Goal: Contribute content: Contribute content

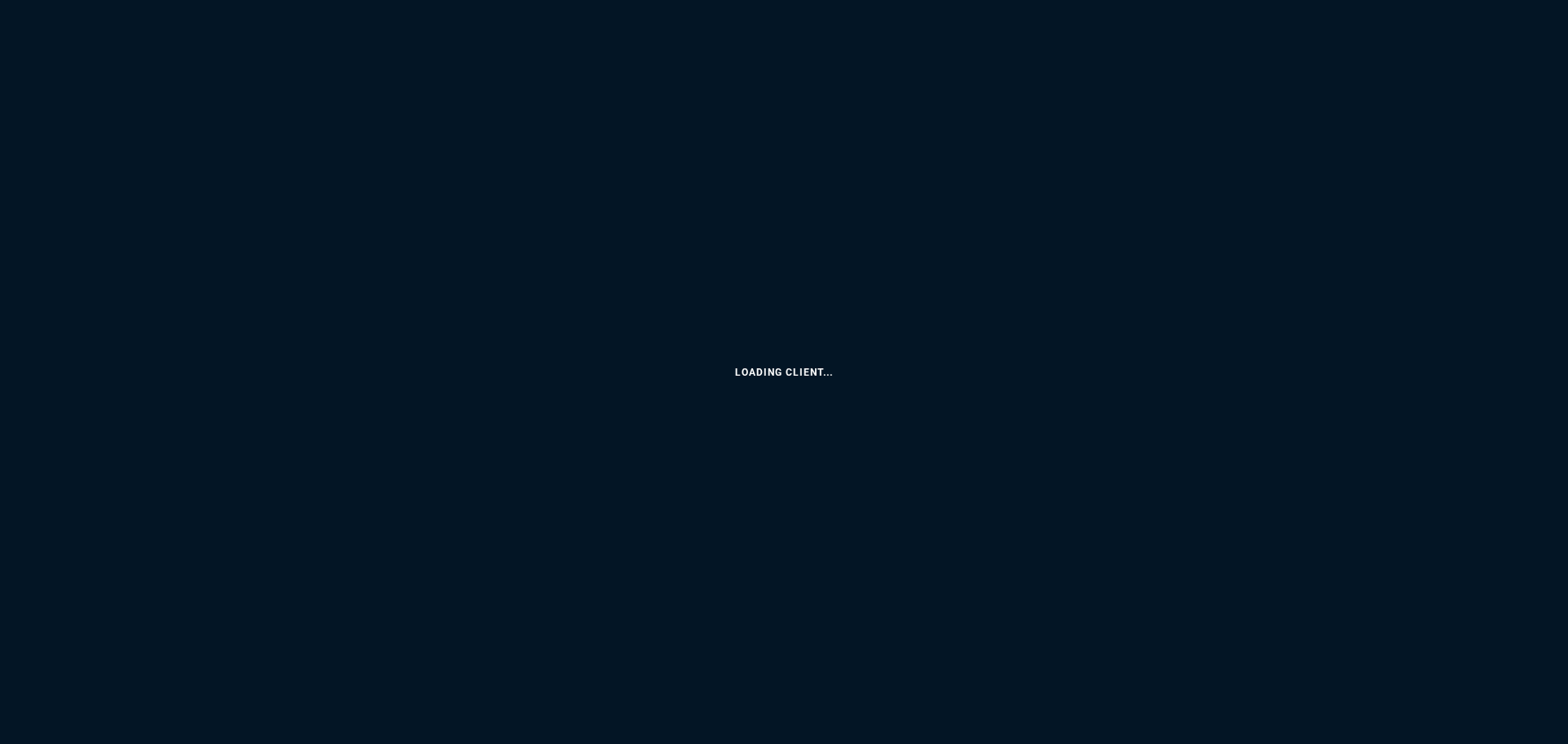
select select
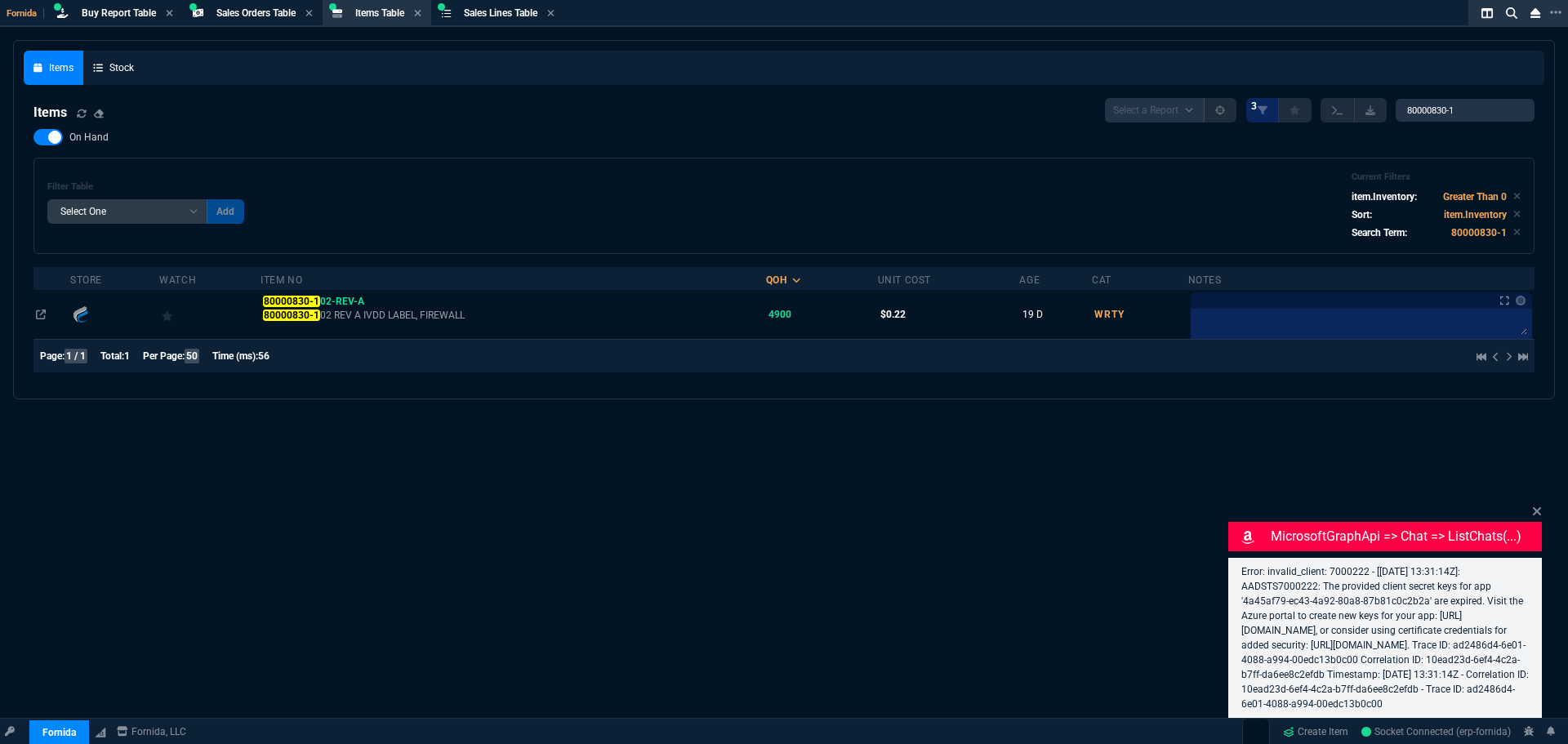
select select "9: OCAM"
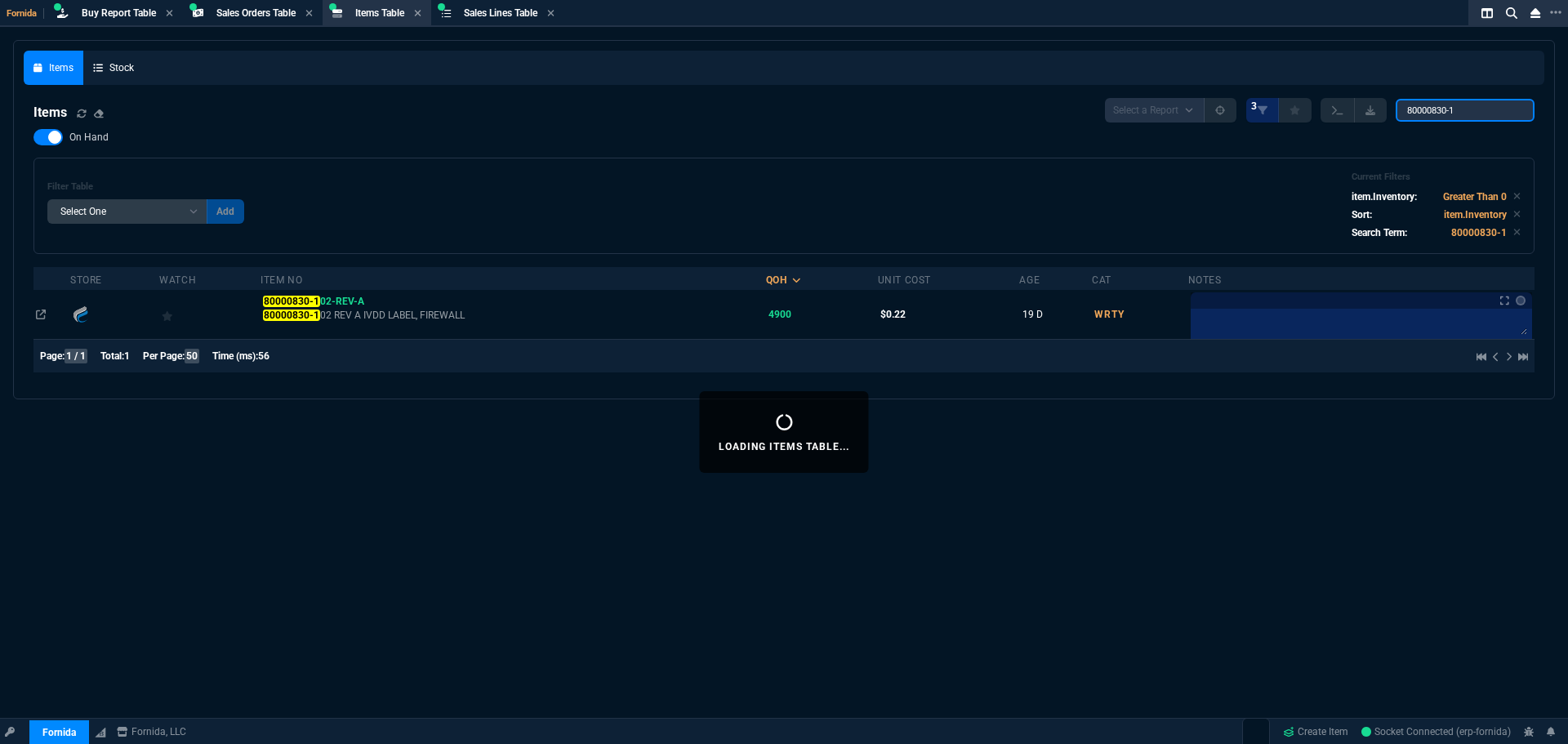
click at [1416, 117] on input "80000830-1" at bounding box center [1466, 110] width 139 height 23
click at [1423, 114] on input "80000830-1" at bounding box center [1466, 110] width 139 height 23
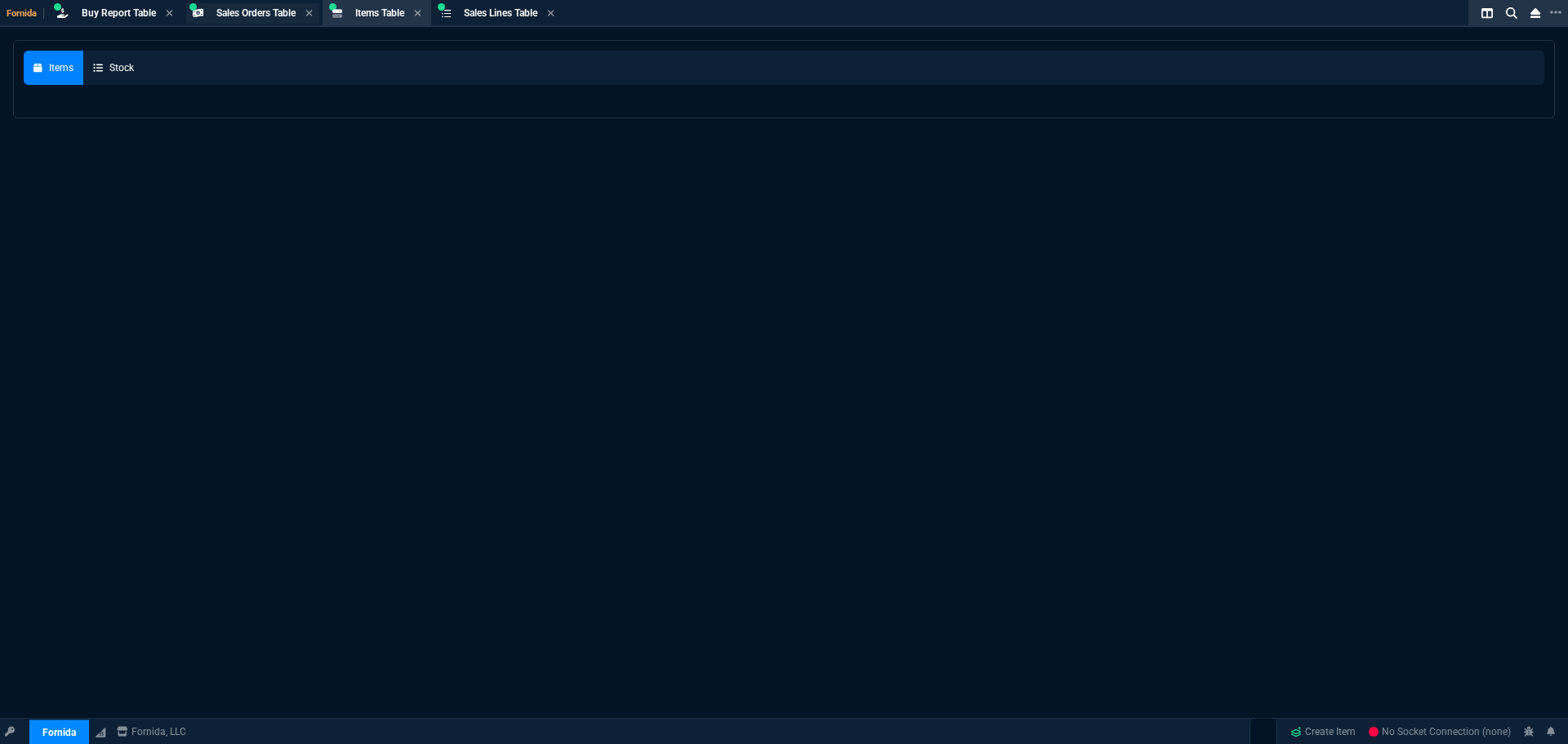
select select
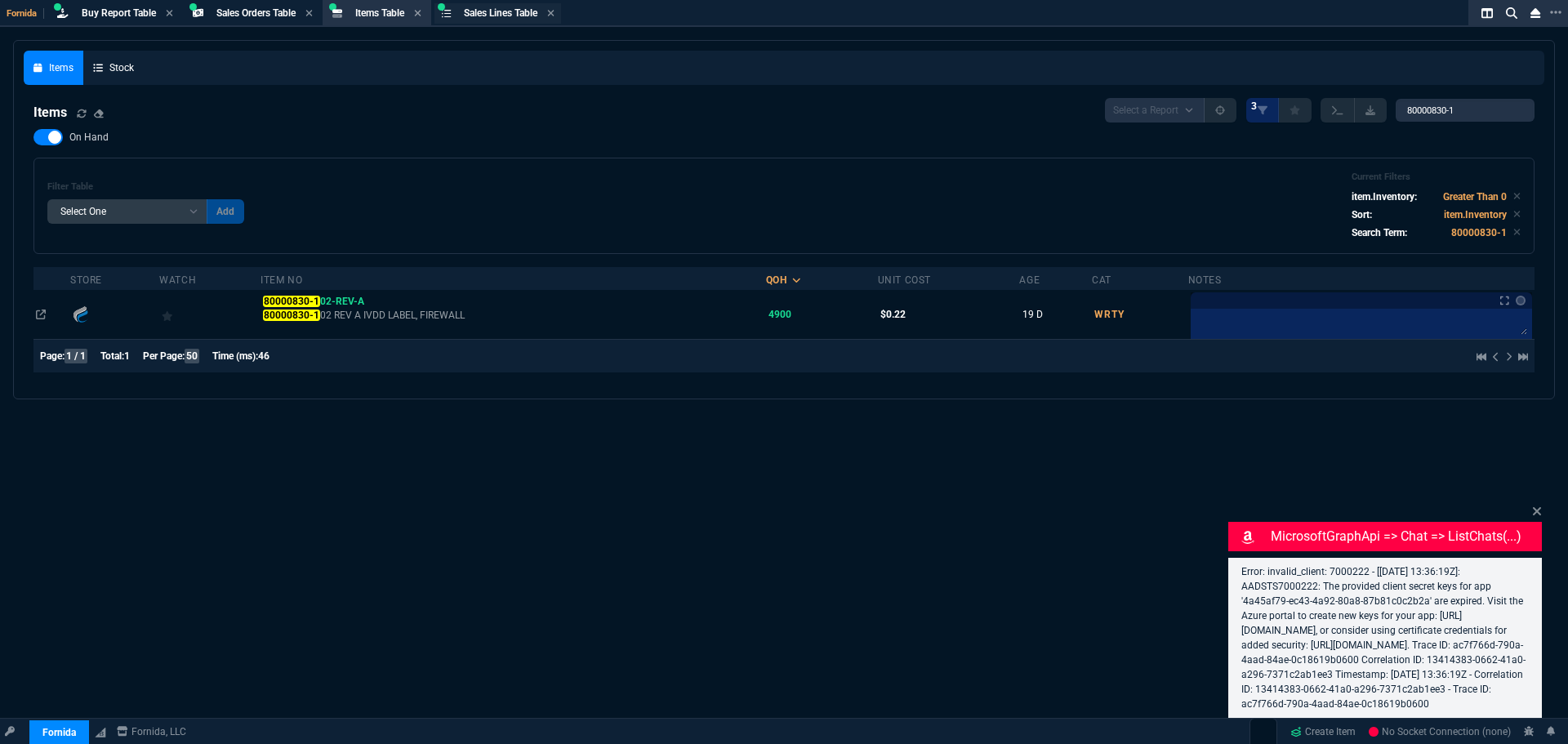
select select "9: OCAM"
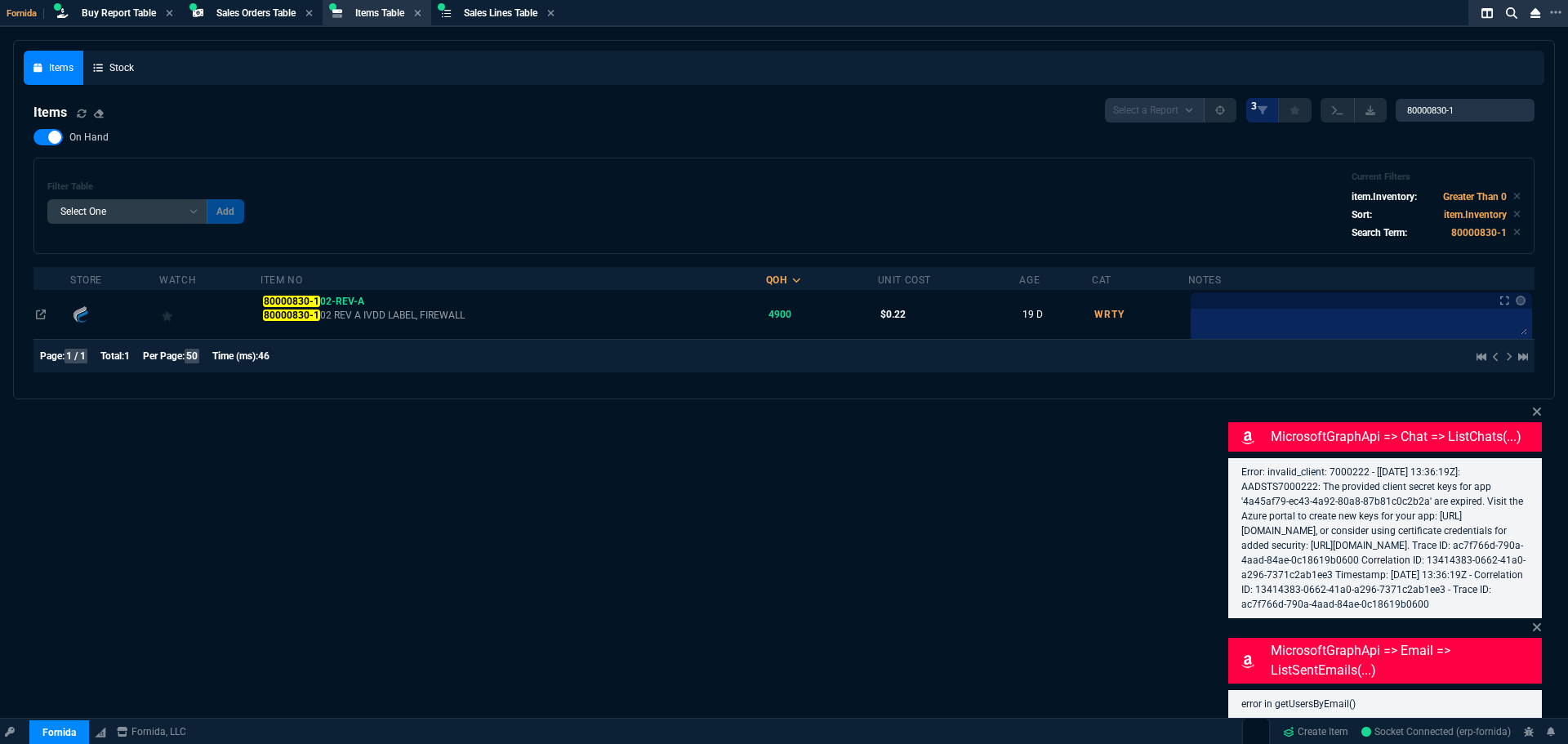
drag, startPoint x: 1535, startPoint y: 391, endPoint x: 1537, endPoint y: 400, distance: 9.2
click at [1535, 405] on icon at bounding box center [1536, 411] width 10 height 13
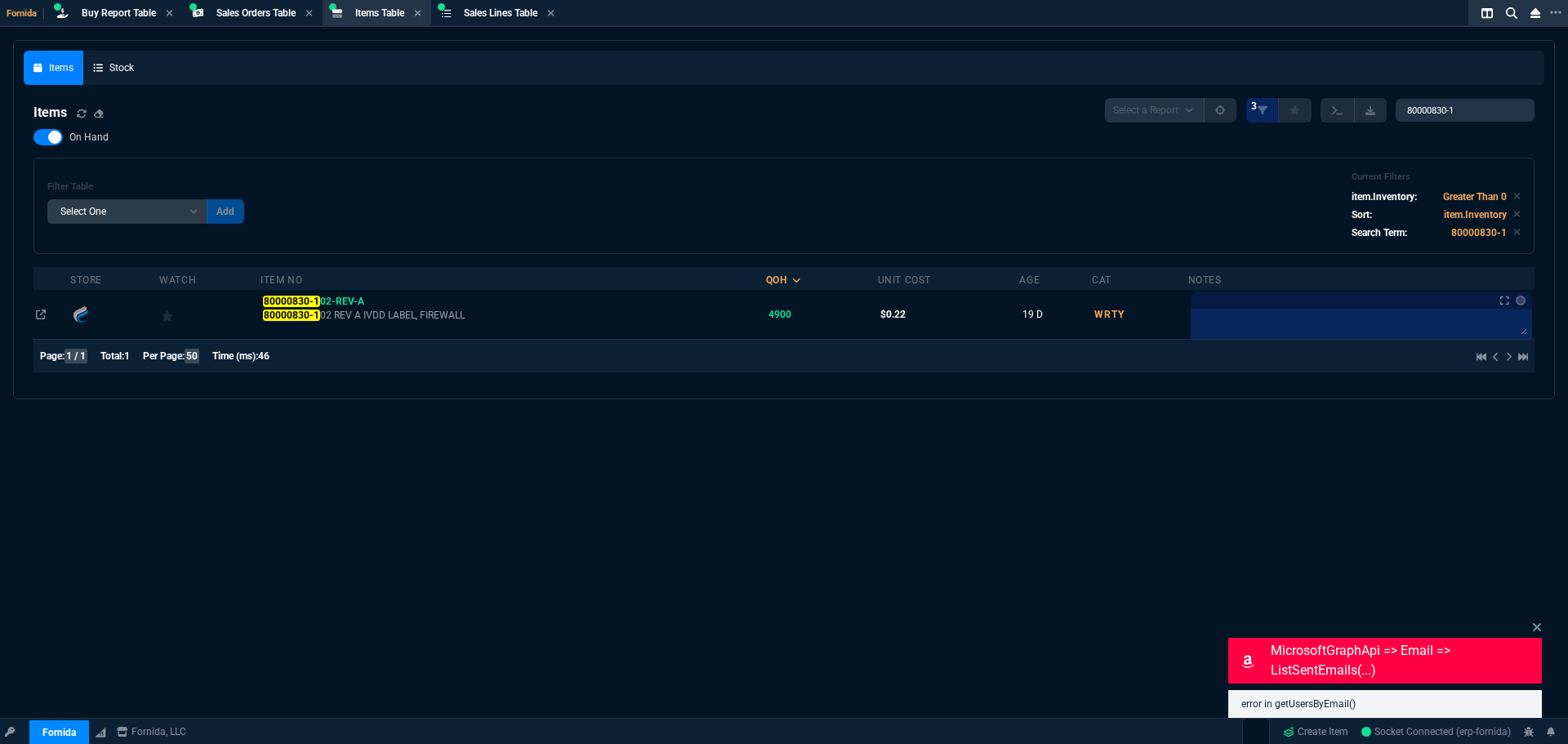
click at [292, 301] on mark "80000830-1" at bounding box center [292, 301] width 56 height 11
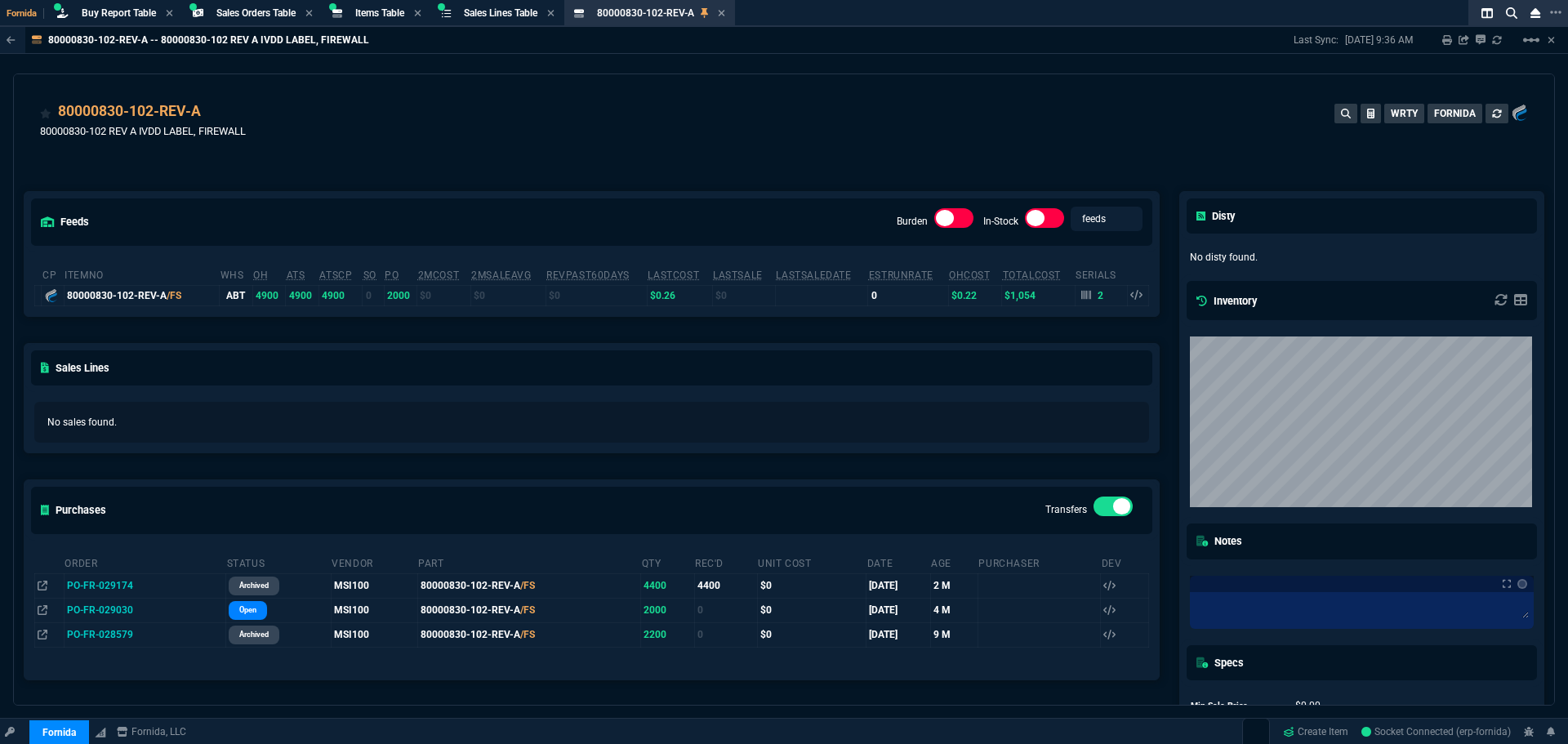
drag, startPoint x: 215, startPoint y: 112, endPoint x: 388, endPoint y: 245, distance: 218.2
click at [215, 113] on icon at bounding box center [211, 112] width 9 height 10
click at [400, 14] on span "Items Table" at bounding box center [380, 12] width 49 height 11
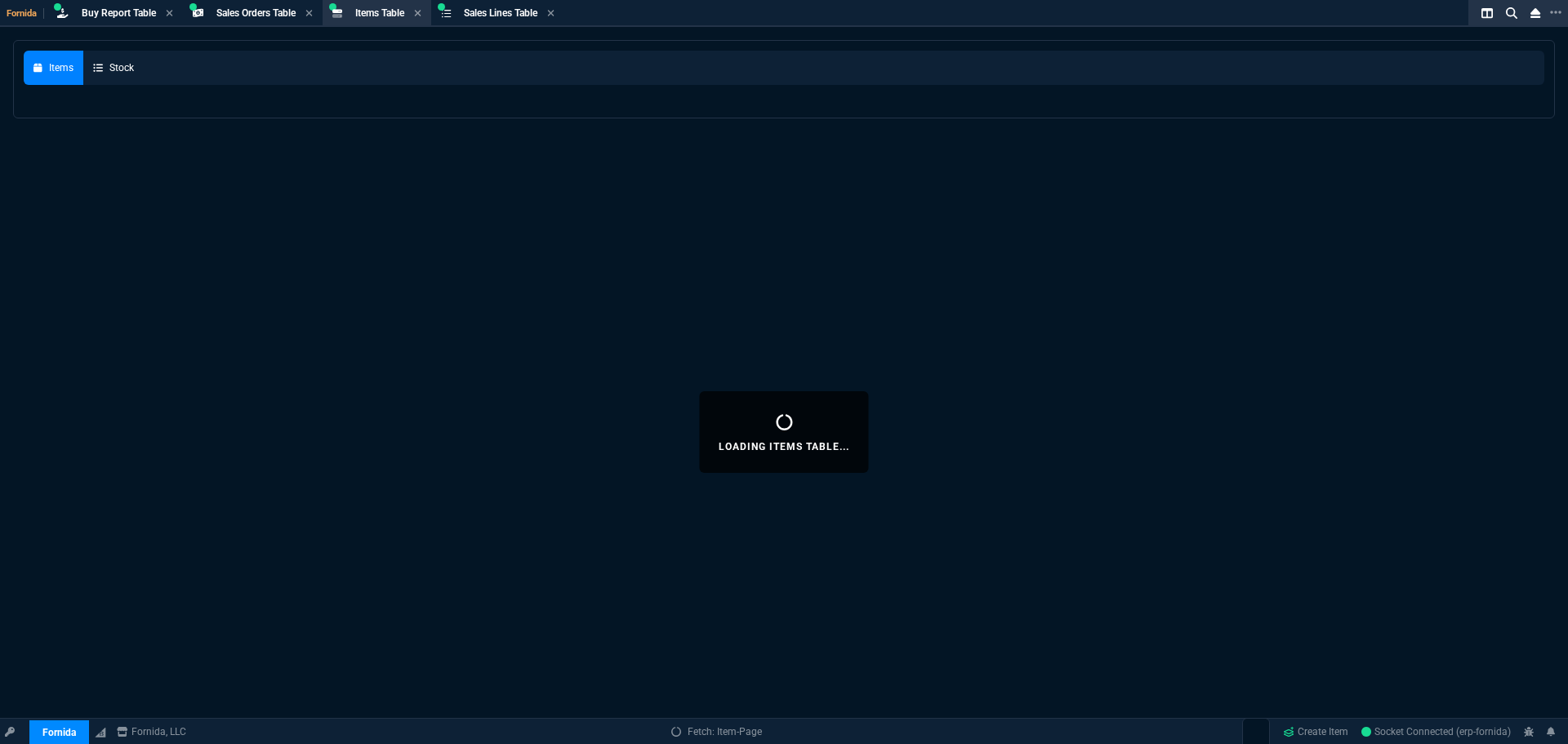
select select
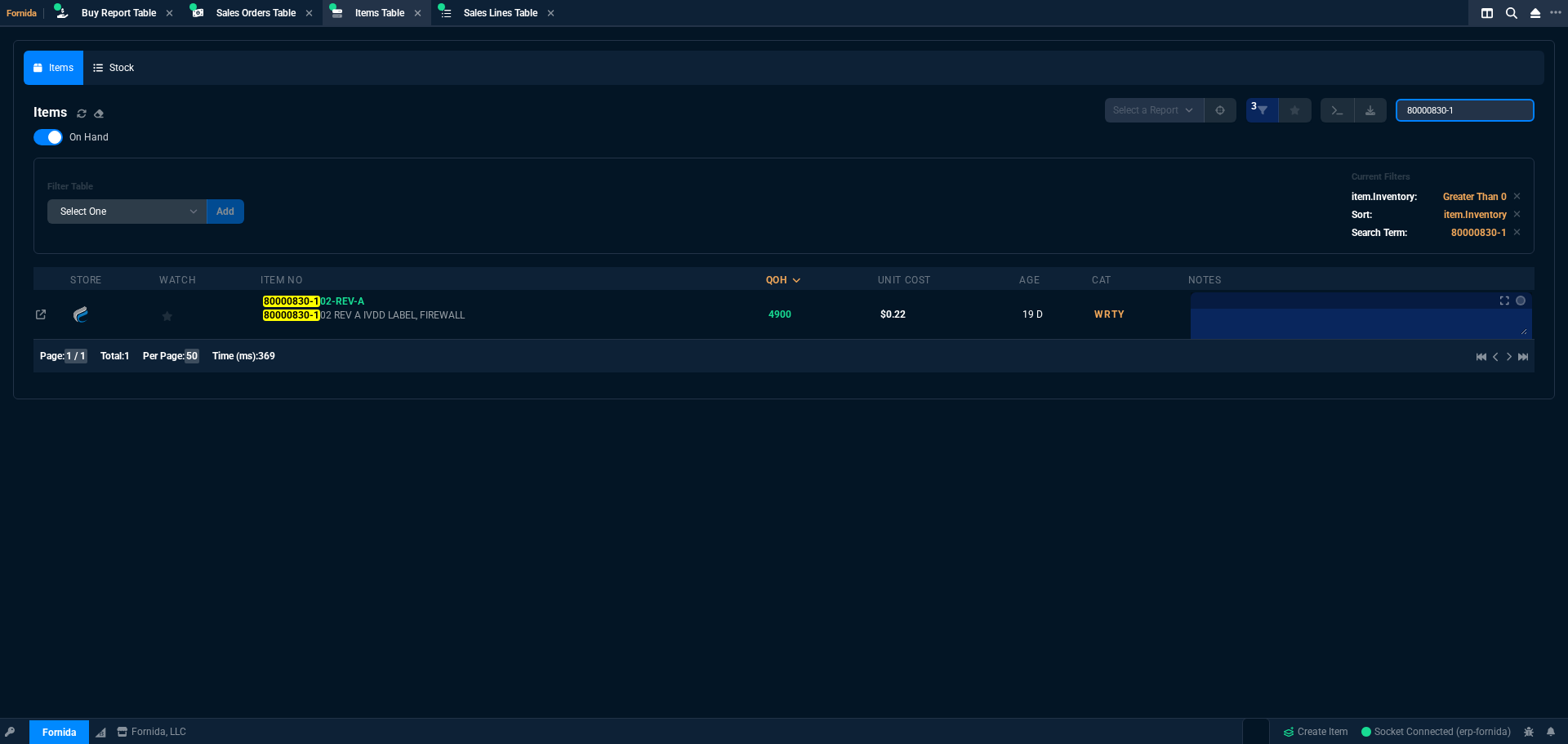
drag, startPoint x: 1461, startPoint y: 110, endPoint x: 1216, endPoint y: 73, distance: 247.8
click at [1228, 77] on div "Items Stock Items Select a Report NEW QUERY 3 80000830-1 On Hand Filter Table S…" at bounding box center [784, 219] width 1520 height 338
paste input "04S56-02.B"
type input "04S56-02.B"
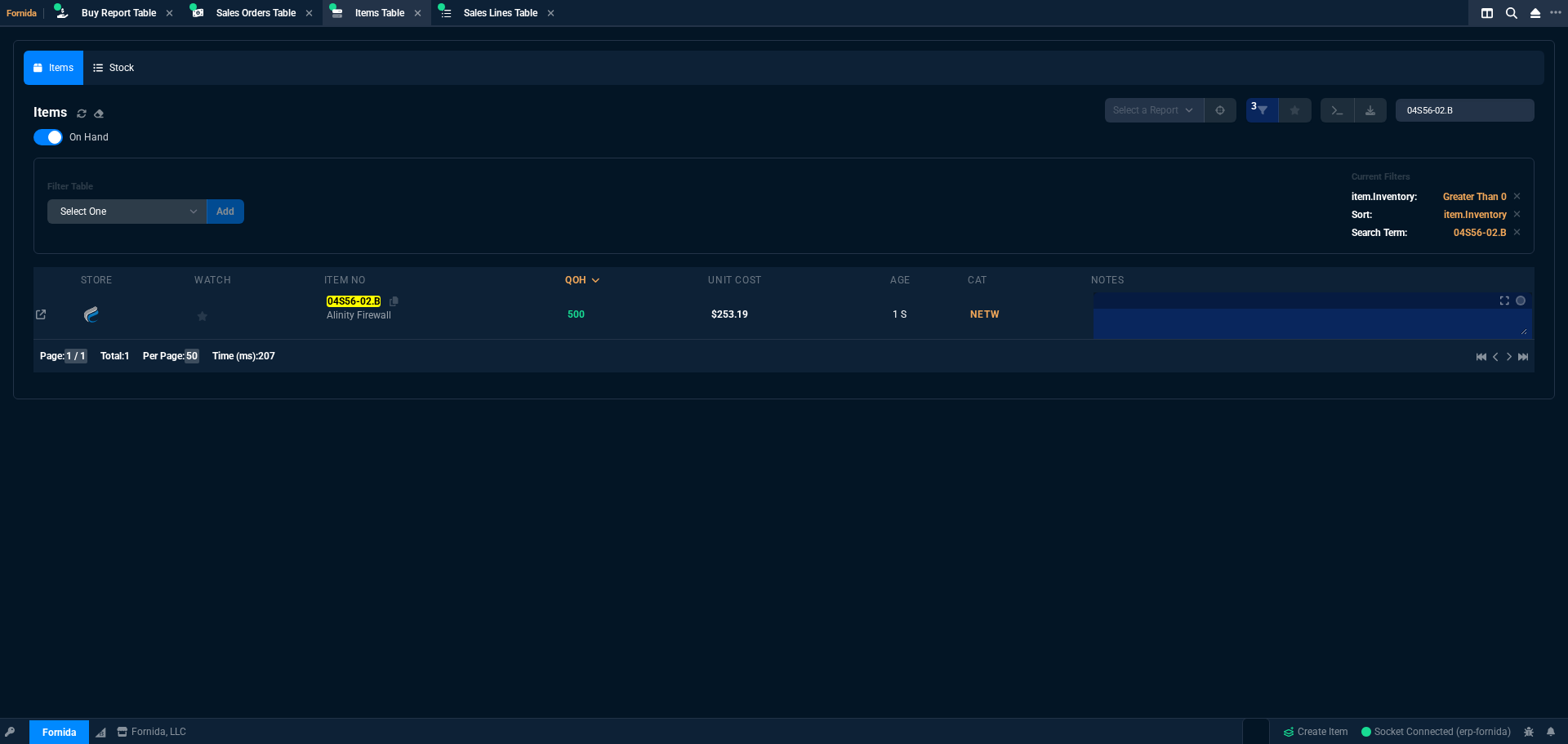
click at [359, 298] on mark "04S56-02.B" at bounding box center [353, 301] width 54 height 11
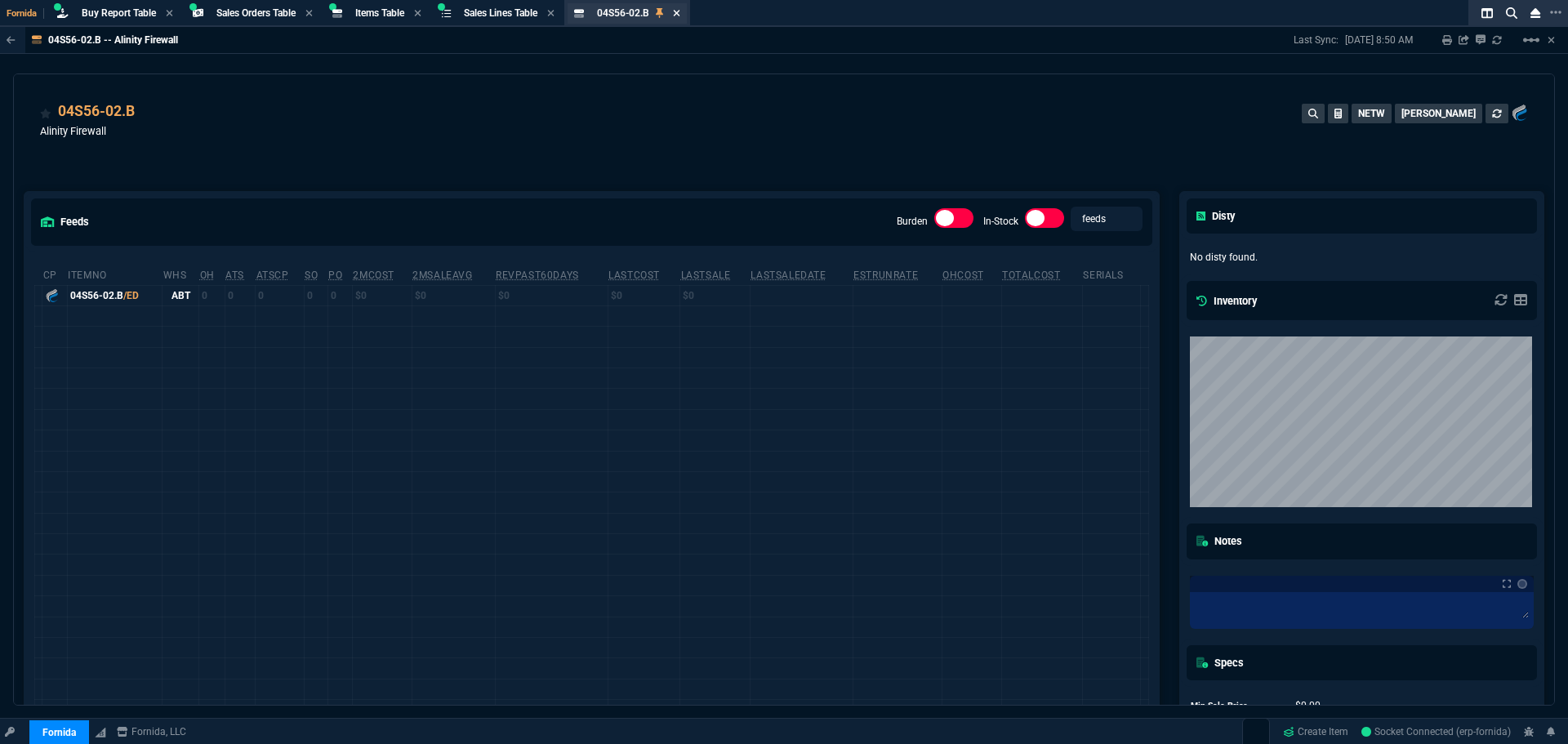
click at [680, 12] on icon at bounding box center [677, 12] width 7 height 10
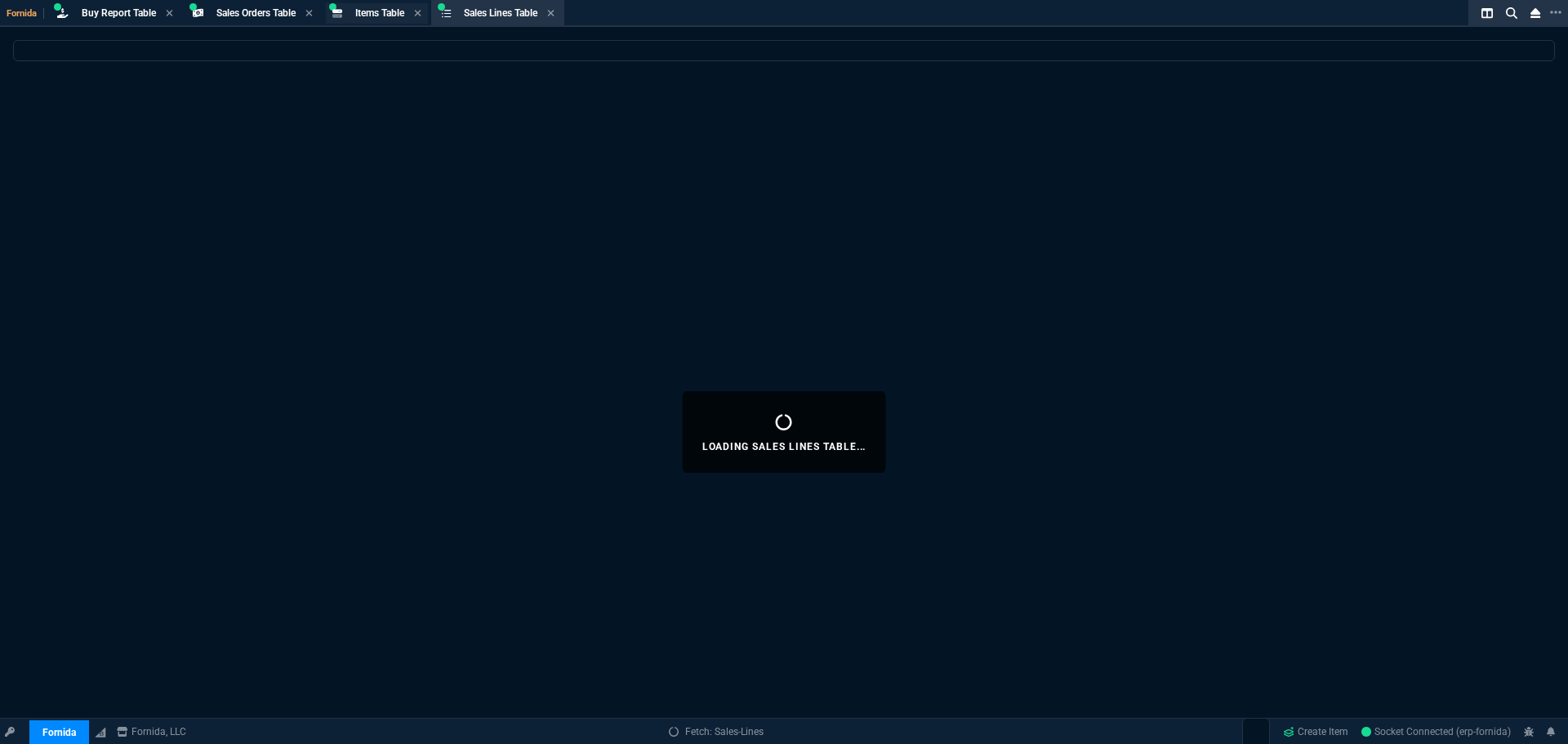
click at [374, 9] on span "Items Table" at bounding box center [380, 12] width 49 height 11
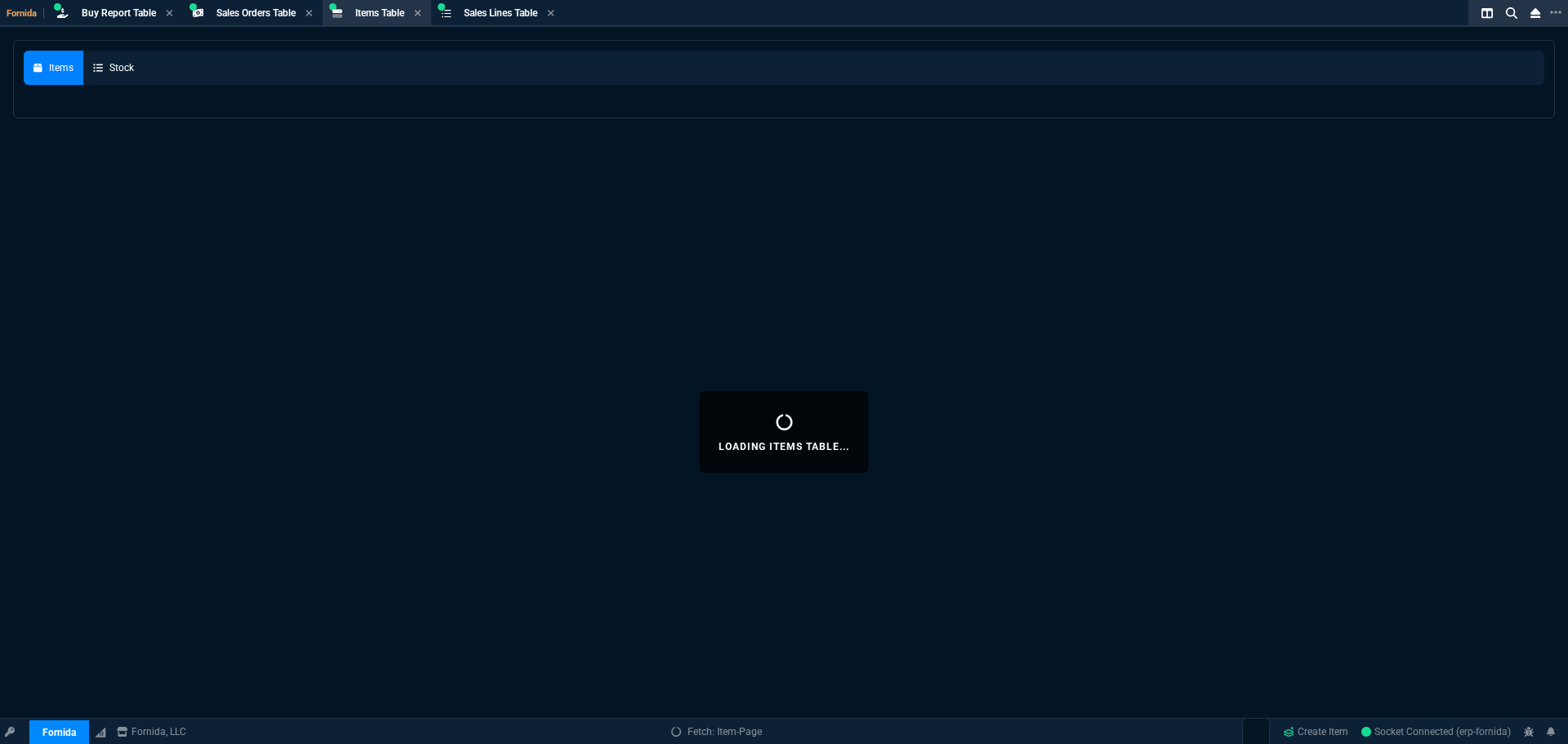
select select
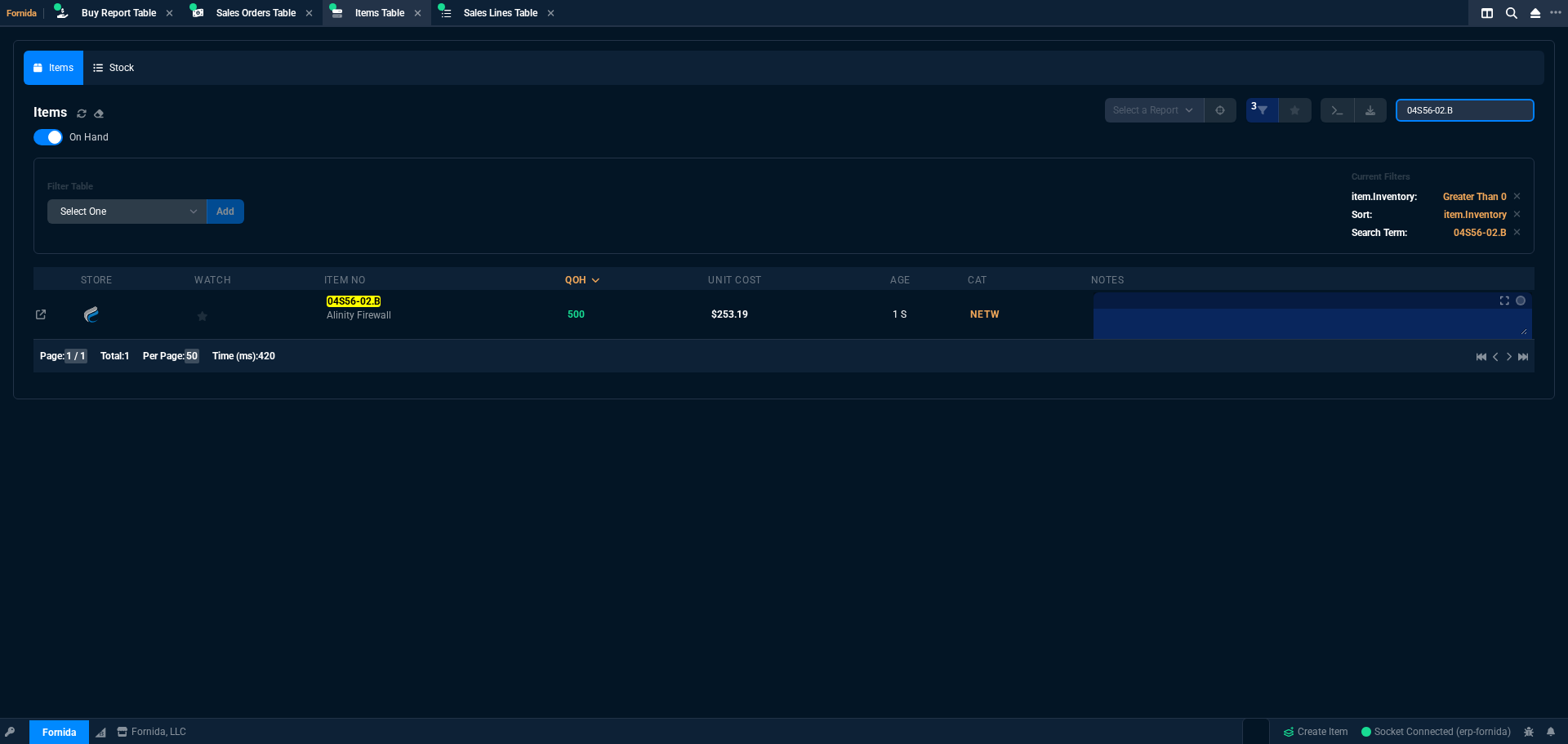
click at [1452, 118] on input "04S56-02.B" at bounding box center [1466, 110] width 139 height 23
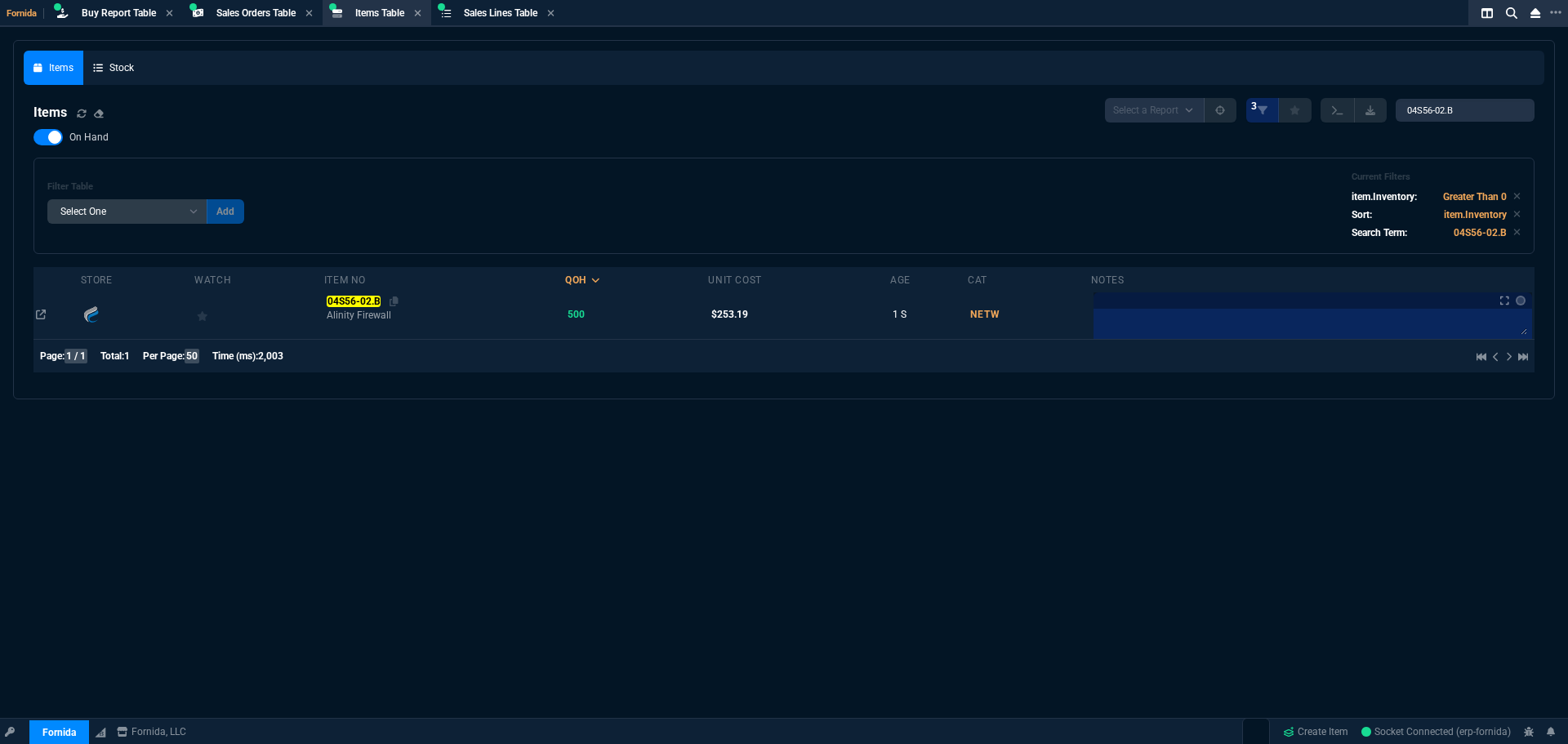
click at [373, 300] on mark "04S56-02.B" at bounding box center [353, 301] width 54 height 11
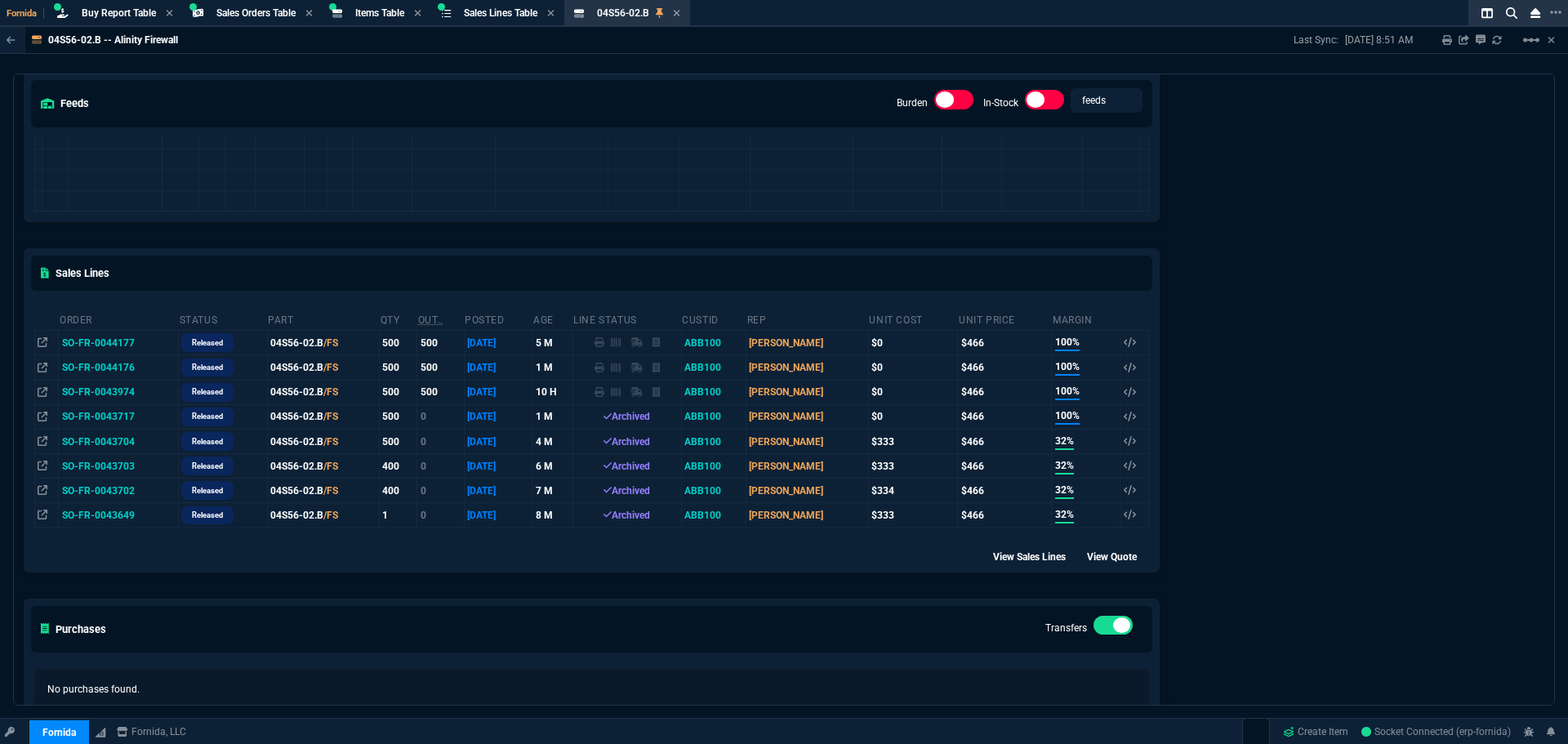
scroll to position [1327, 0]
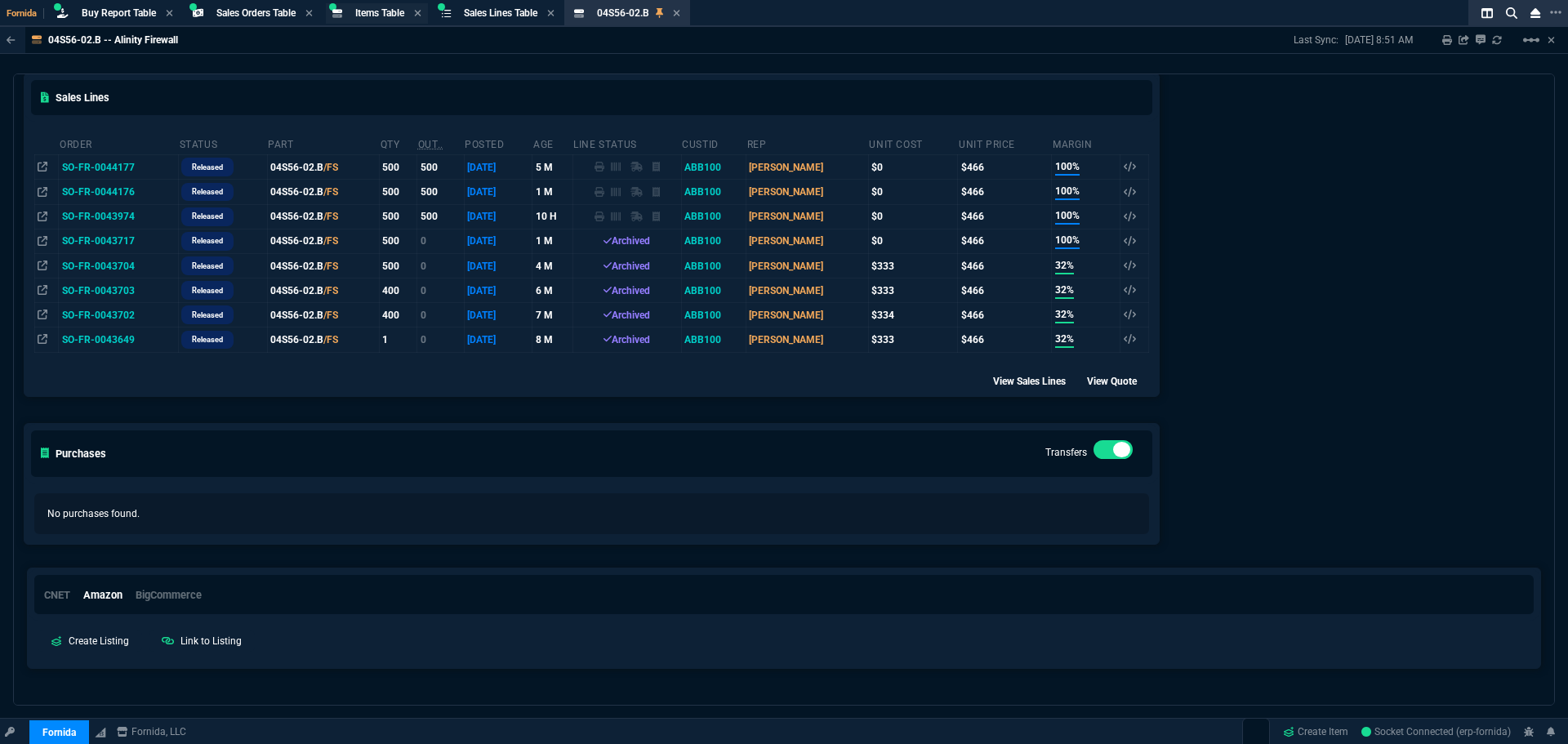
click at [384, 13] on span "Items Table" at bounding box center [380, 12] width 49 height 11
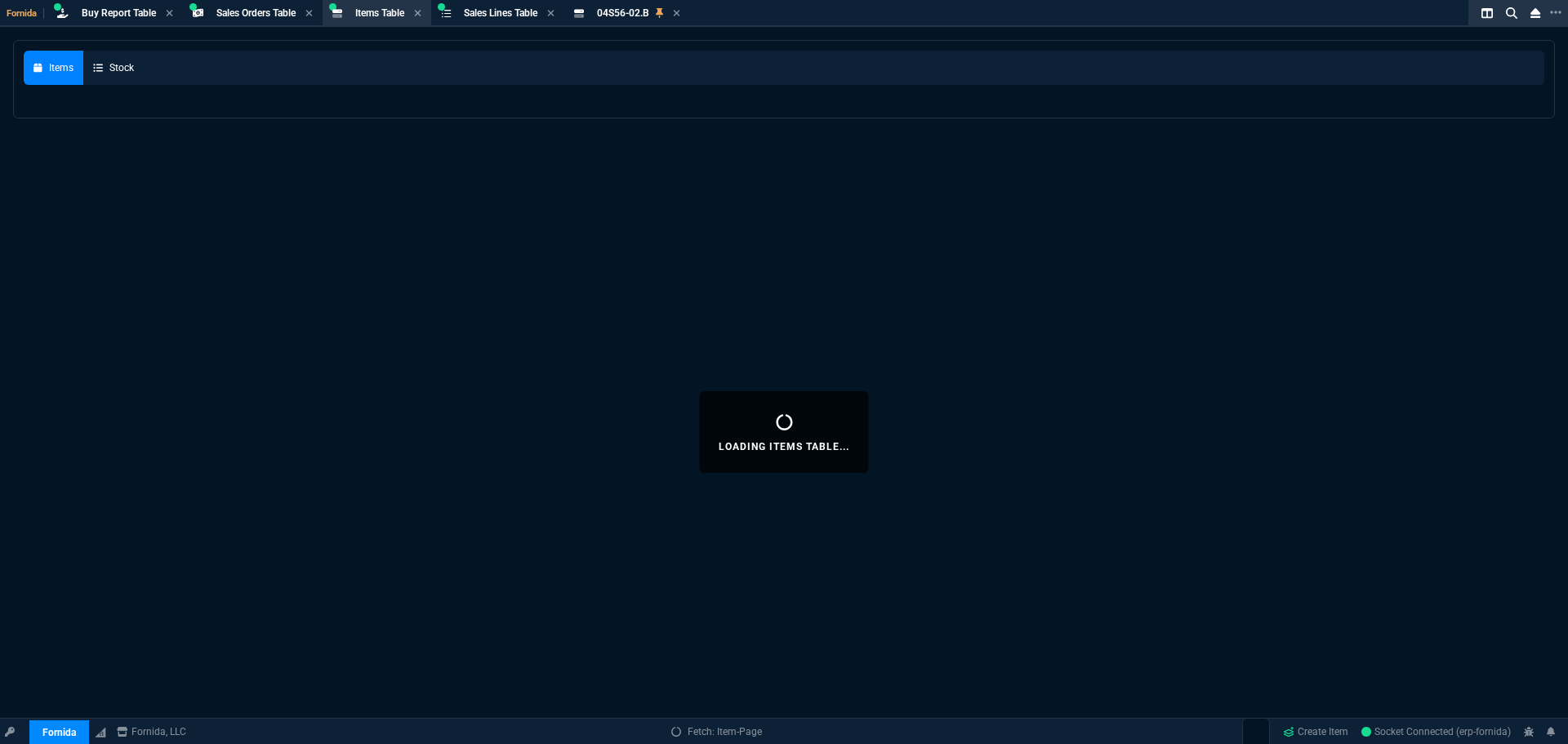
select select
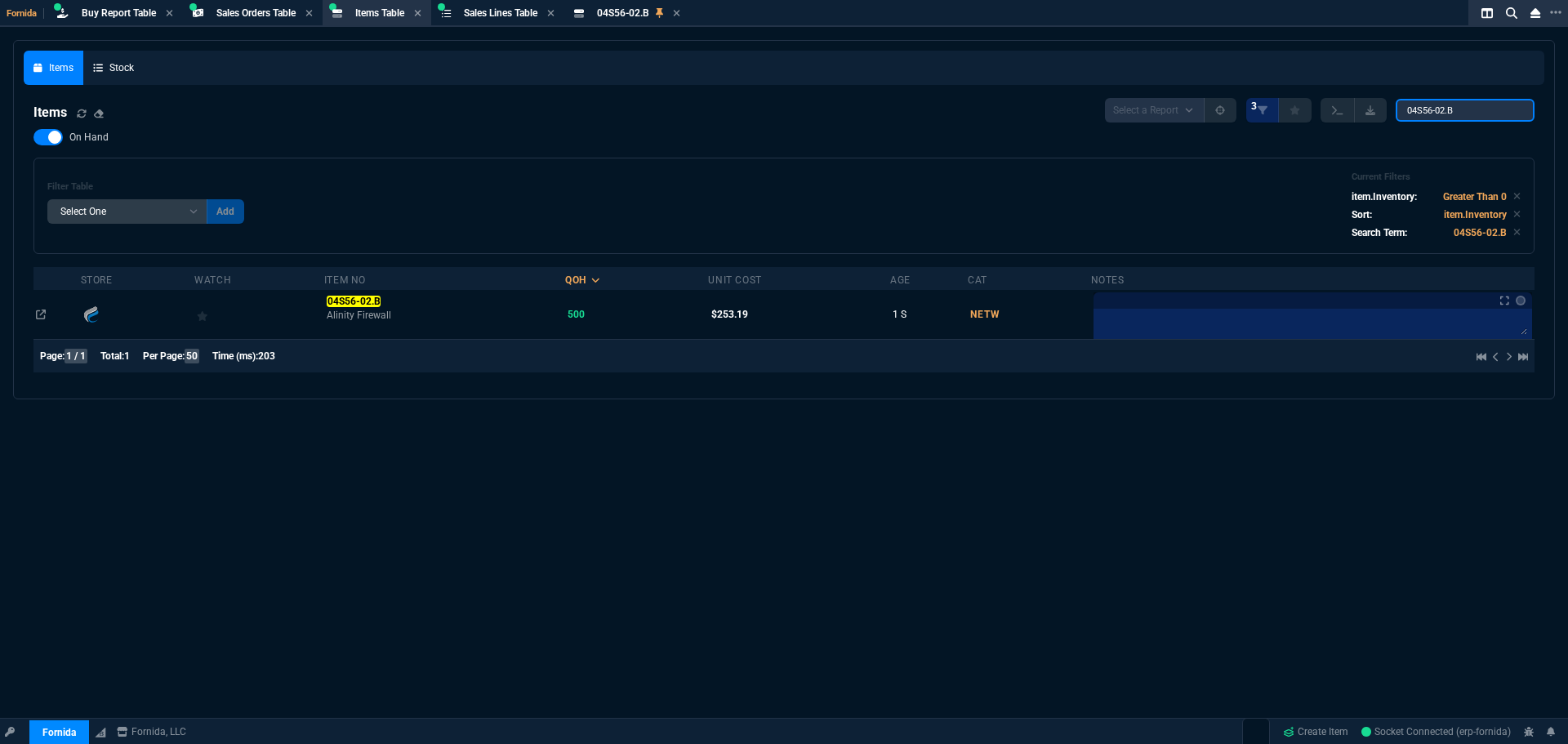
click at [1442, 111] on input "04S56-02.B" at bounding box center [1466, 110] width 139 height 23
paste input "From Subject Received Size Categories Rob Henneberger Abbott/flex INV ADJ , inv…"
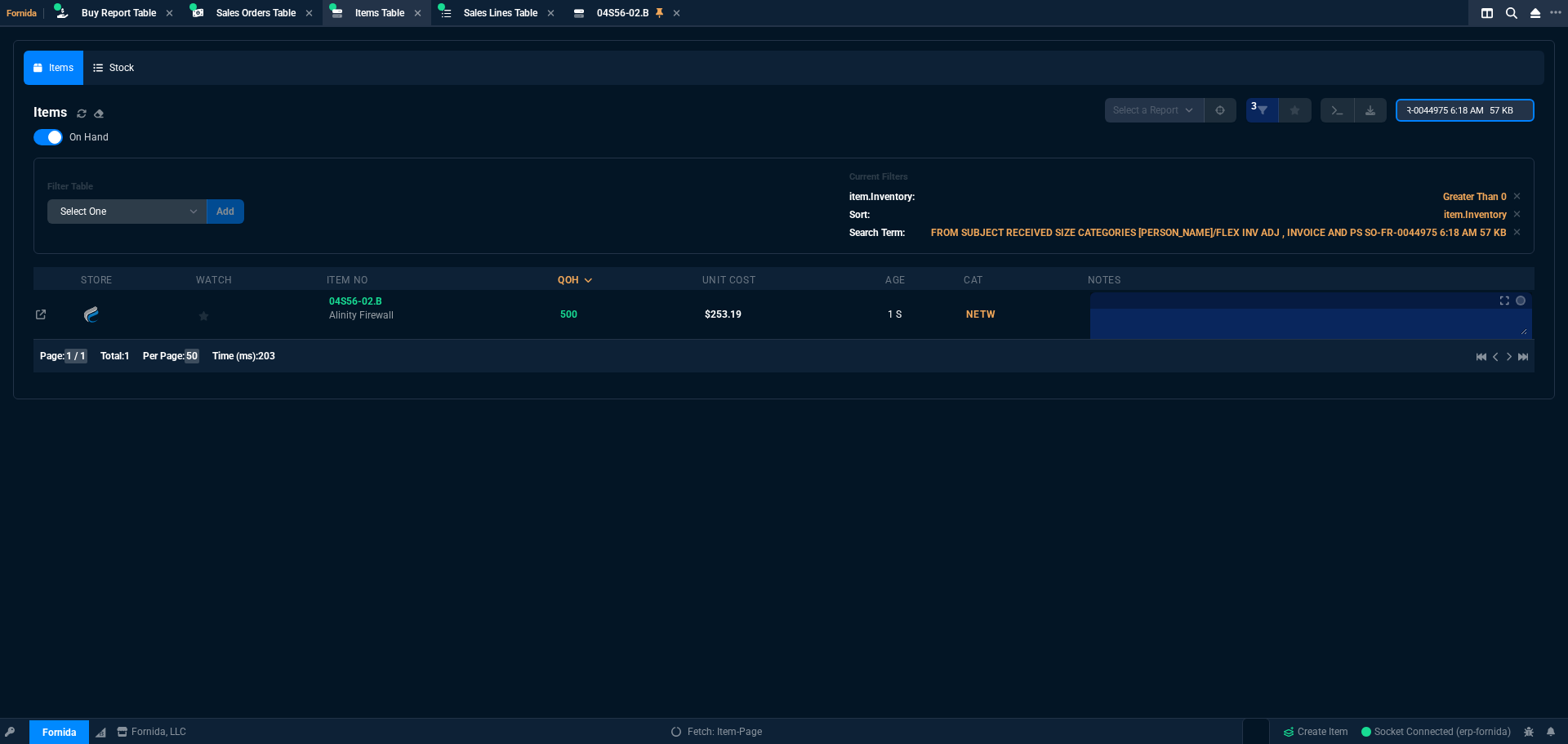
click at [1457, 112] on input "FROM SUBJECT RECEIVED SIZE CATEGORIES ROB HENNEBERGER ABBOTT/FLEX INV ADJ , INV…" at bounding box center [1466, 110] width 139 height 23
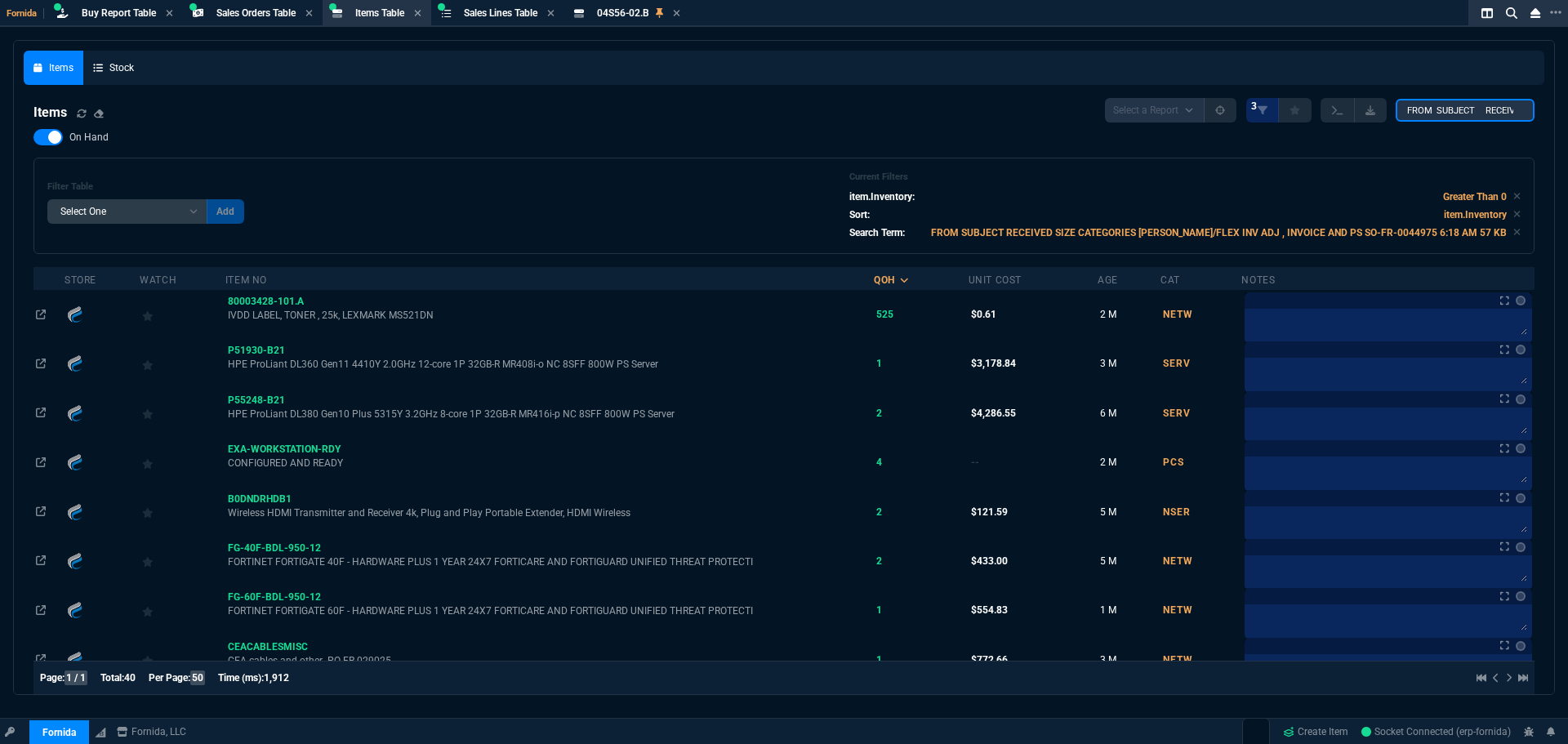
click at [1468, 112] on input "FROM SUBJECT RECEIVED SIZE CATEGORIES ROB HENNEBERGER ABBOTT/FLEX INV ADJ , INV…" at bounding box center [1466, 110] width 139 height 23
paste input "45-249-200"
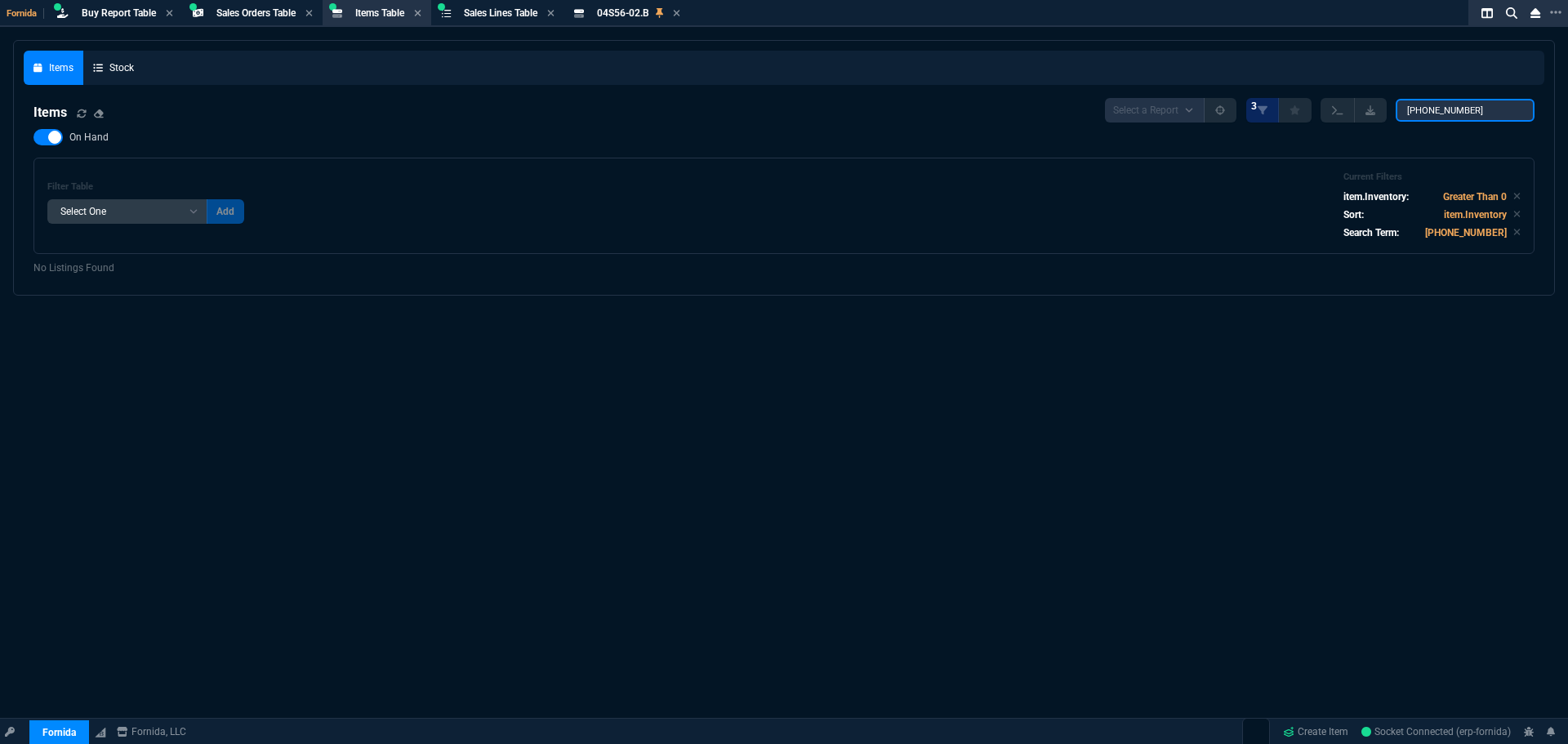
type input "45-249-200"
click at [83, 140] on span "On Hand" at bounding box center [89, 136] width 40 height 13
click at [33, 138] on input "On Hand" at bounding box center [33, 137] width 1 height 1
checkbox input "false"
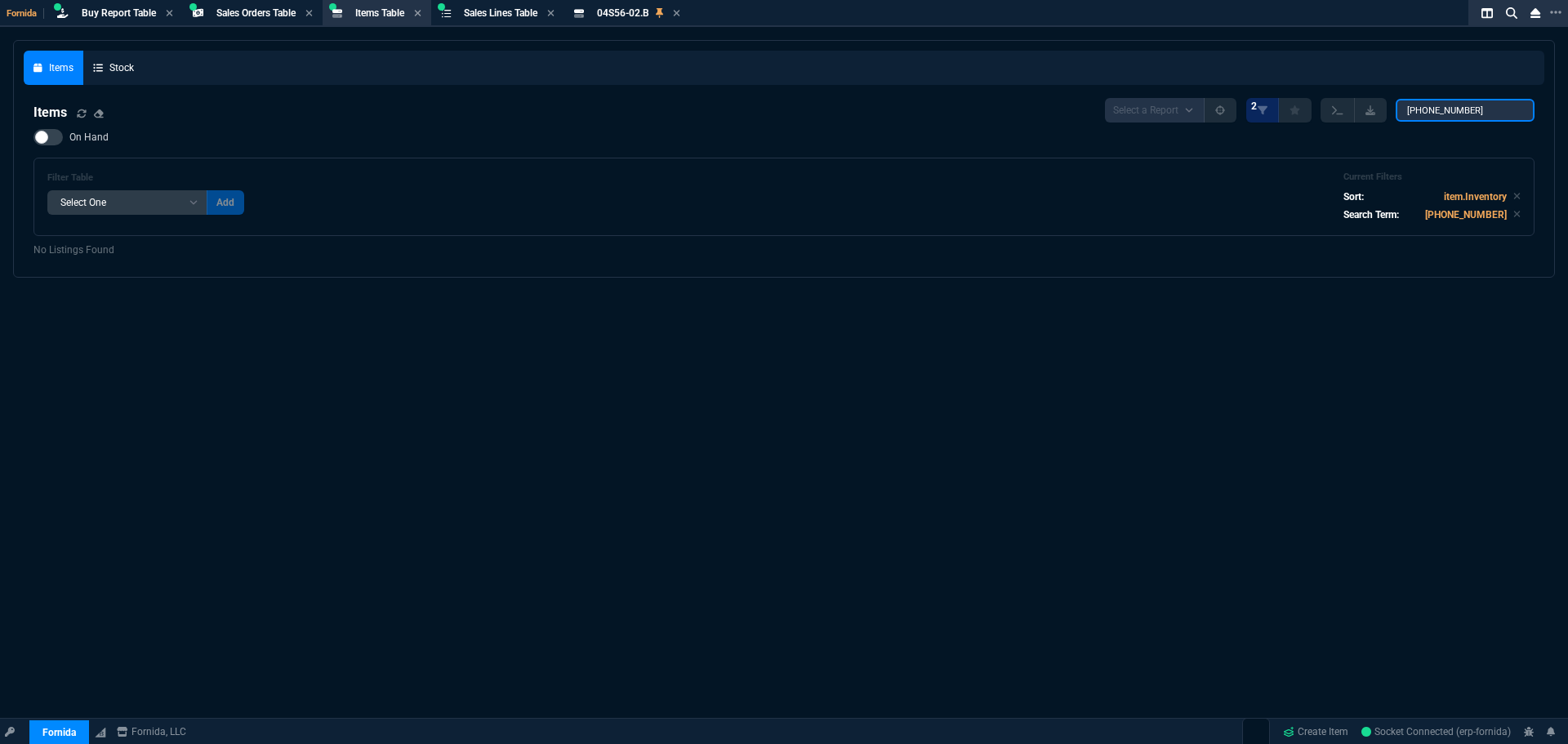
click at [1420, 107] on input "45-249-200" at bounding box center [1466, 110] width 139 height 23
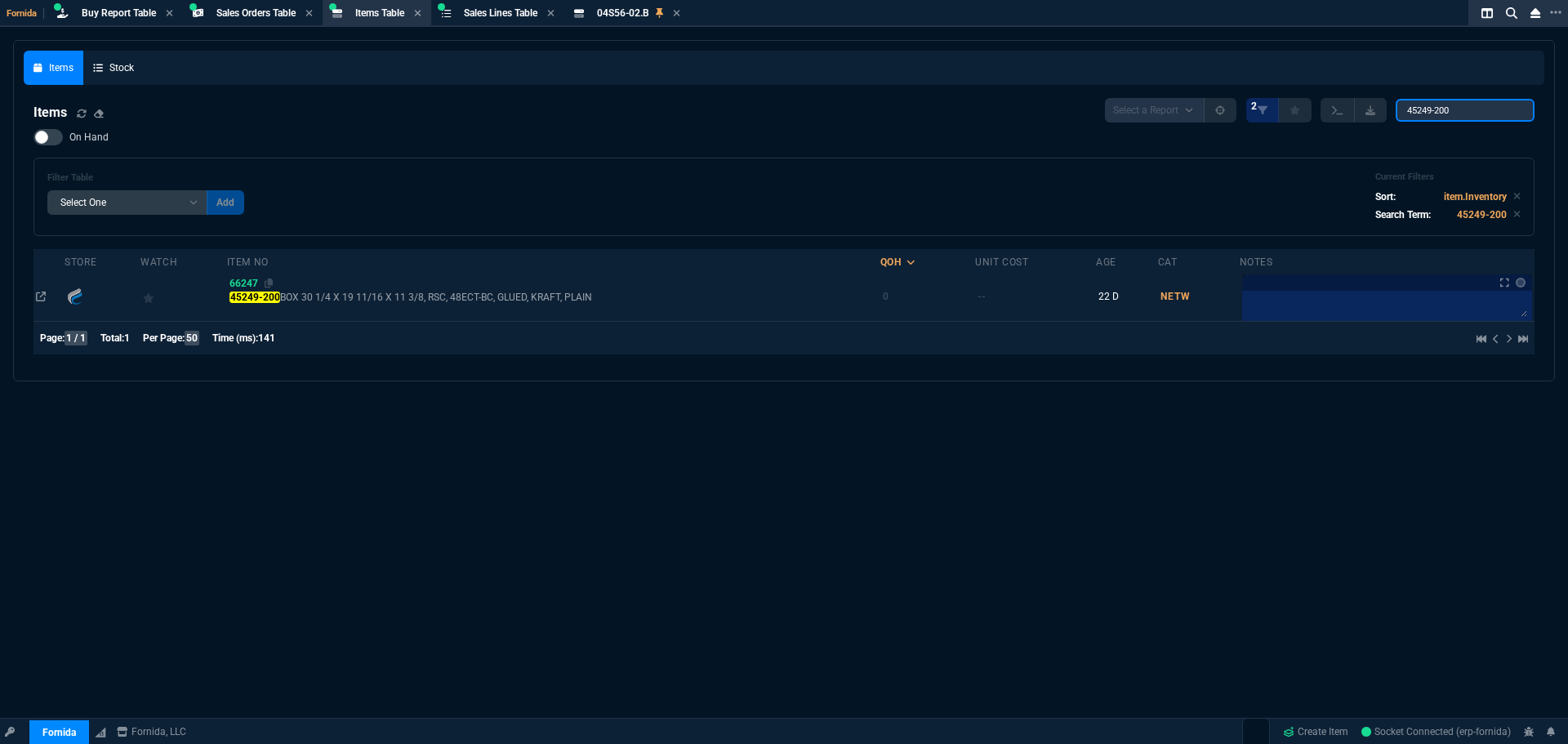
type input "45249-200"
click at [247, 280] on span "66247" at bounding box center [244, 283] width 28 height 11
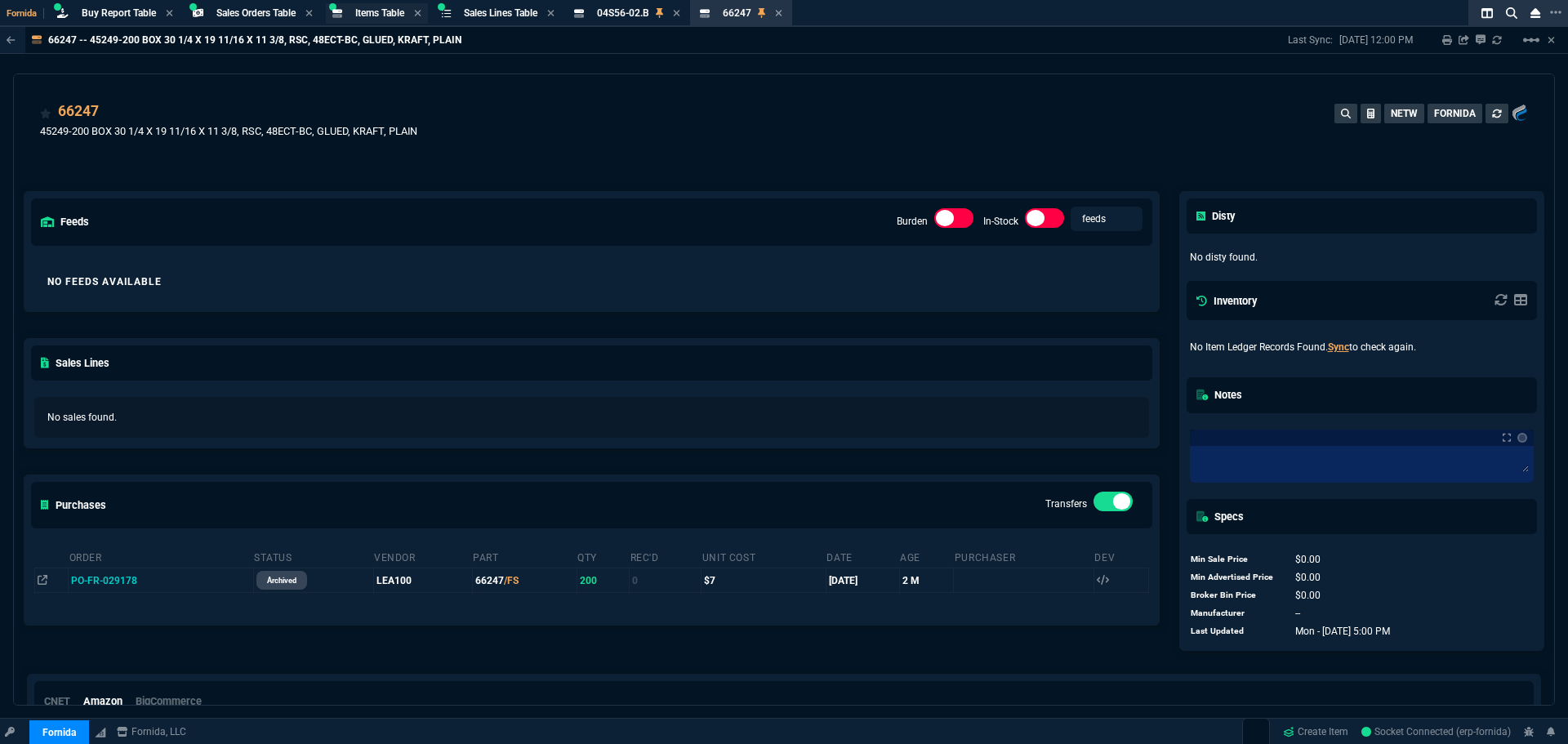
click at [377, 8] on span "Items Table" at bounding box center [380, 12] width 49 height 11
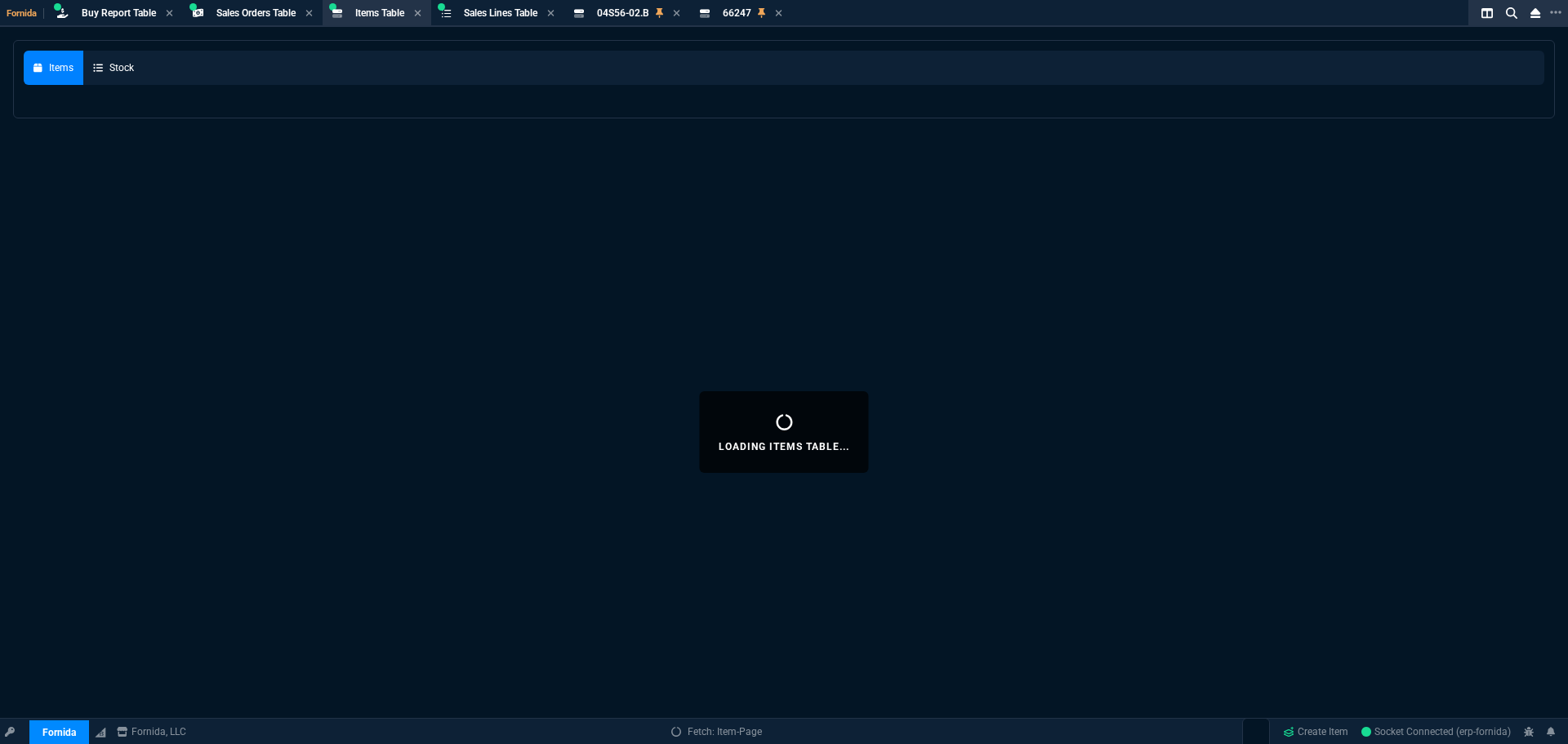
select select
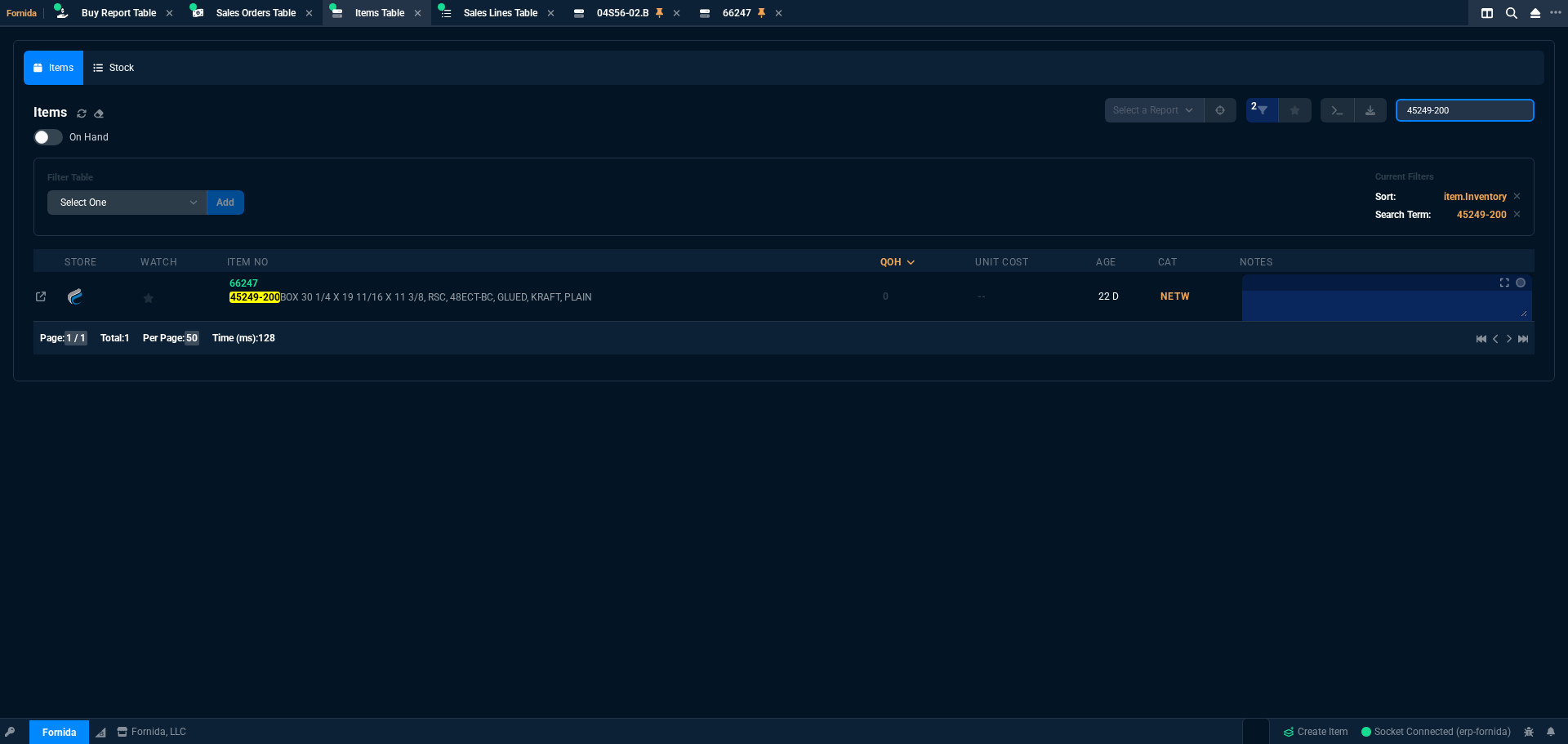
click at [1467, 114] on input "45249-200" at bounding box center [1466, 110] width 139 height 23
drag, startPoint x: 1479, startPoint y: 109, endPoint x: 1131, endPoint y: 41, distance: 354.6
click at [1187, 75] on div "Items Stock Items Select a Report NEW QUERY 2 45249-200 On Hand Filter Table Se…" at bounding box center [784, 210] width 1520 height 320
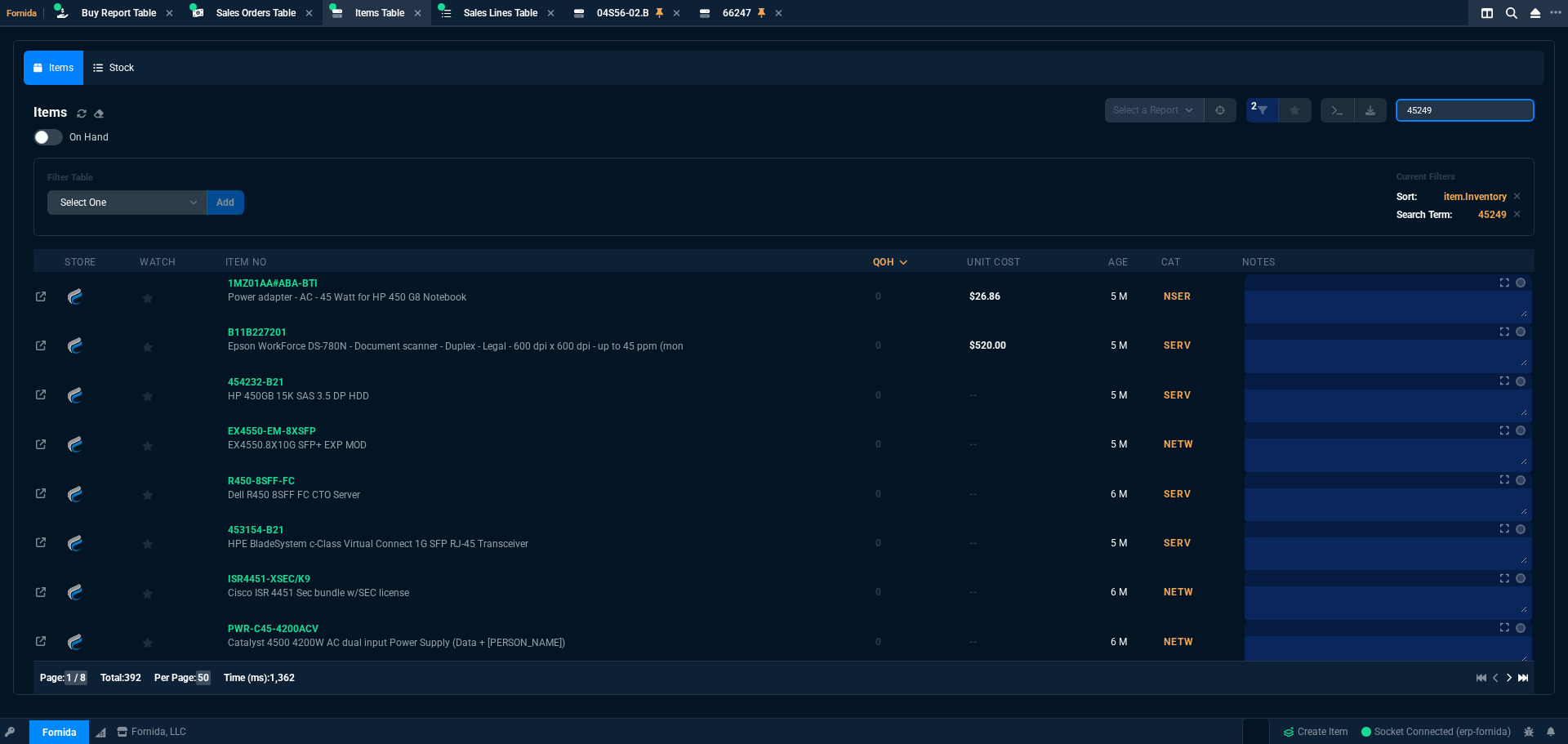
type input "45249"
click at [46, 140] on div at bounding box center [48, 136] width 29 height 17
click at [33, 138] on input "On Hand" at bounding box center [33, 137] width 1 height 1
checkbox input "true"
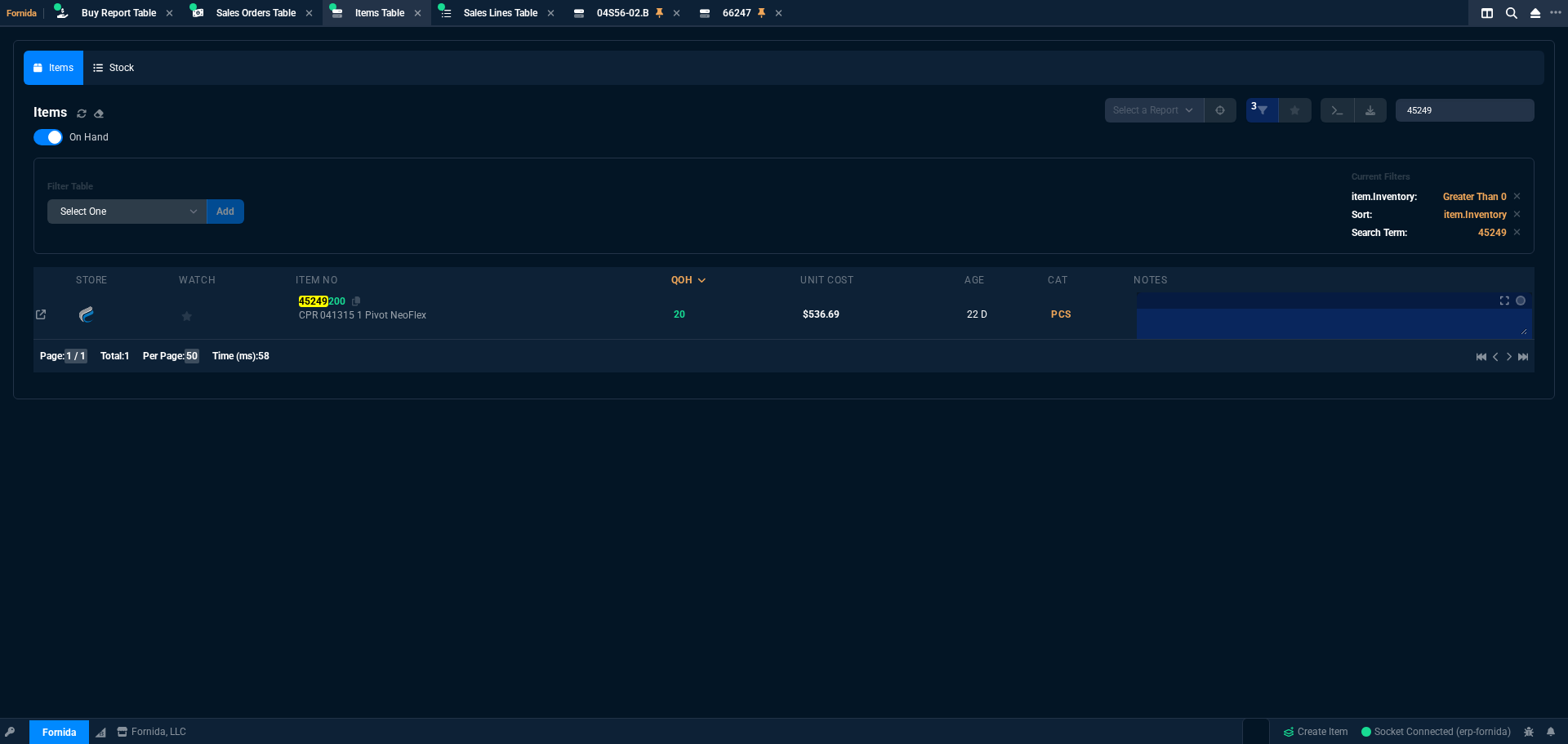
click at [338, 295] on div "45249 200" at bounding box center [484, 301] width 370 height 15
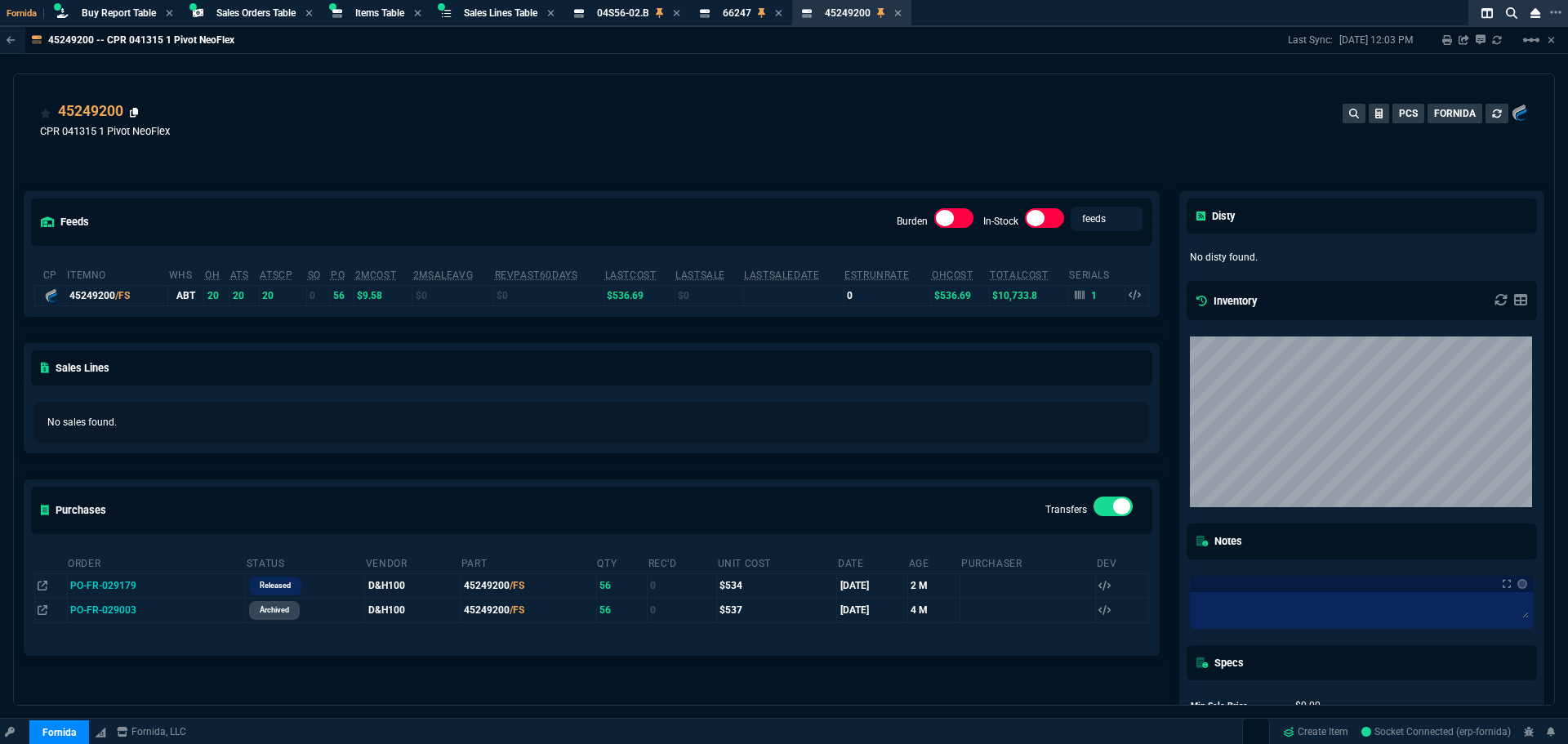
click at [138, 118] on icon at bounding box center [134, 112] width 9 height 10
click at [384, 11] on span "Items Table" at bounding box center [380, 12] width 49 height 11
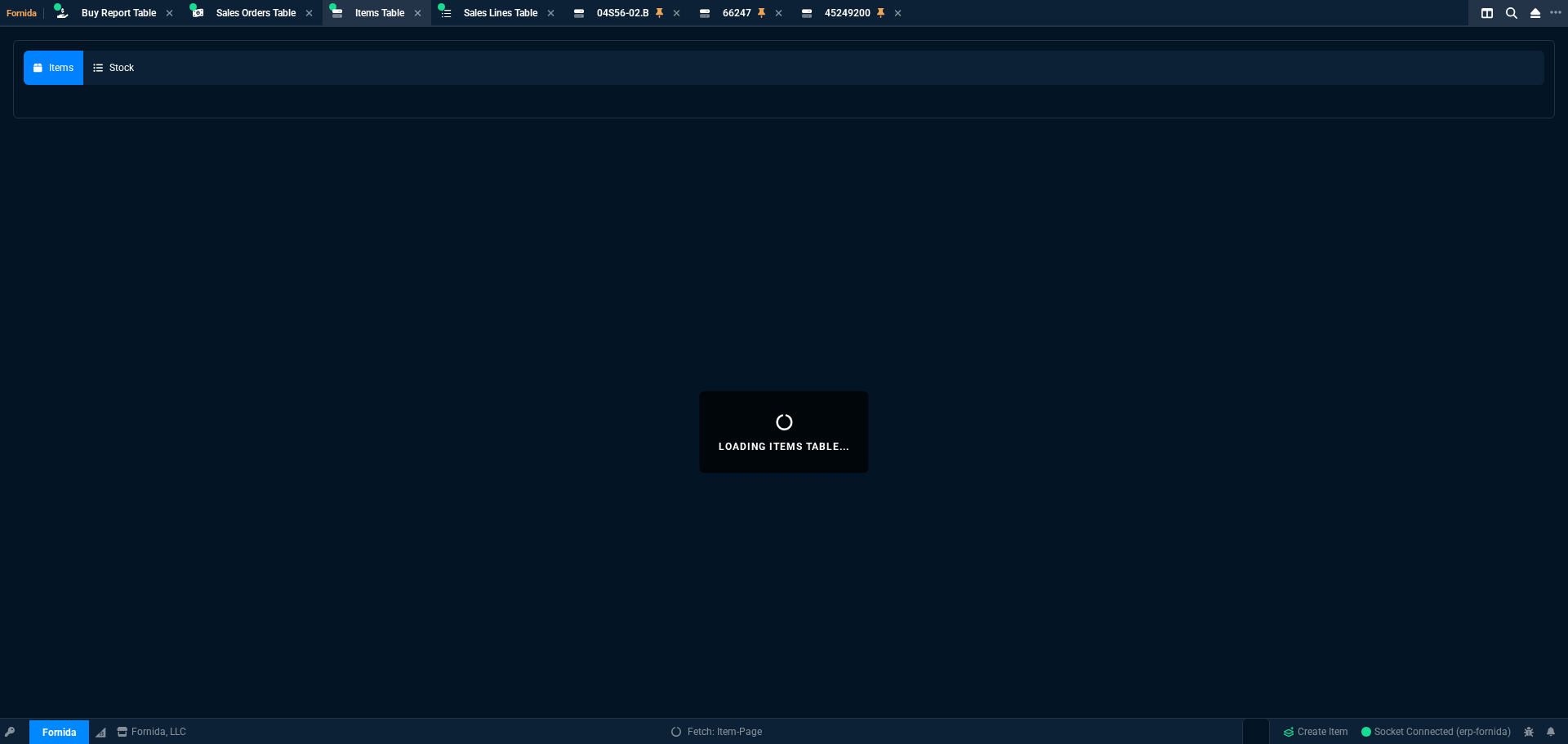
select select
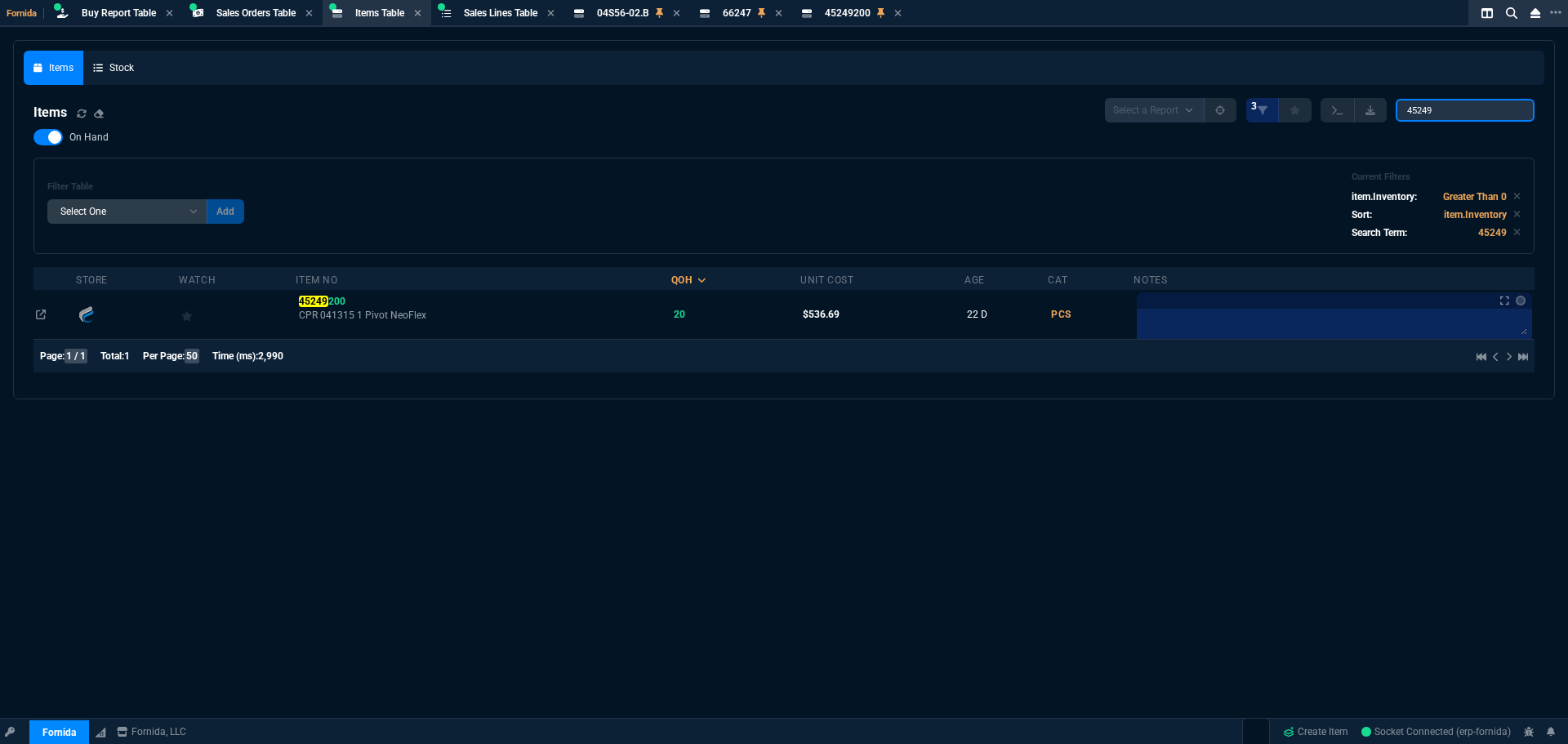
click at [1427, 110] on input "45249" at bounding box center [1466, 110] width 139 height 23
paste input "205937-104.B"
type input "205937-104.B"
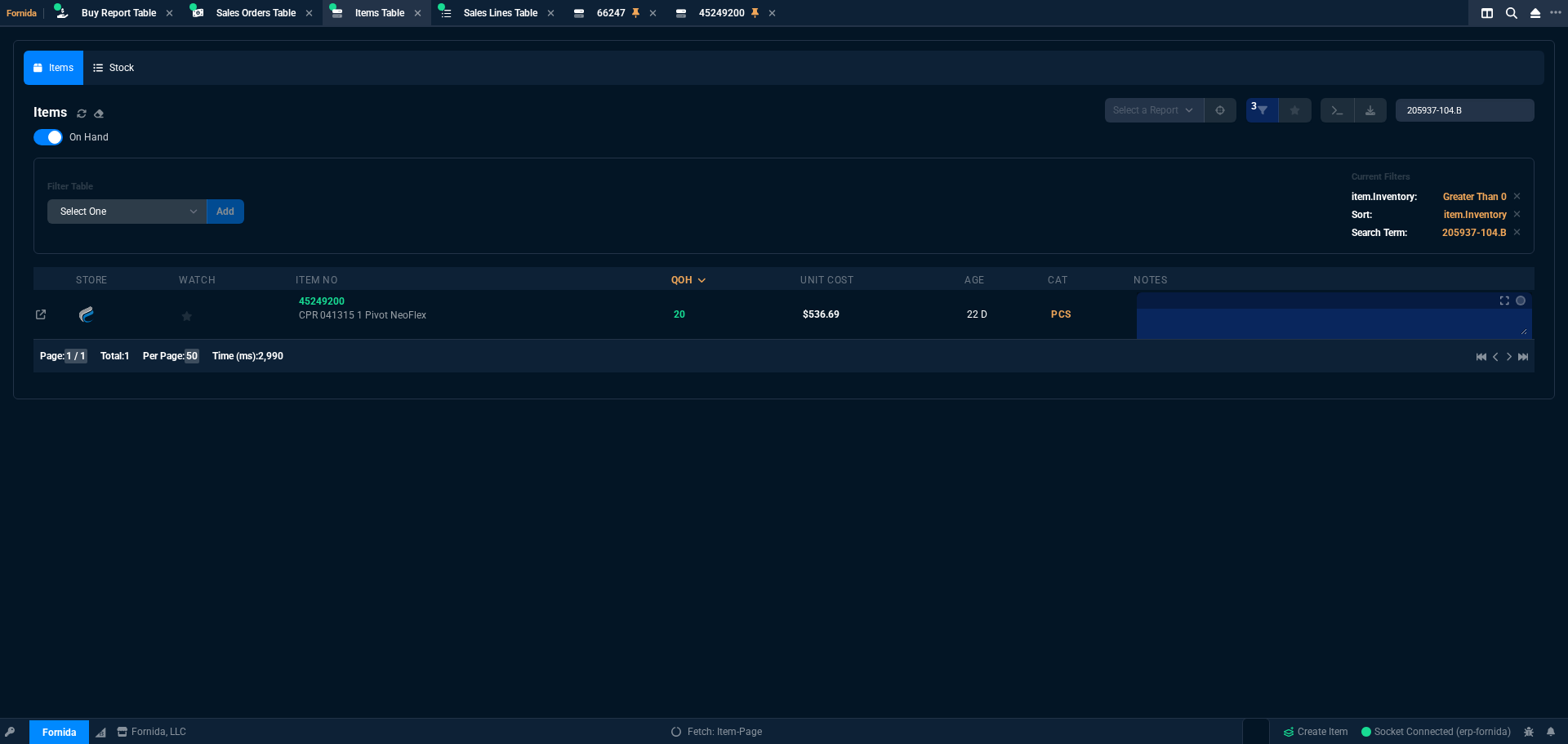
click at [66, 136] on label "On Hand" at bounding box center [79, 136] width 92 height 17
click at [33, 137] on input "On Hand" at bounding box center [33, 137] width 1 height 1
checkbox input "false"
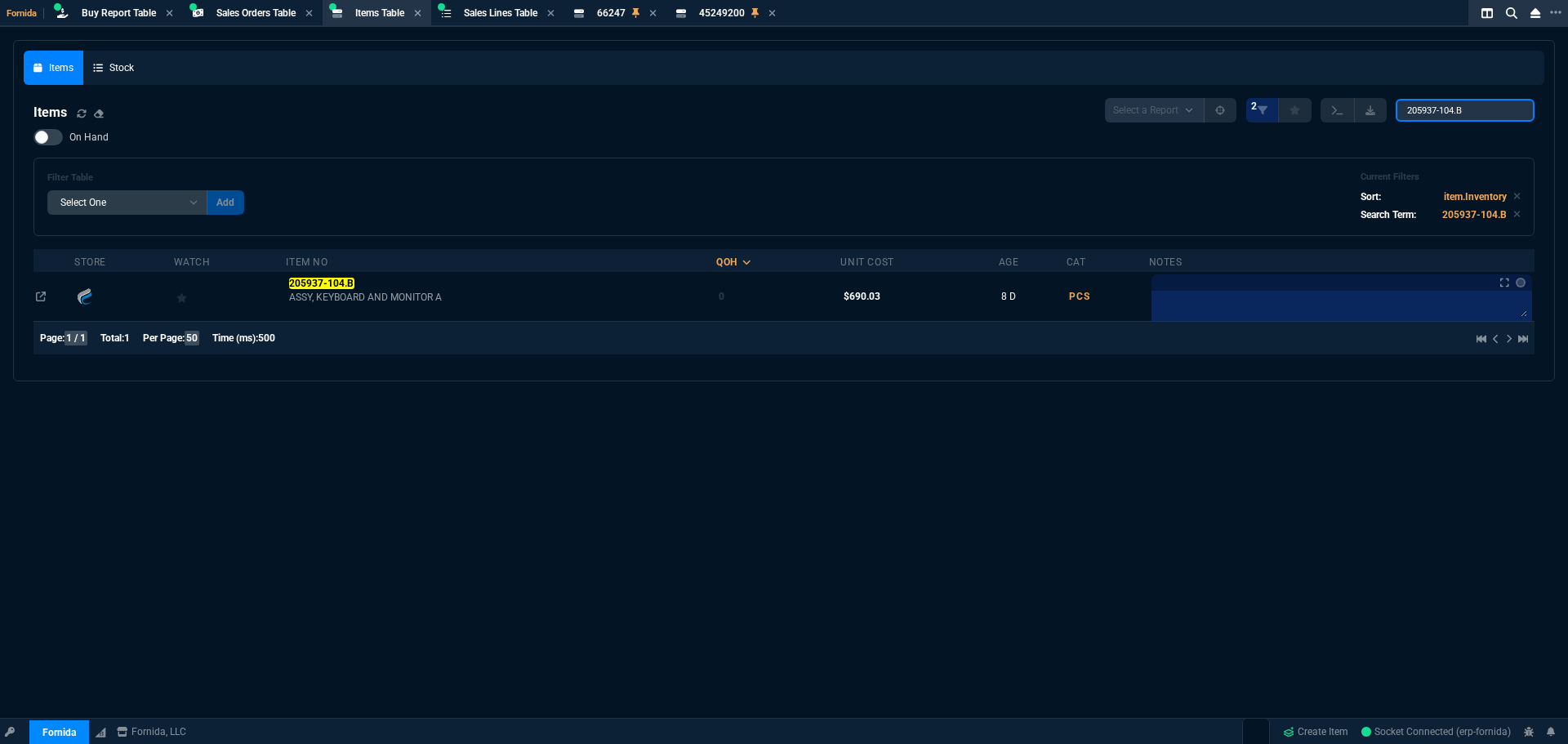
click at [1523, 112] on input "205937-104.B" at bounding box center [1466, 110] width 139 height 23
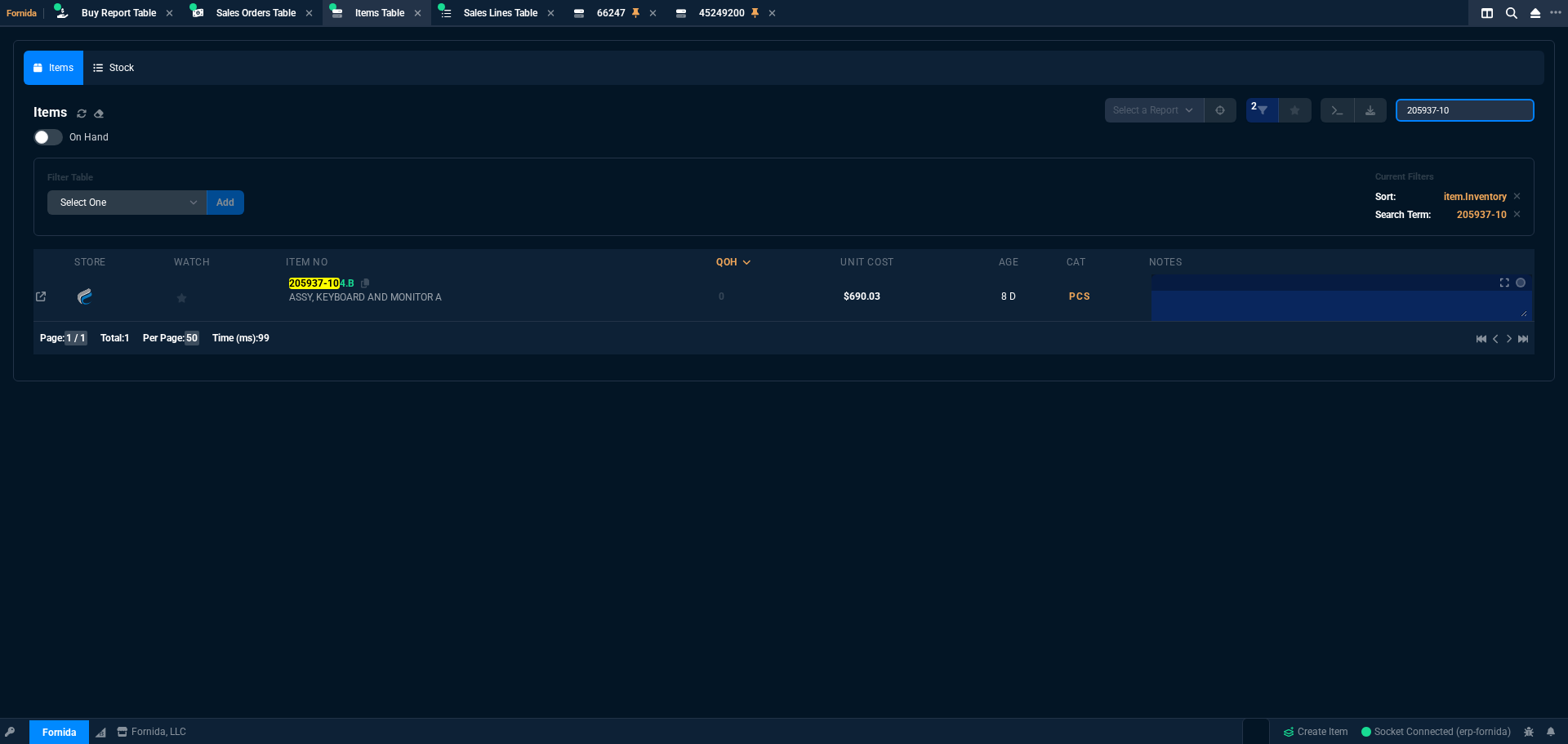
type input "205937-10"
click at [317, 276] on div "205937-10 4.B" at bounding box center [501, 283] width 425 height 15
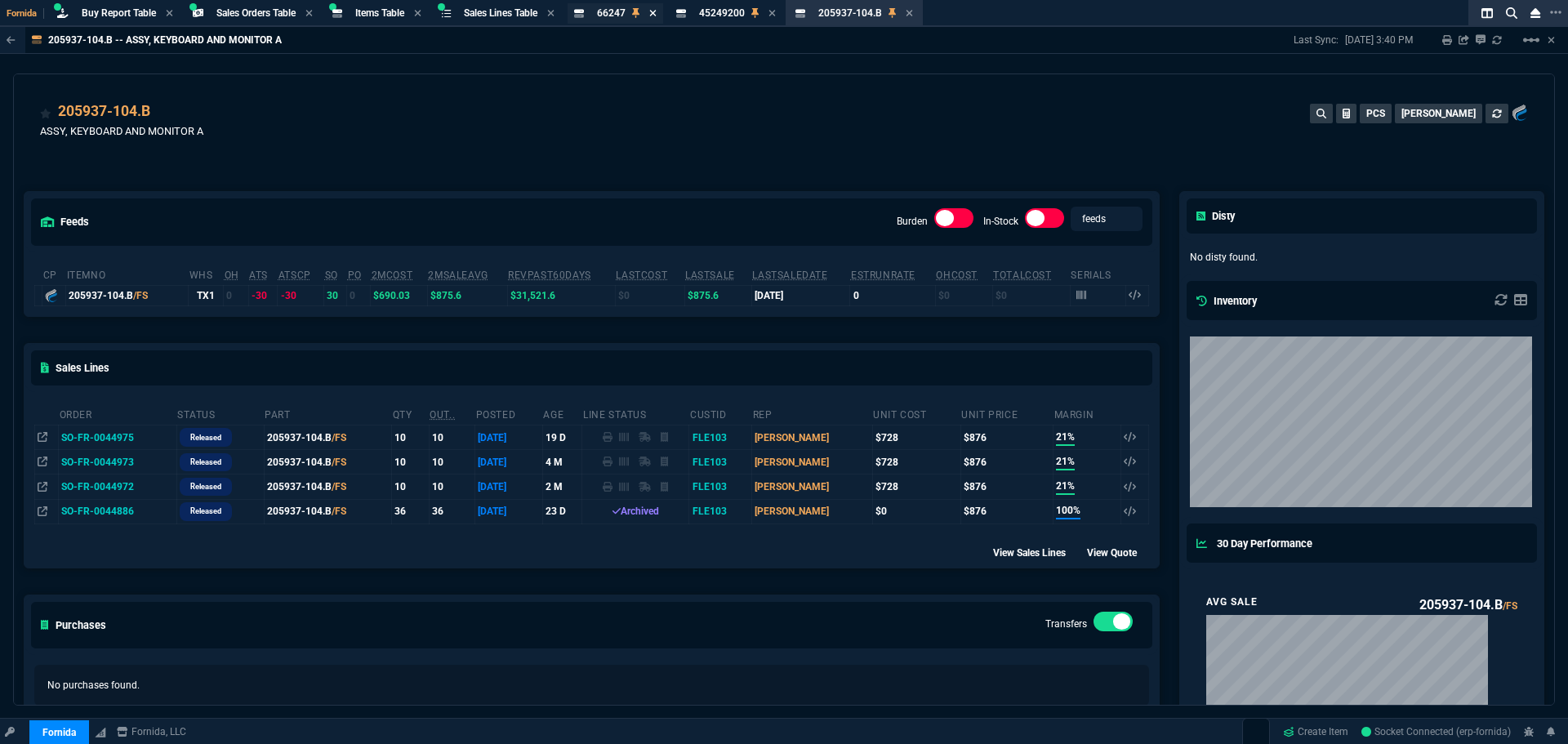
click at [656, 12] on icon at bounding box center [653, 12] width 6 height 6
click at [692, 11] on icon at bounding box center [688, 12] width 6 height 6
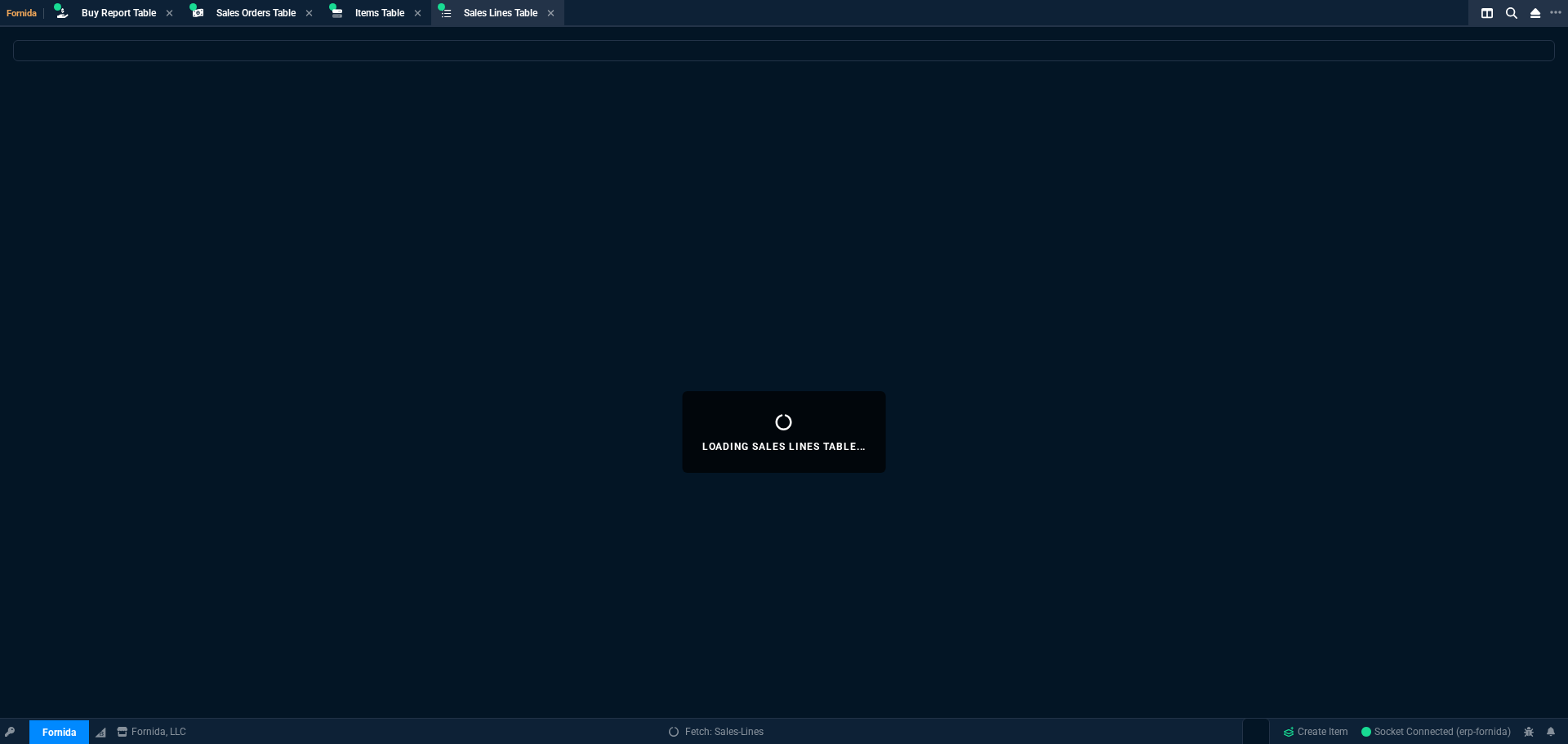
select select
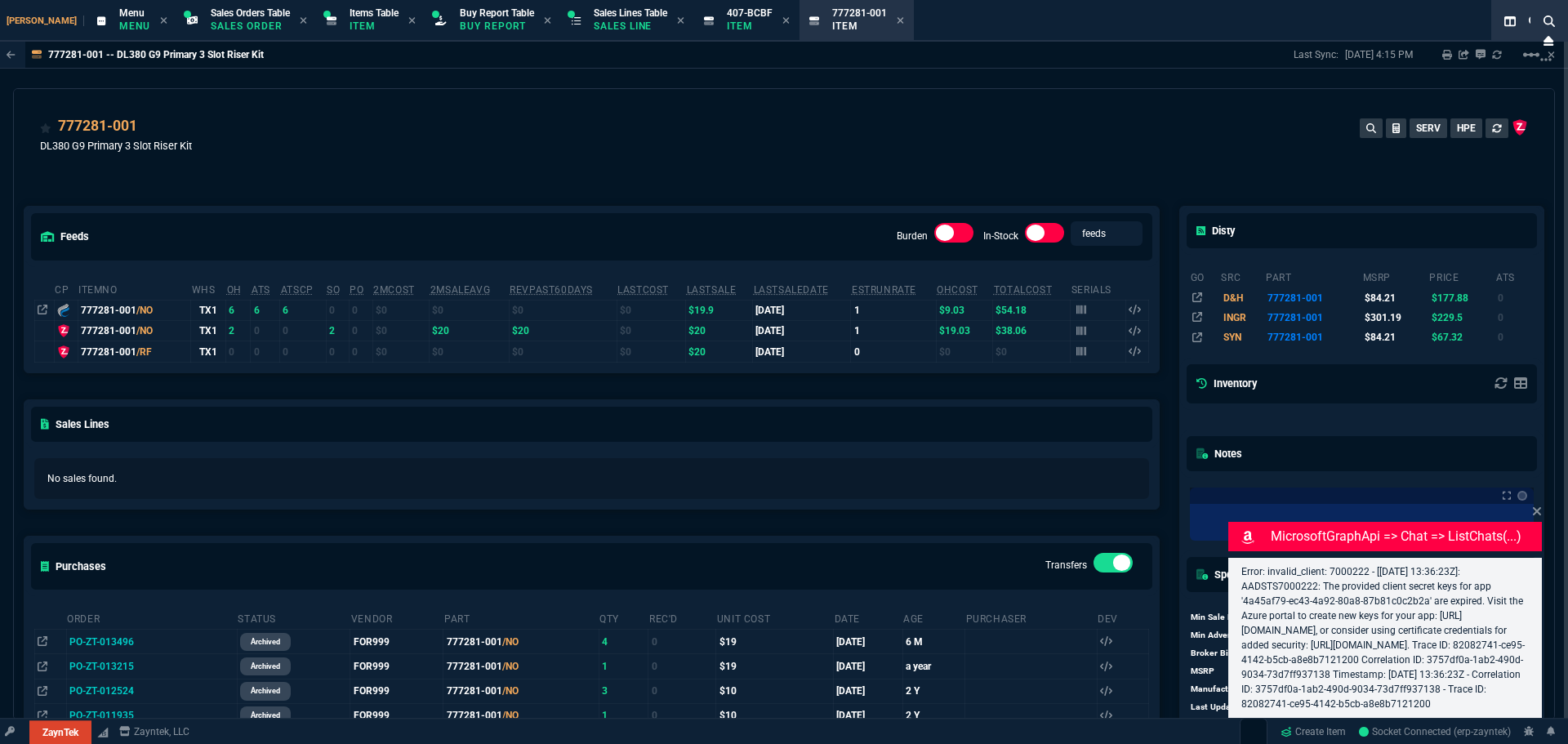
type input "11"
type input "52"
select select "9: OCAM"
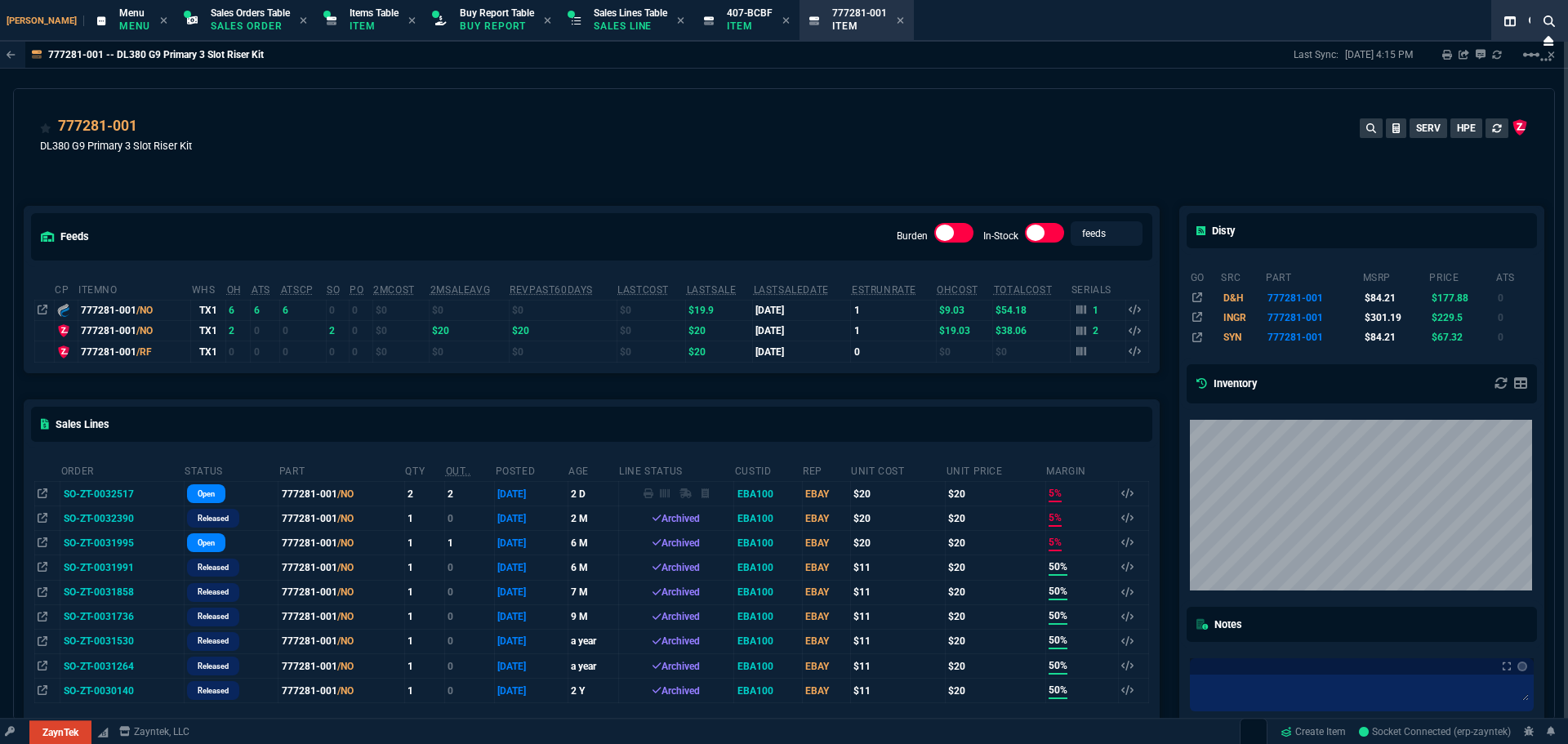
select select "9: OCAM"
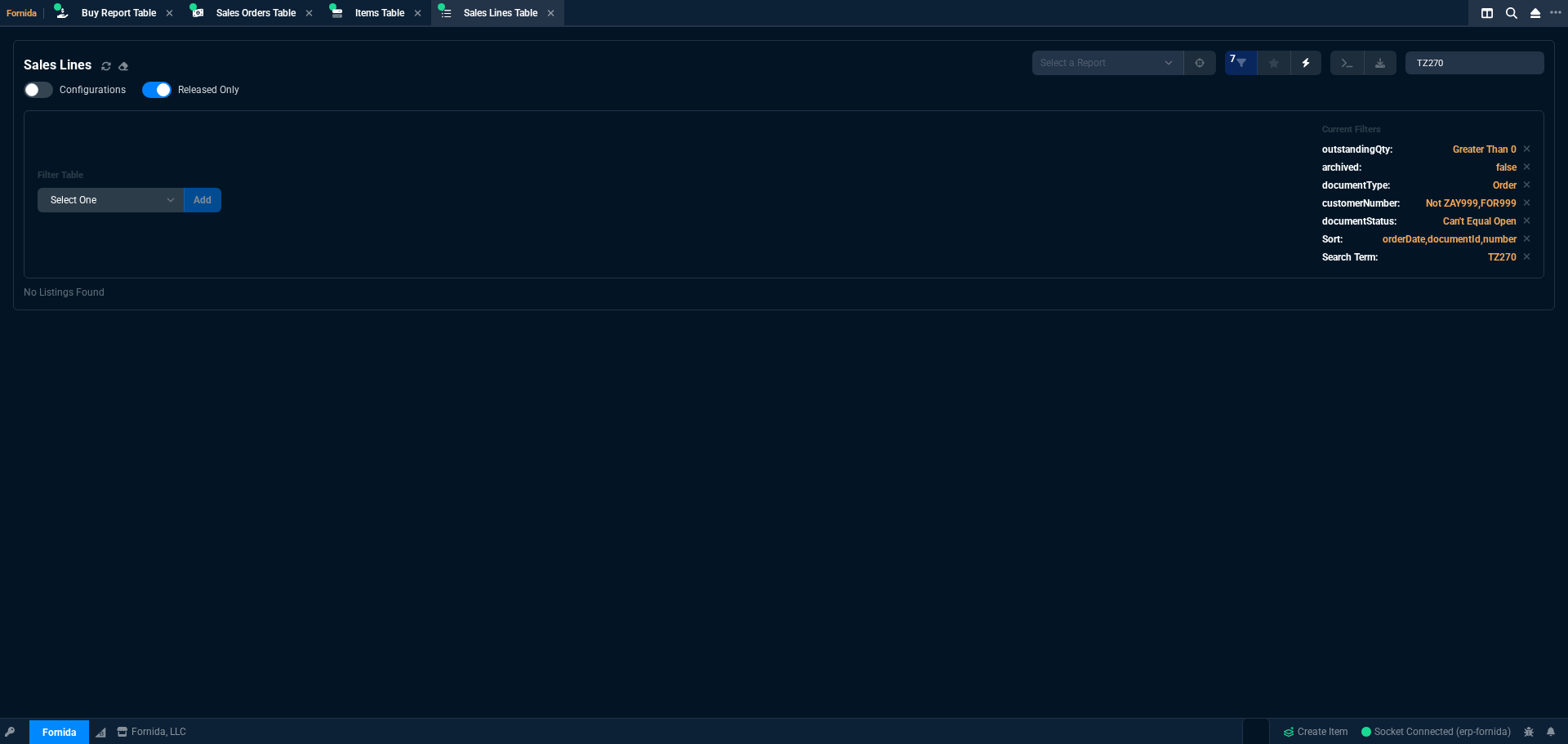
select select "9: OCAM"
select select
drag, startPoint x: 1459, startPoint y: 62, endPoint x: 1277, endPoint y: 48, distance: 182.5
click at [1305, 49] on nx-fornida-sales-line-table "Sales Lines Select a Report NEW QUERY SonicWall Sale AMZ (MTD) NEW QUERY INS100…" at bounding box center [784, 174] width 1541 height 269
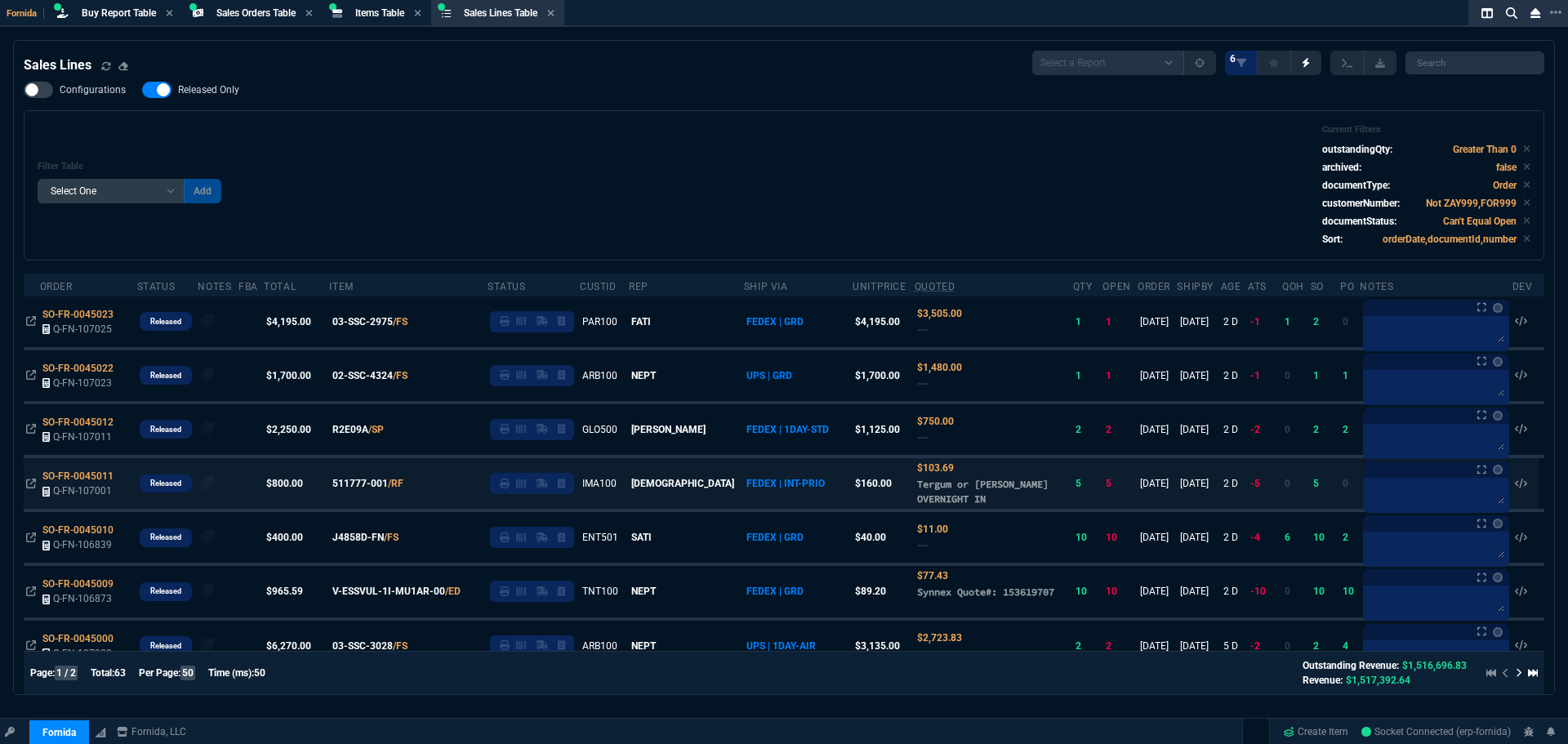
click at [699, 196] on div "Filter Table Select One Add Filter () Age () ATS () Cond (itemVariantCode) Cust…" at bounding box center [784, 185] width 1493 height 122
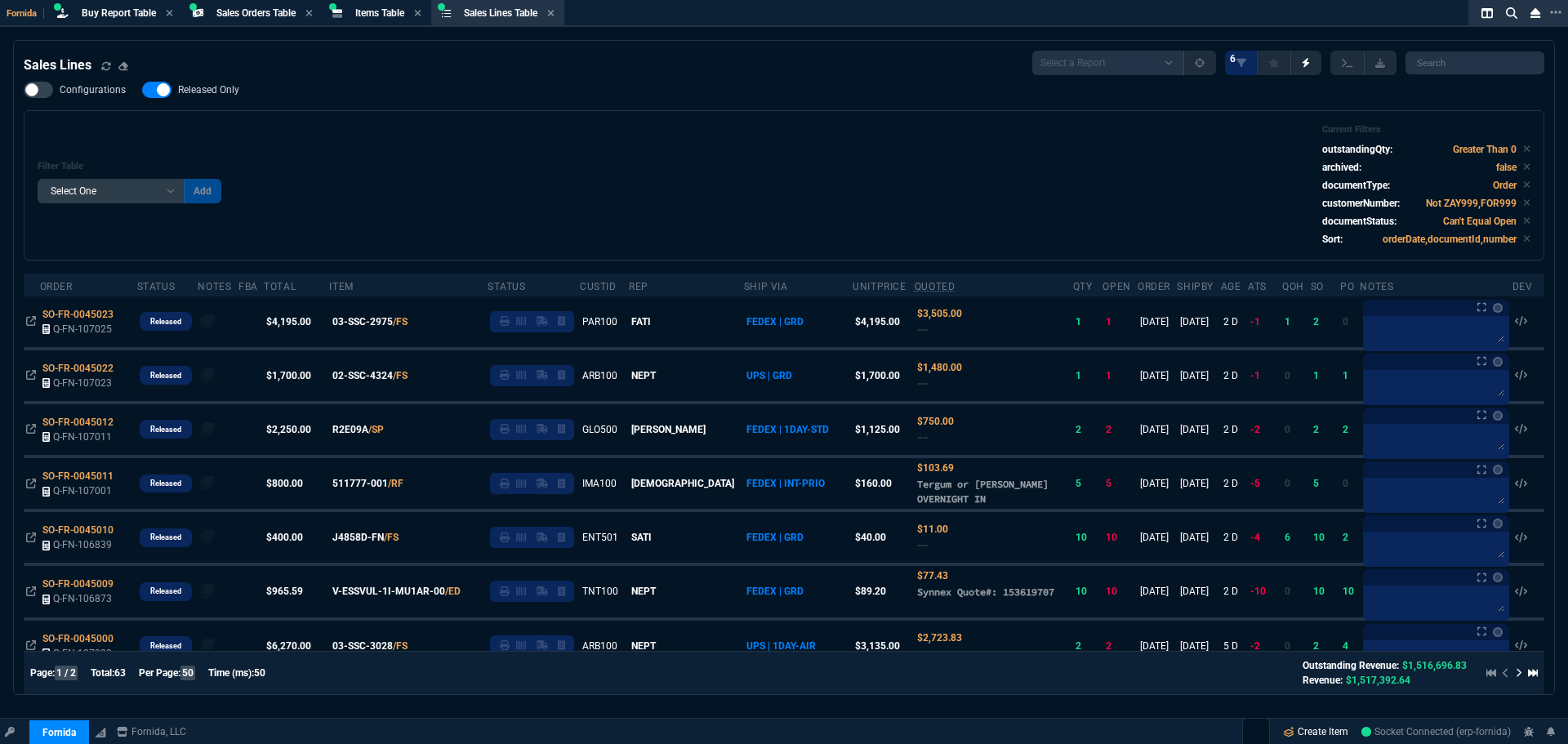
click at [1328, 729] on link "Create Item" at bounding box center [1315, 732] width 78 height 25
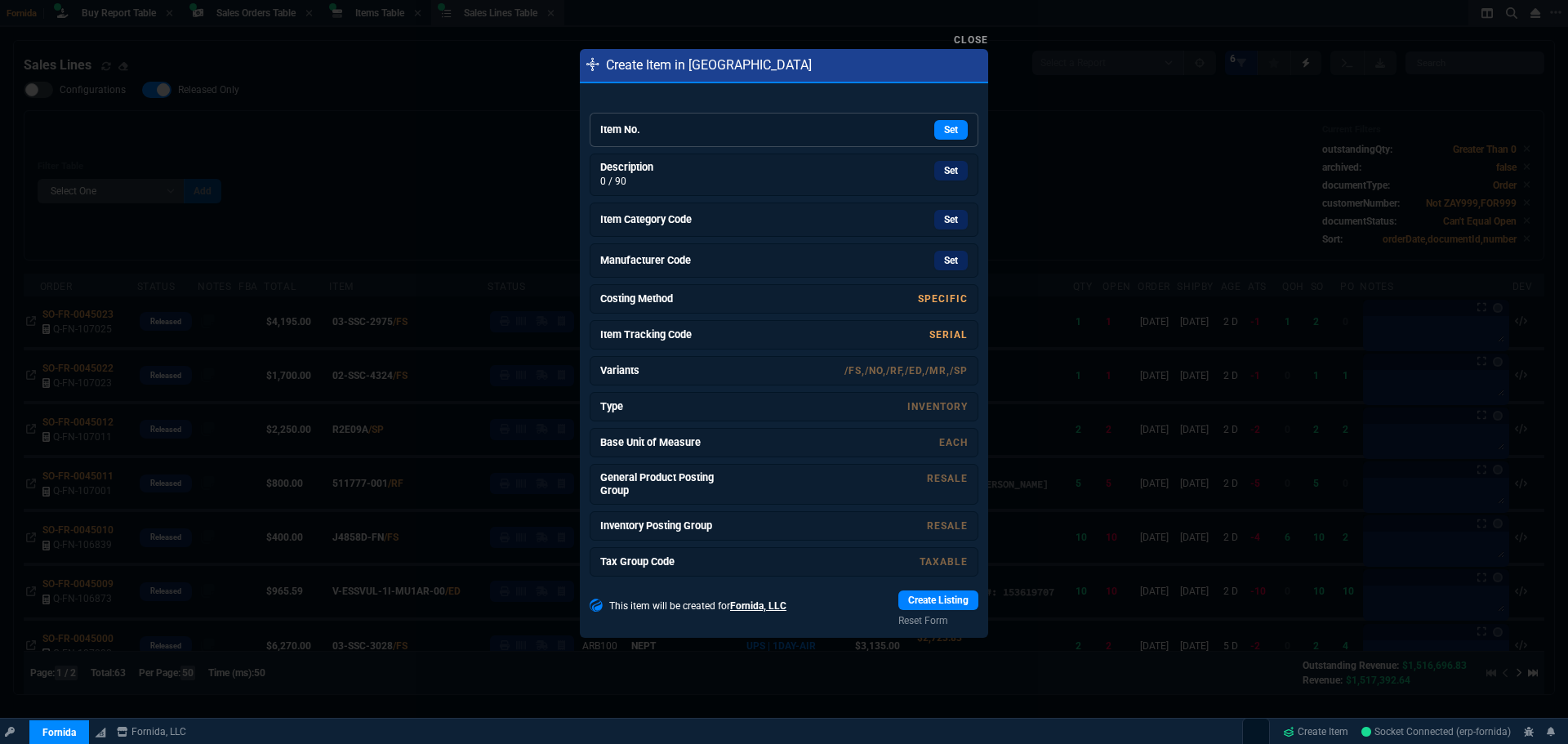
click at [817, 129] on div "Set" at bounding box center [846, 129] width 245 height 19
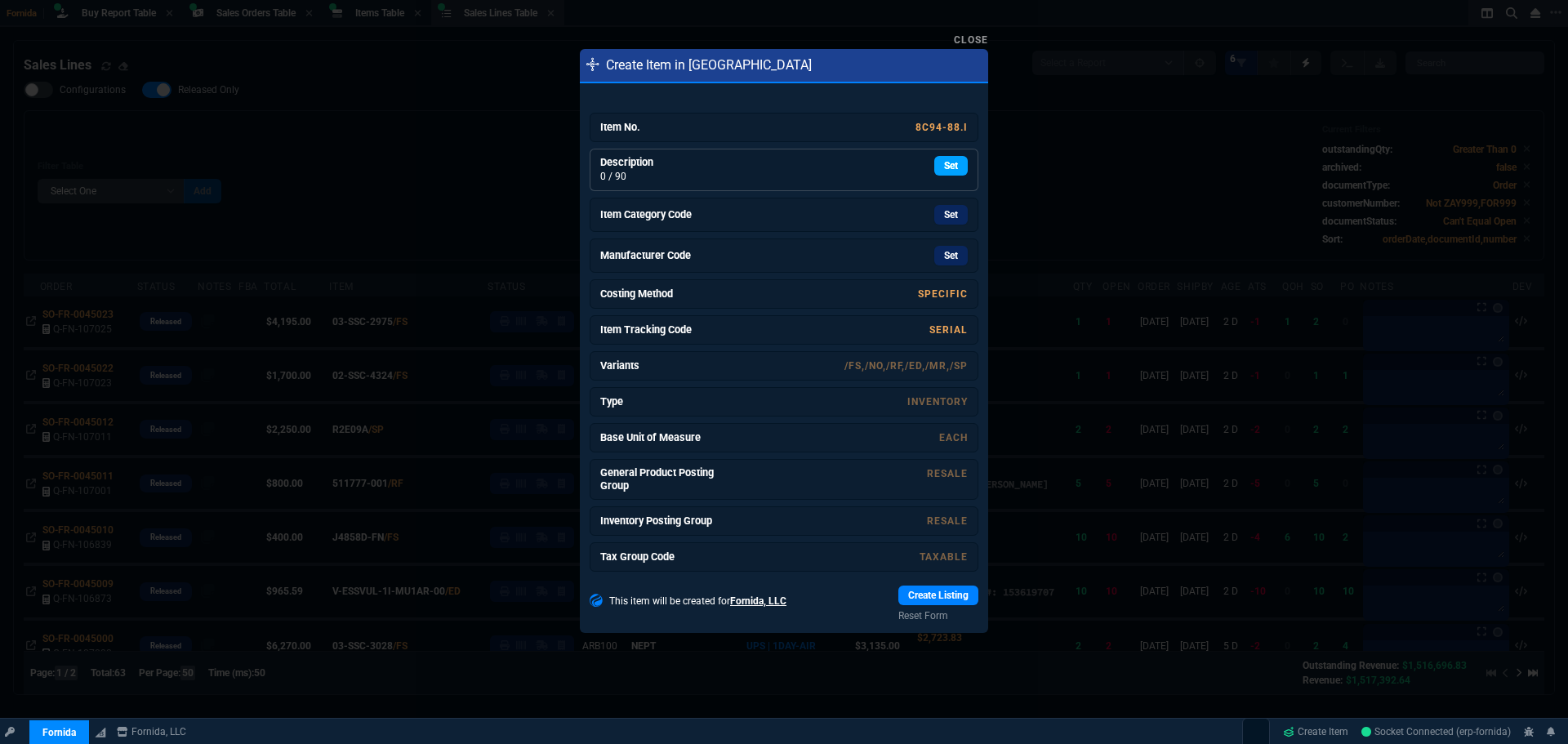
click at [949, 164] on link "Set" at bounding box center [951, 166] width 33 height 19
click at [950, 221] on link "Set" at bounding box center [951, 215] width 33 height 19
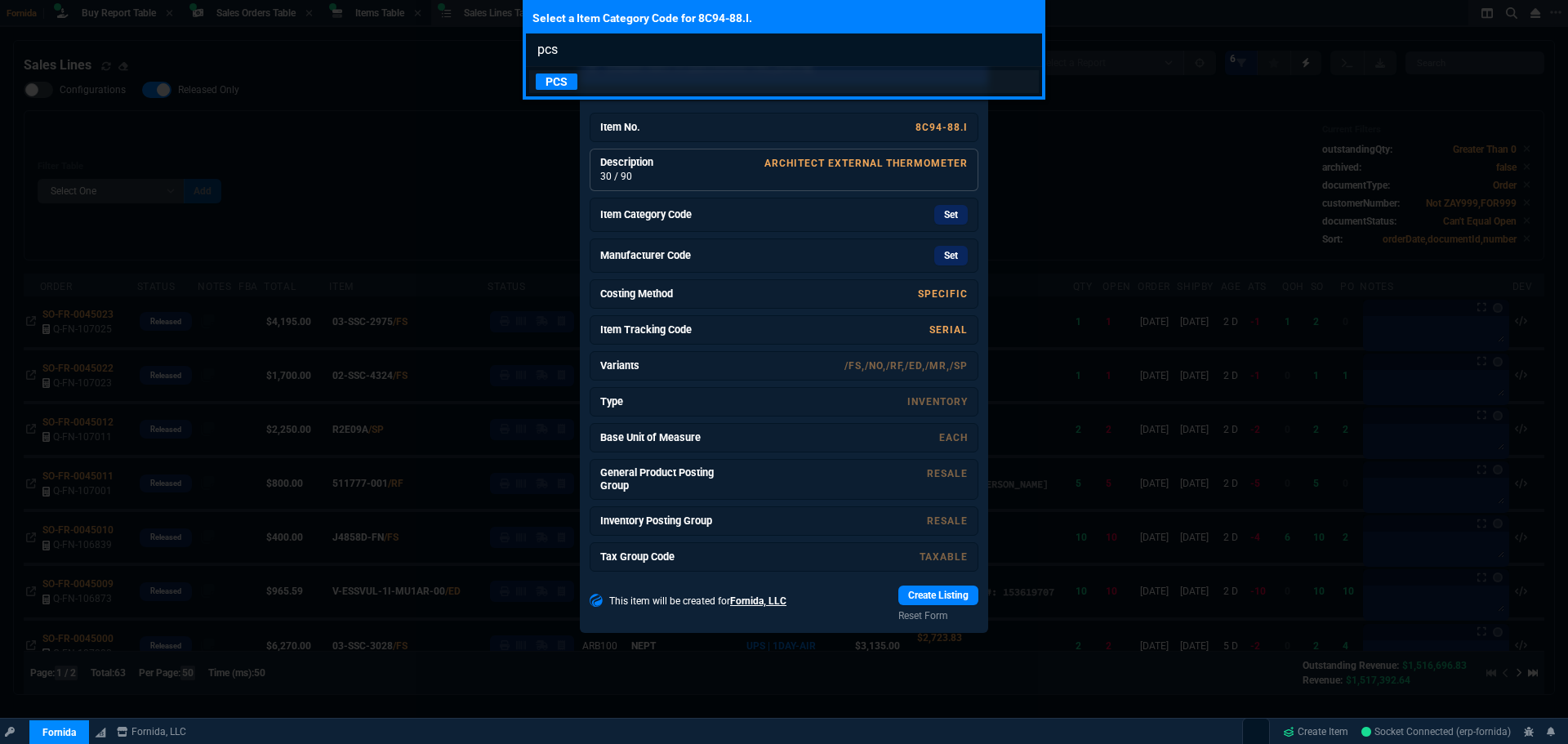
type input "pcs"
click at [548, 73] on p "PCS" at bounding box center [556, 81] width 41 height 17
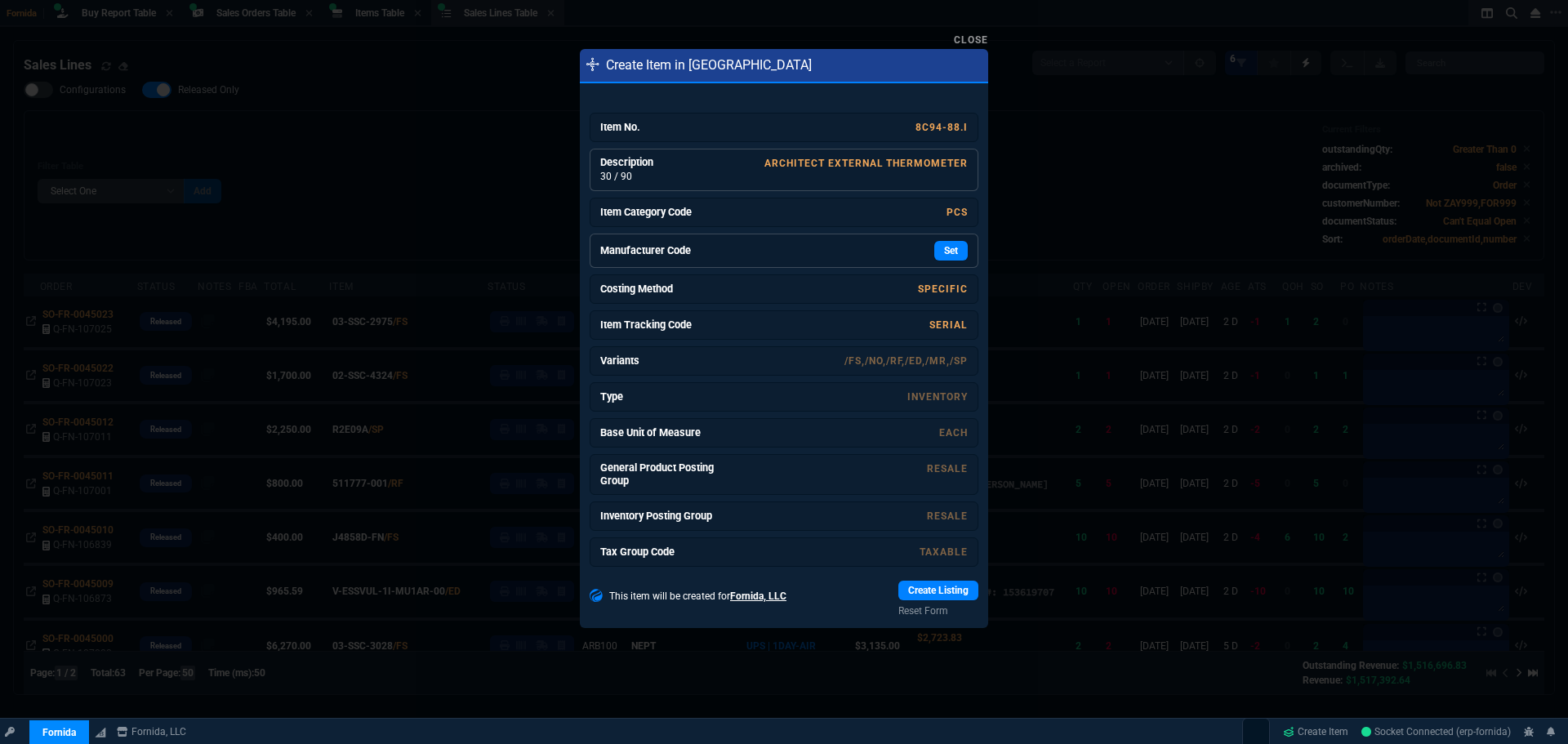
click at [858, 240] on link "Manufacturer Code Set" at bounding box center [783, 250] width 388 height 34
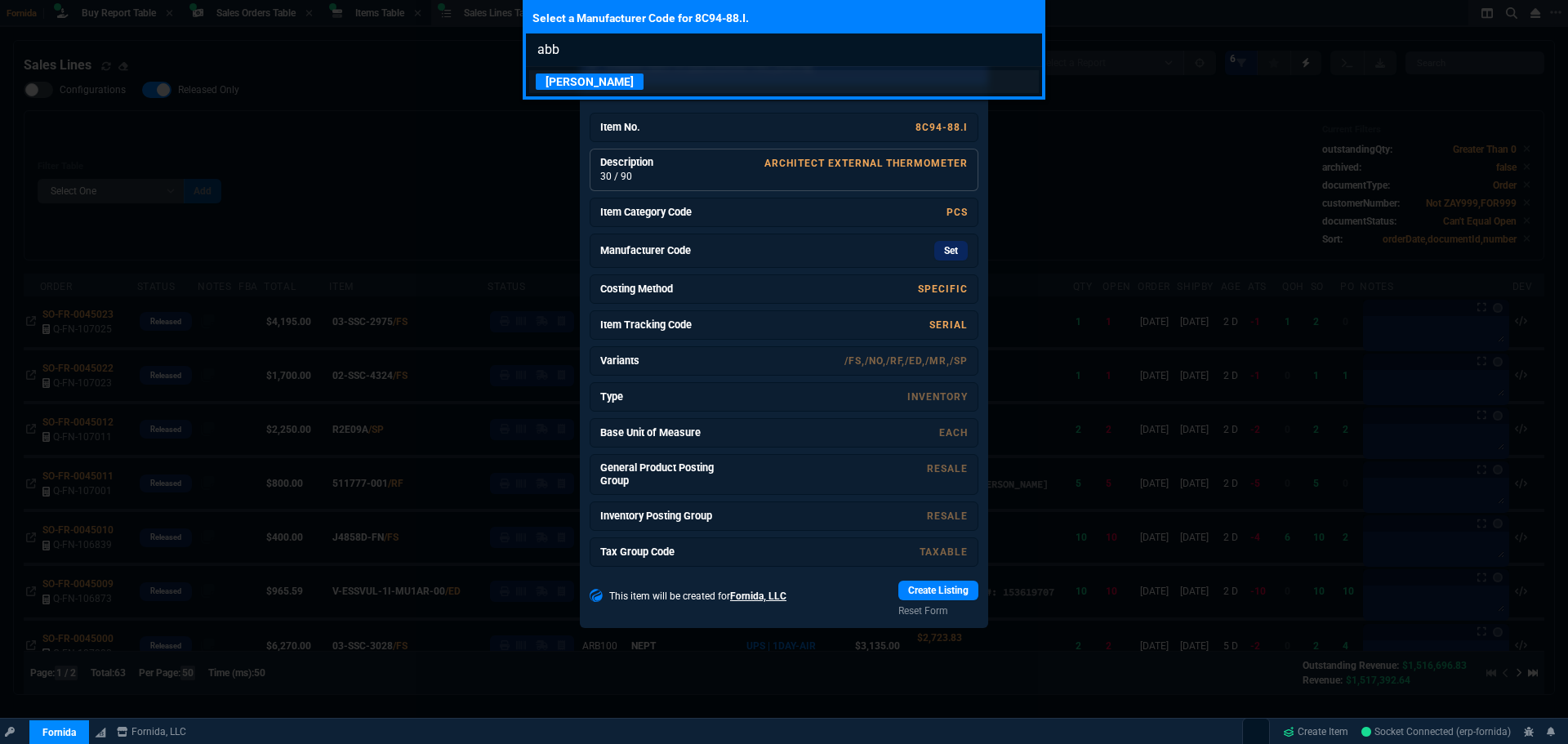
type input "abb"
click at [562, 81] on p "[PERSON_NAME]" at bounding box center [589, 81] width 107 height 17
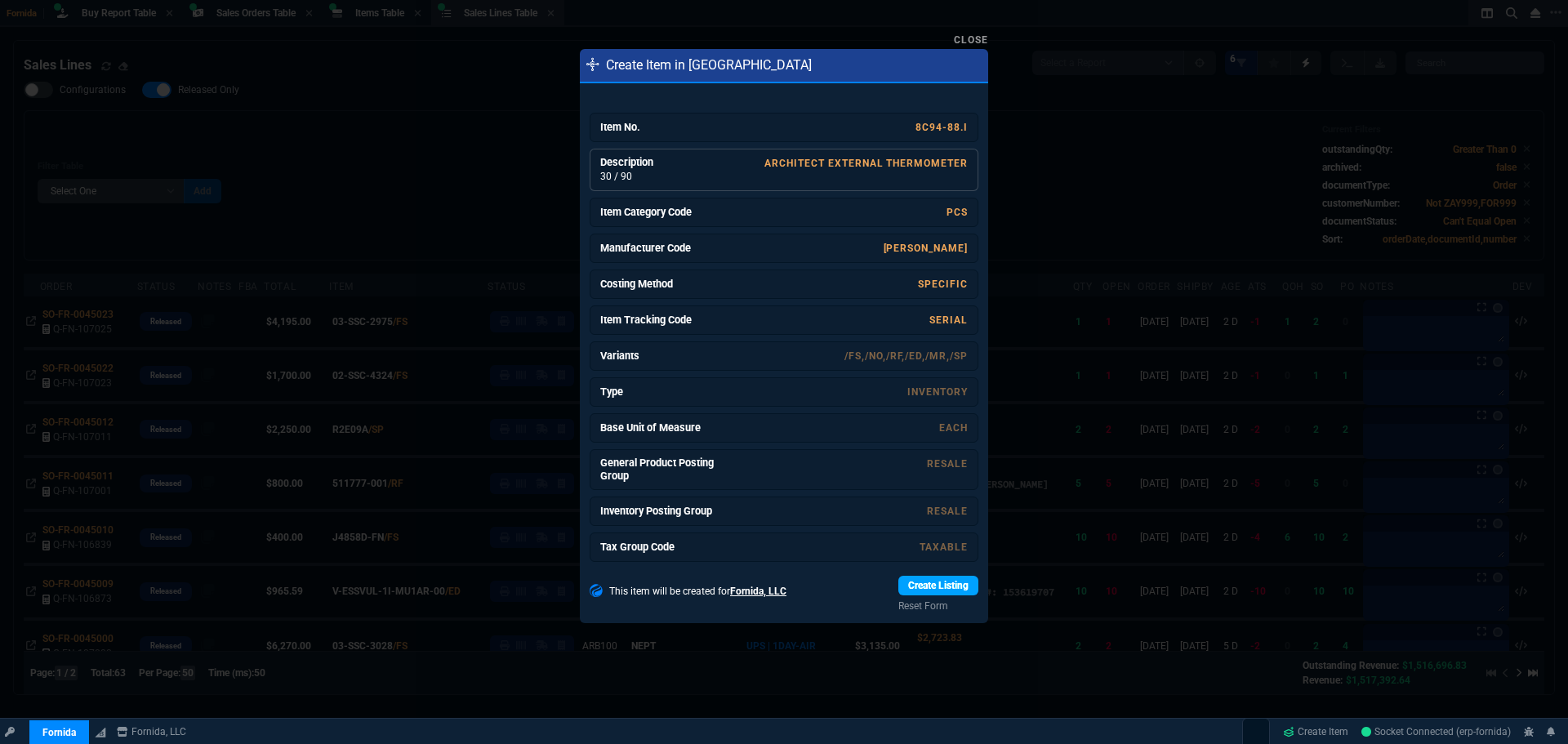
click at [943, 584] on link "Create Listing" at bounding box center [938, 586] width 80 height 19
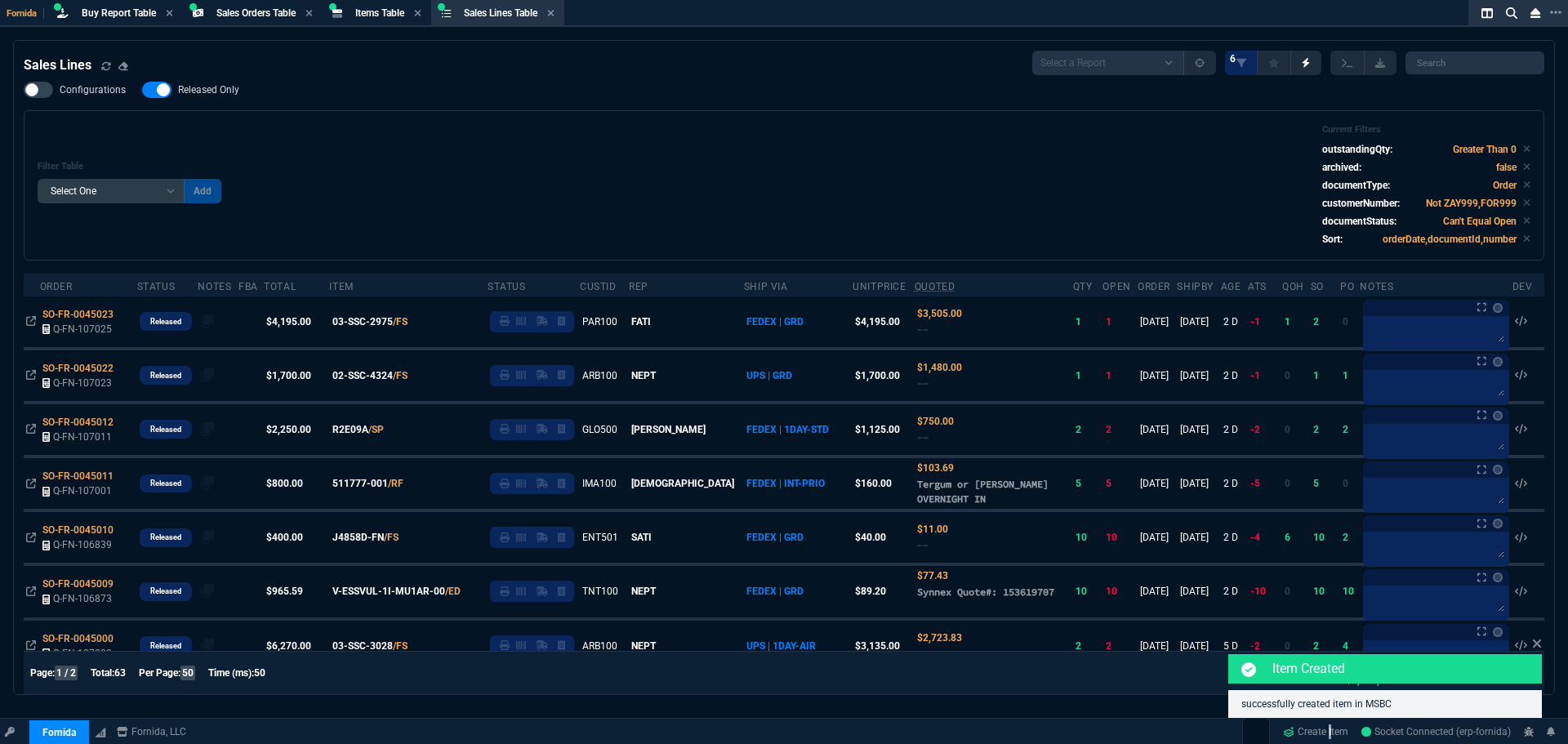
click at [1326, 728] on link "Create Item" at bounding box center [1315, 732] width 78 height 25
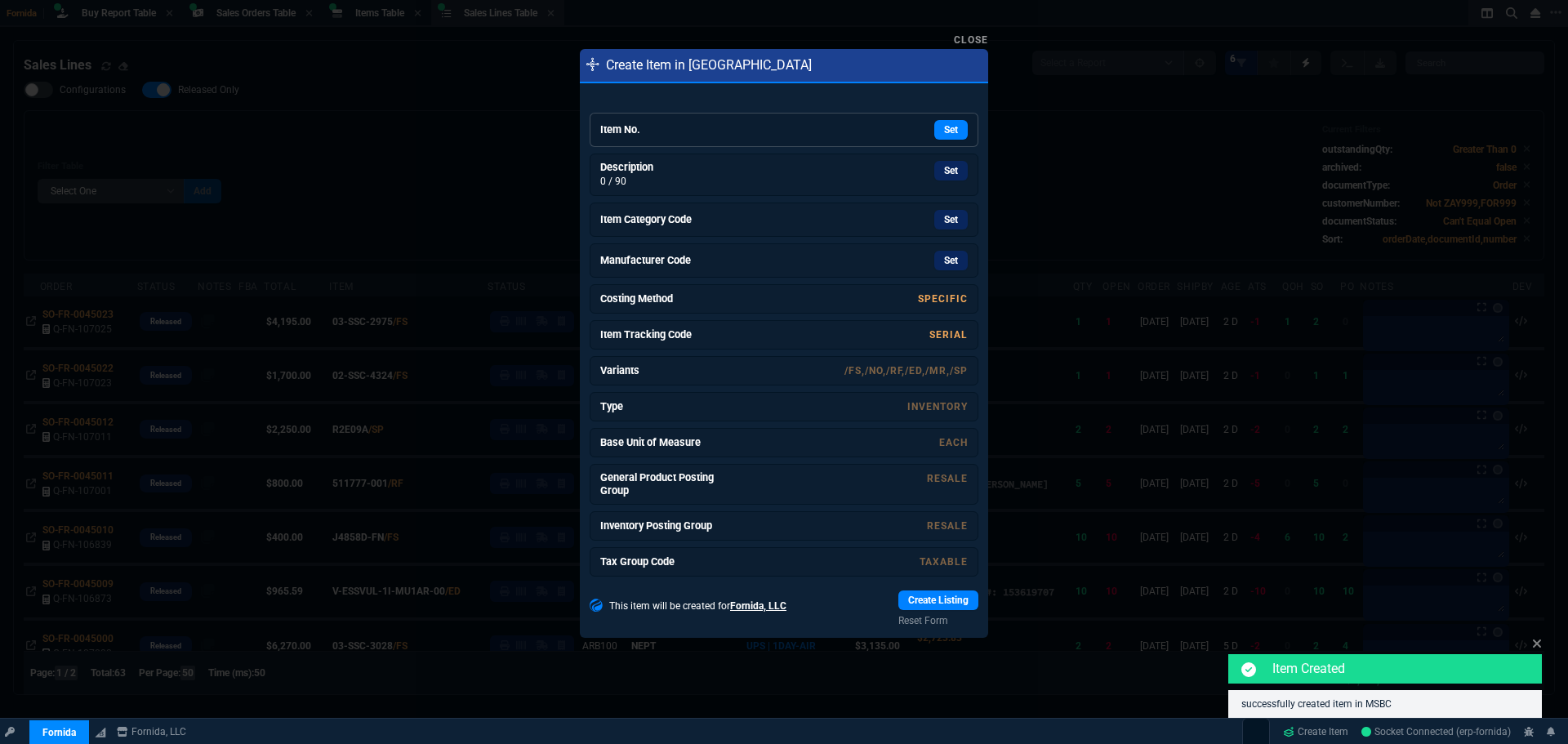
click at [684, 132] on h6 "Item No." at bounding box center [661, 129] width 122 height 13
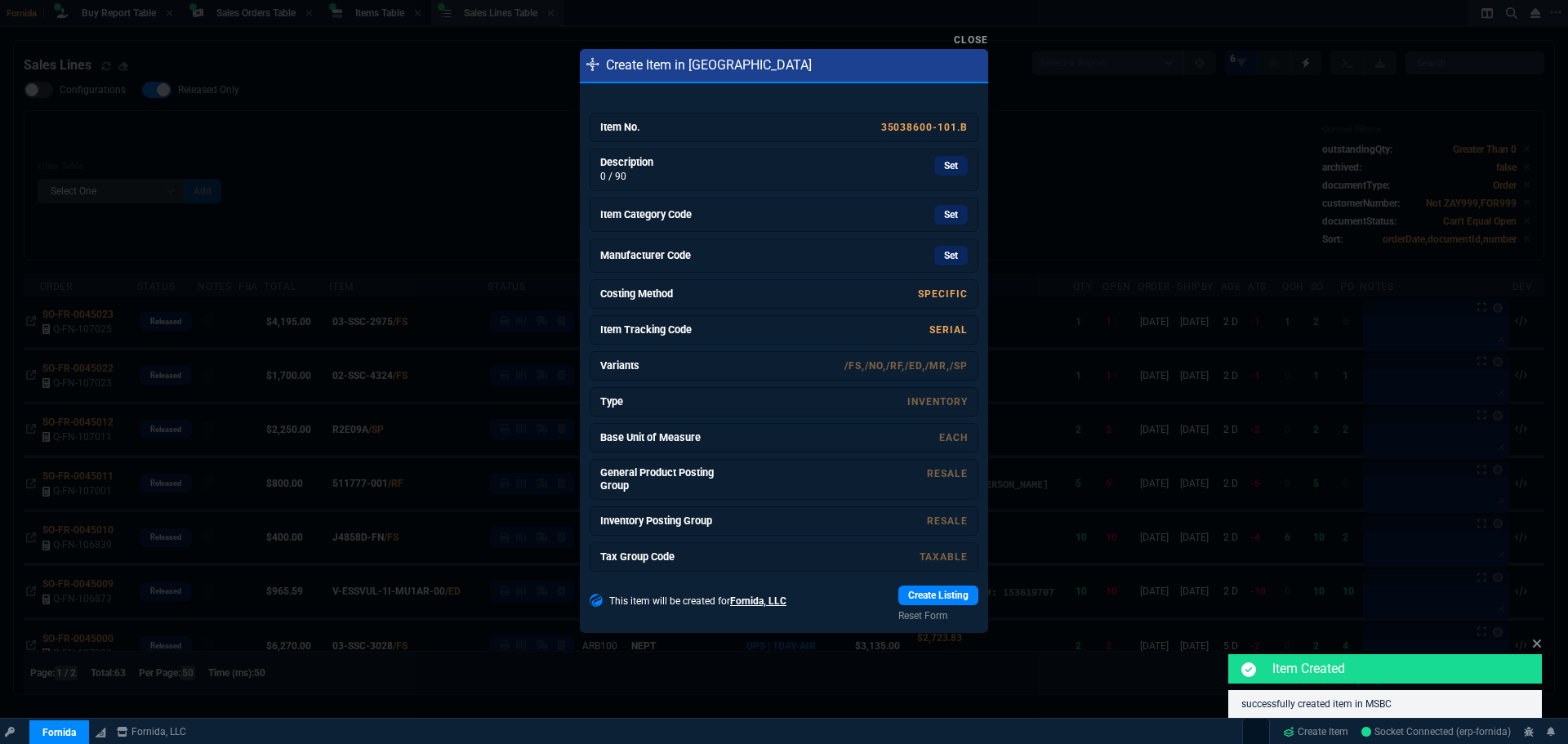
click at [746, 163] on div "Set" at bounding box center [846, 166] width 245 height 19
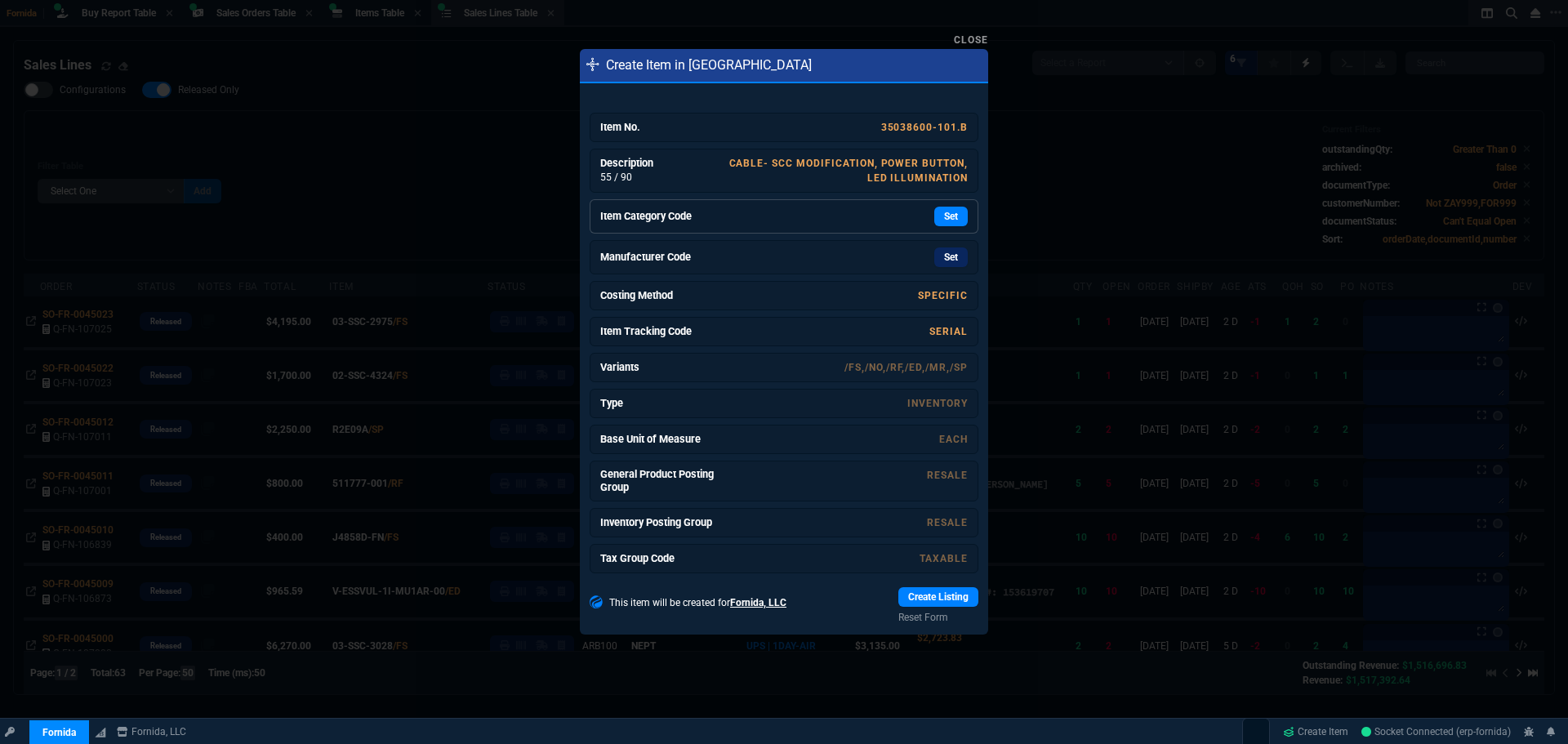
click at [843, 207] on div "Set" at bounding box center [846, 217] width 245 height 19
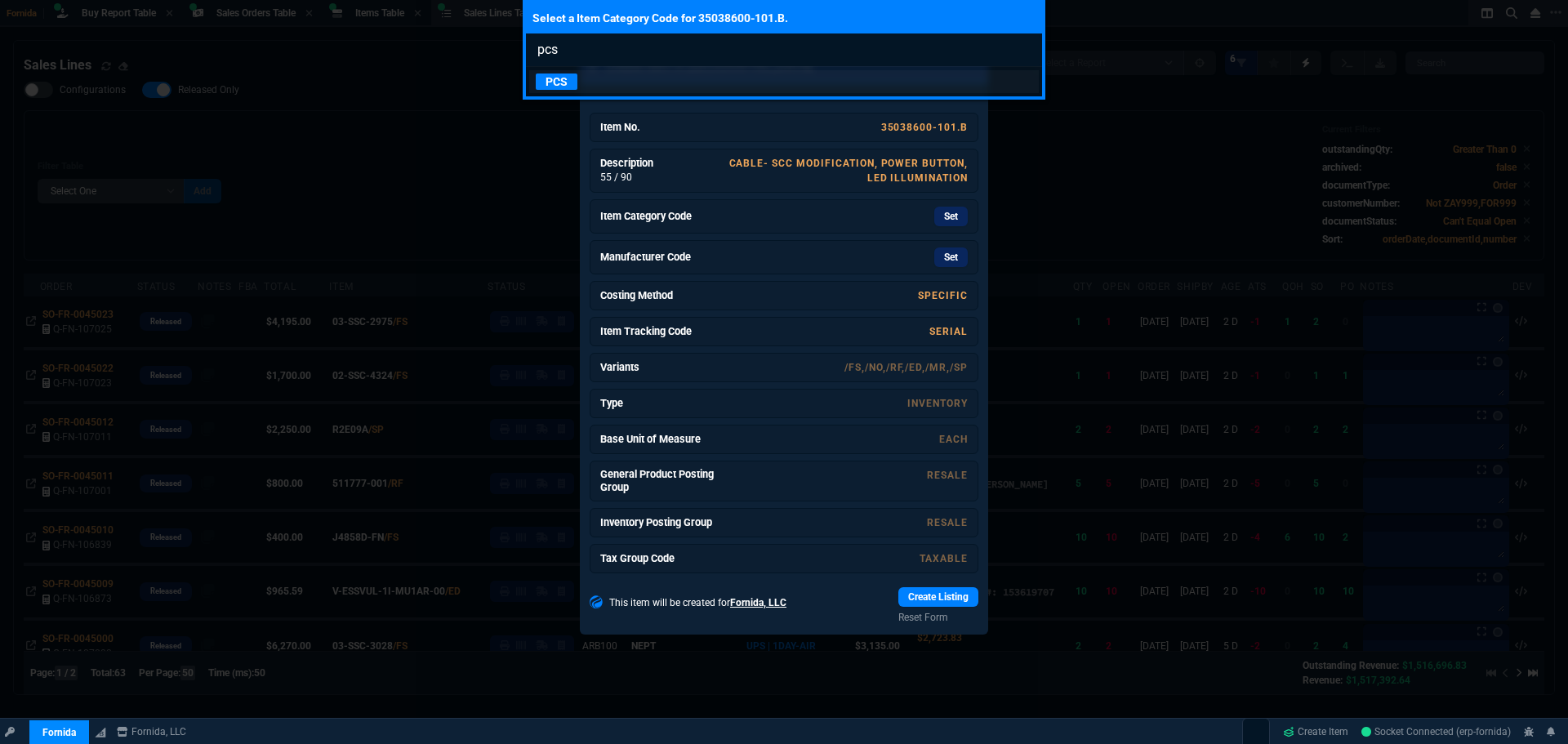
type input "pcs"
click at [662, 79] on link "PCS" at bounding box center [784, 82] width 510 height 23
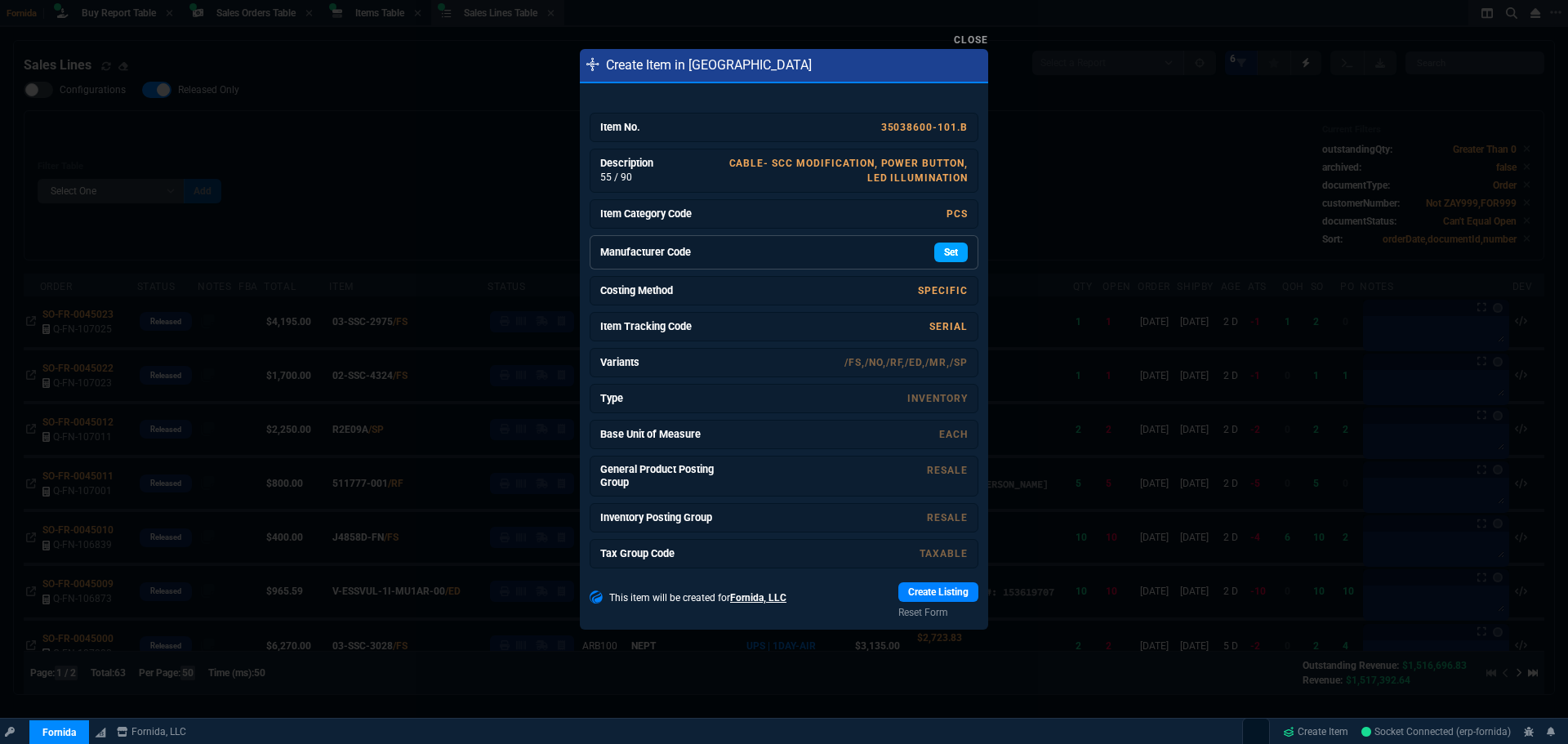
click at [944, 255] on link "Set" at bounding box center [951, 252] width 33 height 19
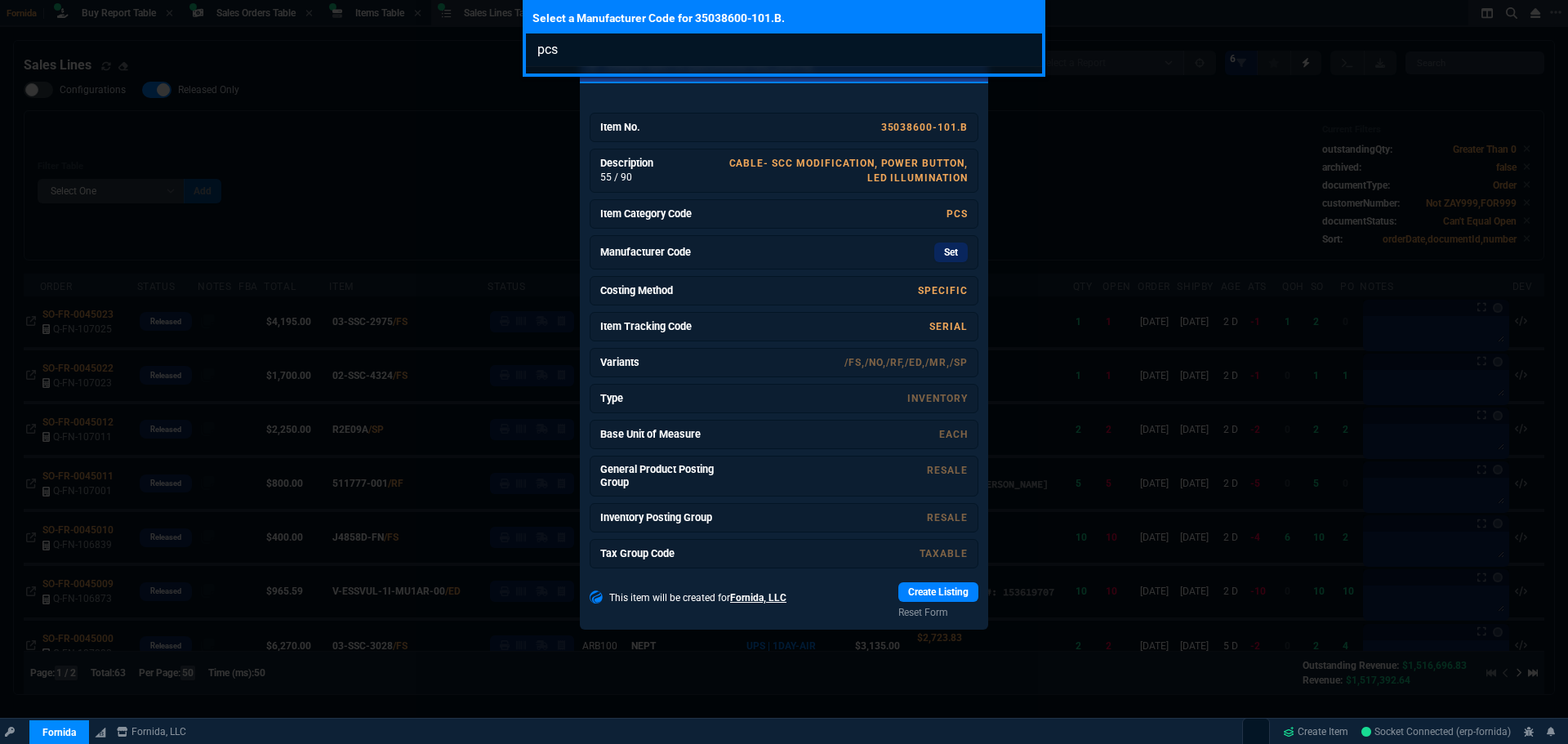
type input "pcs"
click at [820, 223] on div "Select a Manufacturer Code for 35038600-101.B. pcs" at bounding box center [784, 372] width 1568 height 744
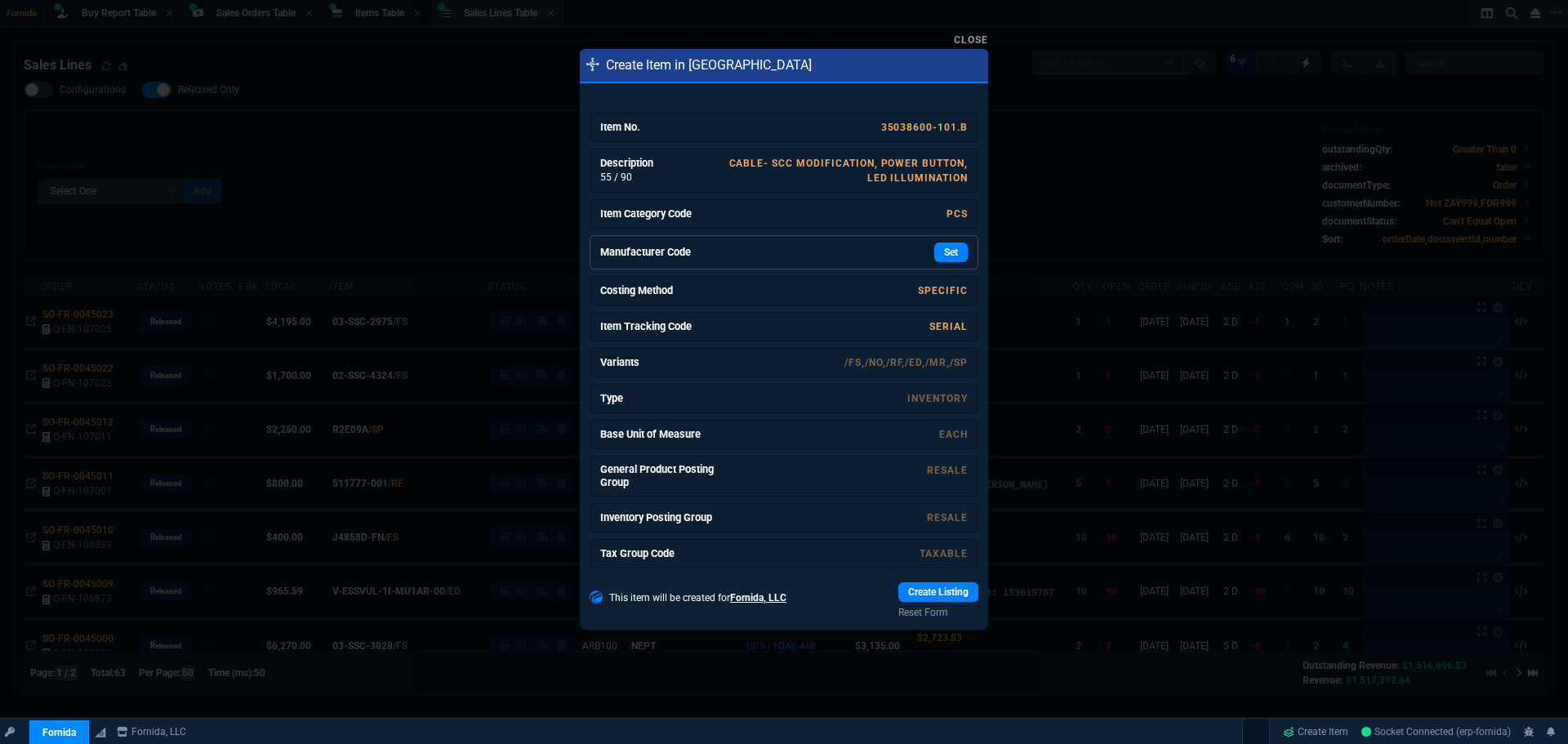
click at [896, 252] on div "Set" at bounding box center [846, 252] width 245 height 19
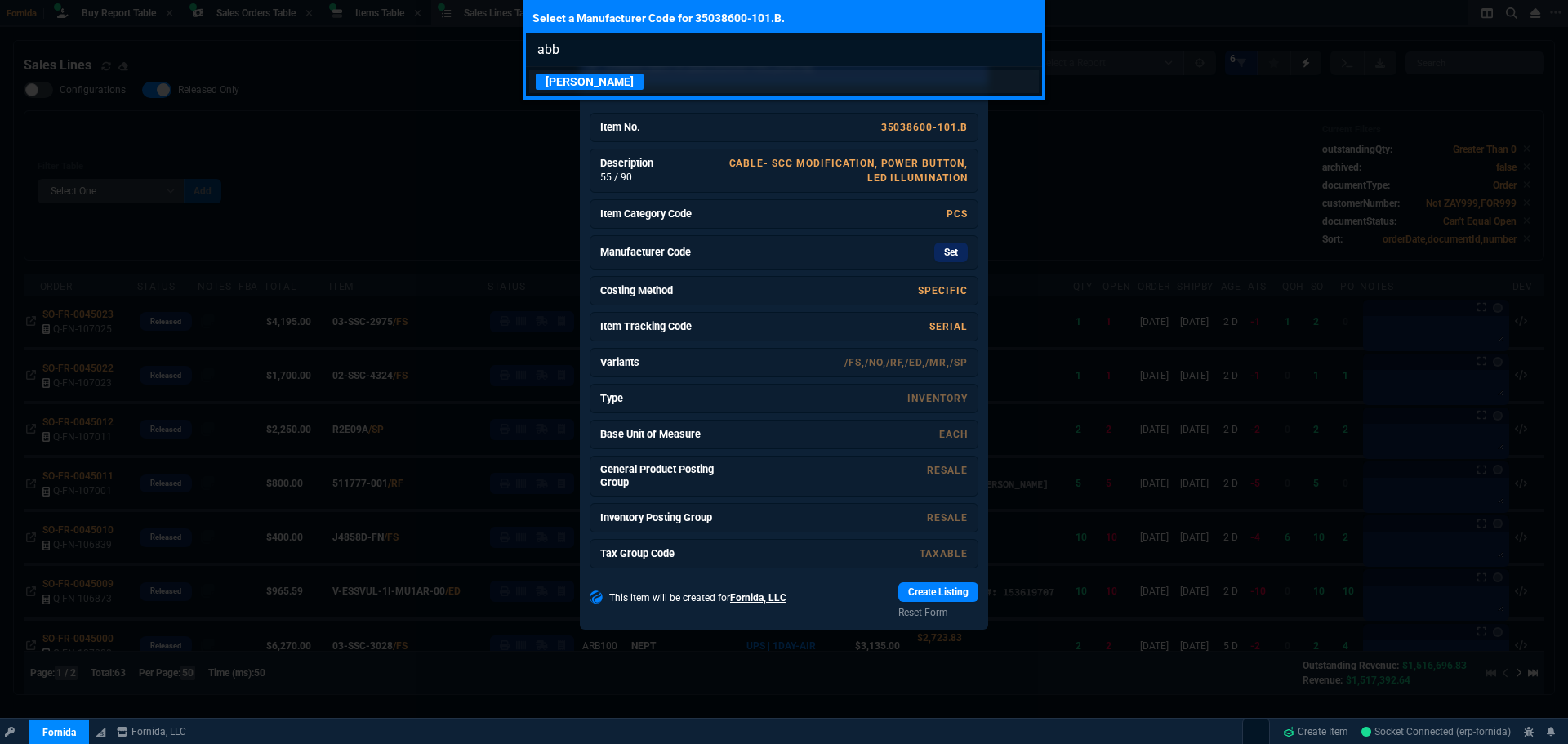
type input "abb"
click at [586, 82] on p "[PERSON_NAME]" at bounding box center [589, 81] width 107 height 17
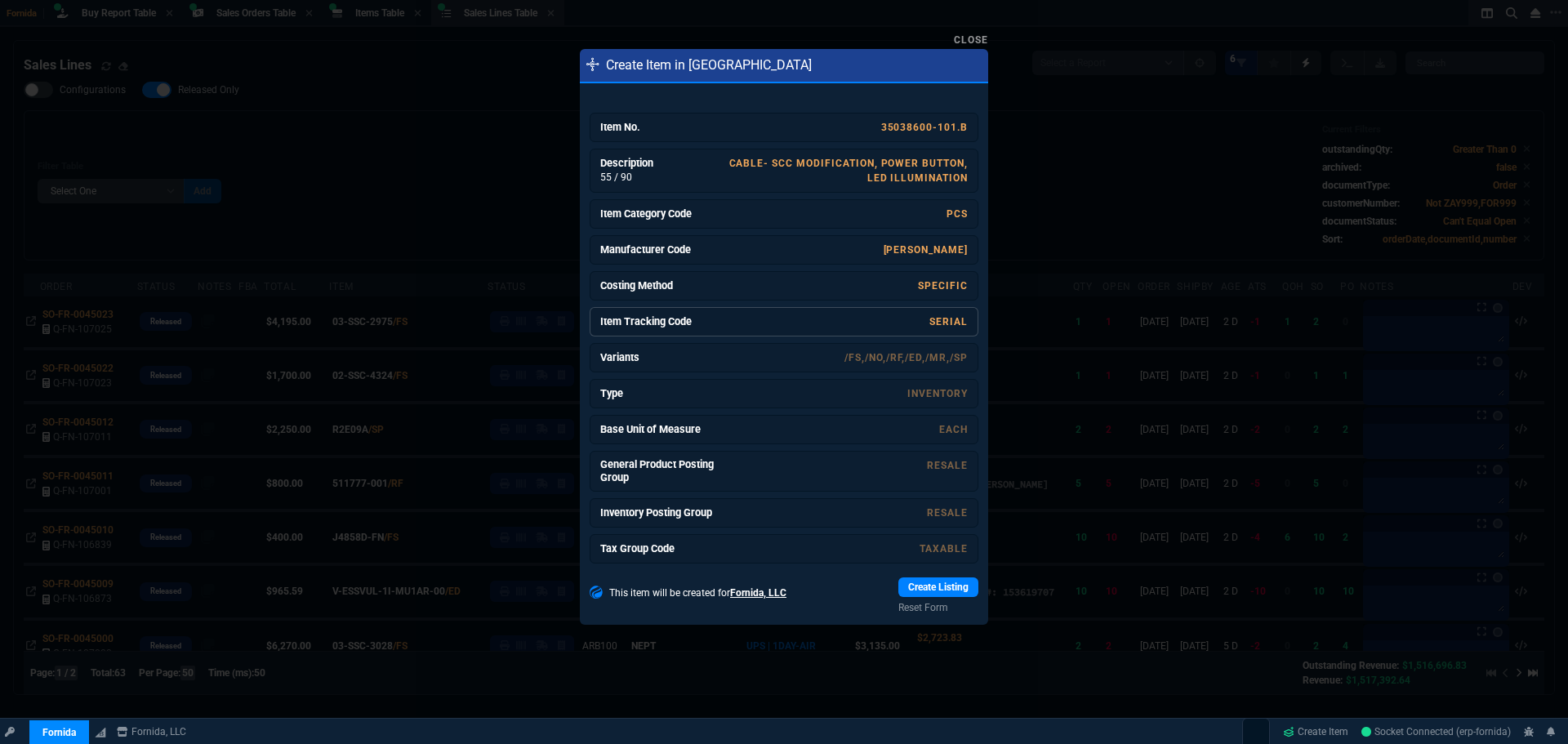
click at [950, 319] on link "SERIAL" at bounding box center [949, 321] width 39 height 11
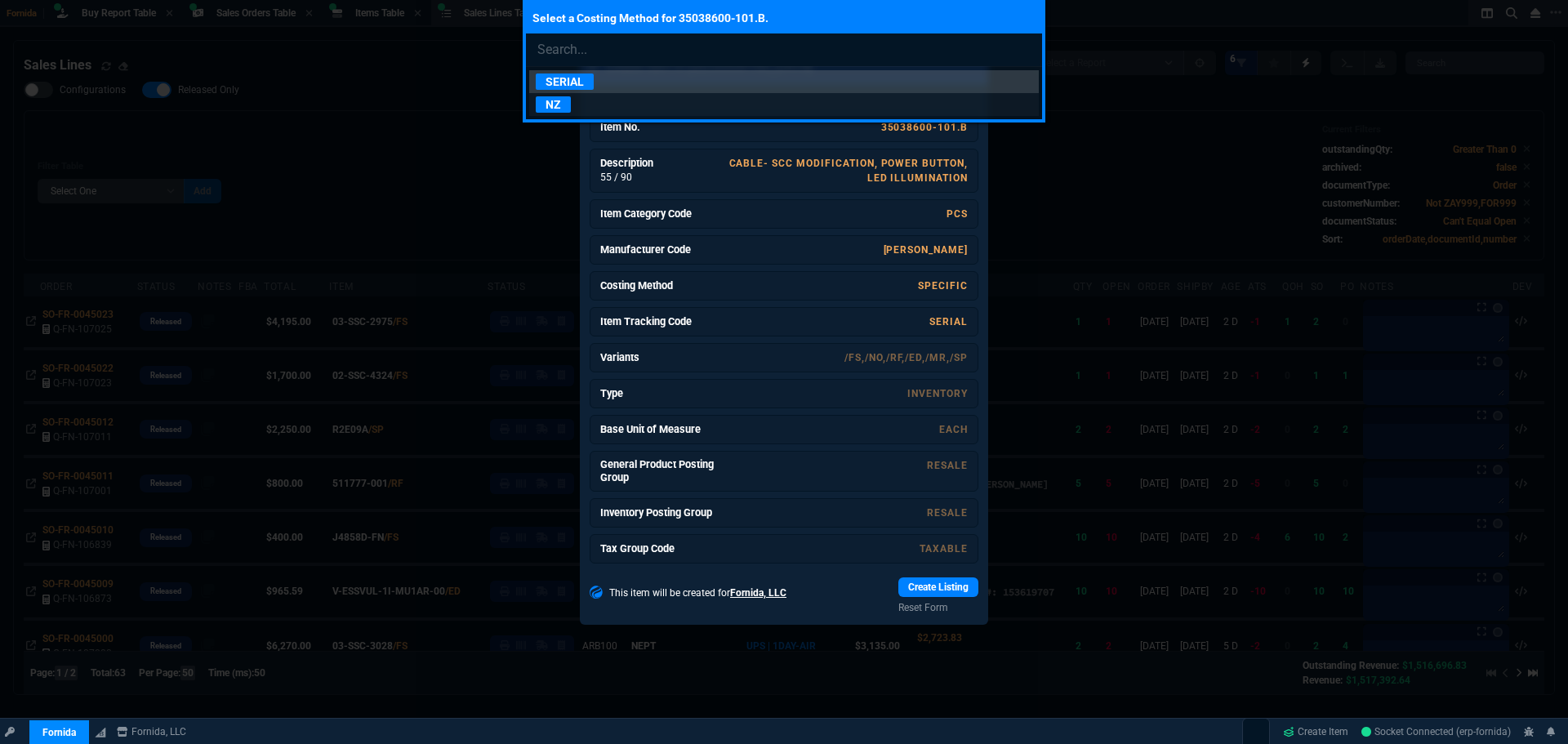
click at [551, 105] on p "NZ" at bounding box center [553, 104] width 35 height 17
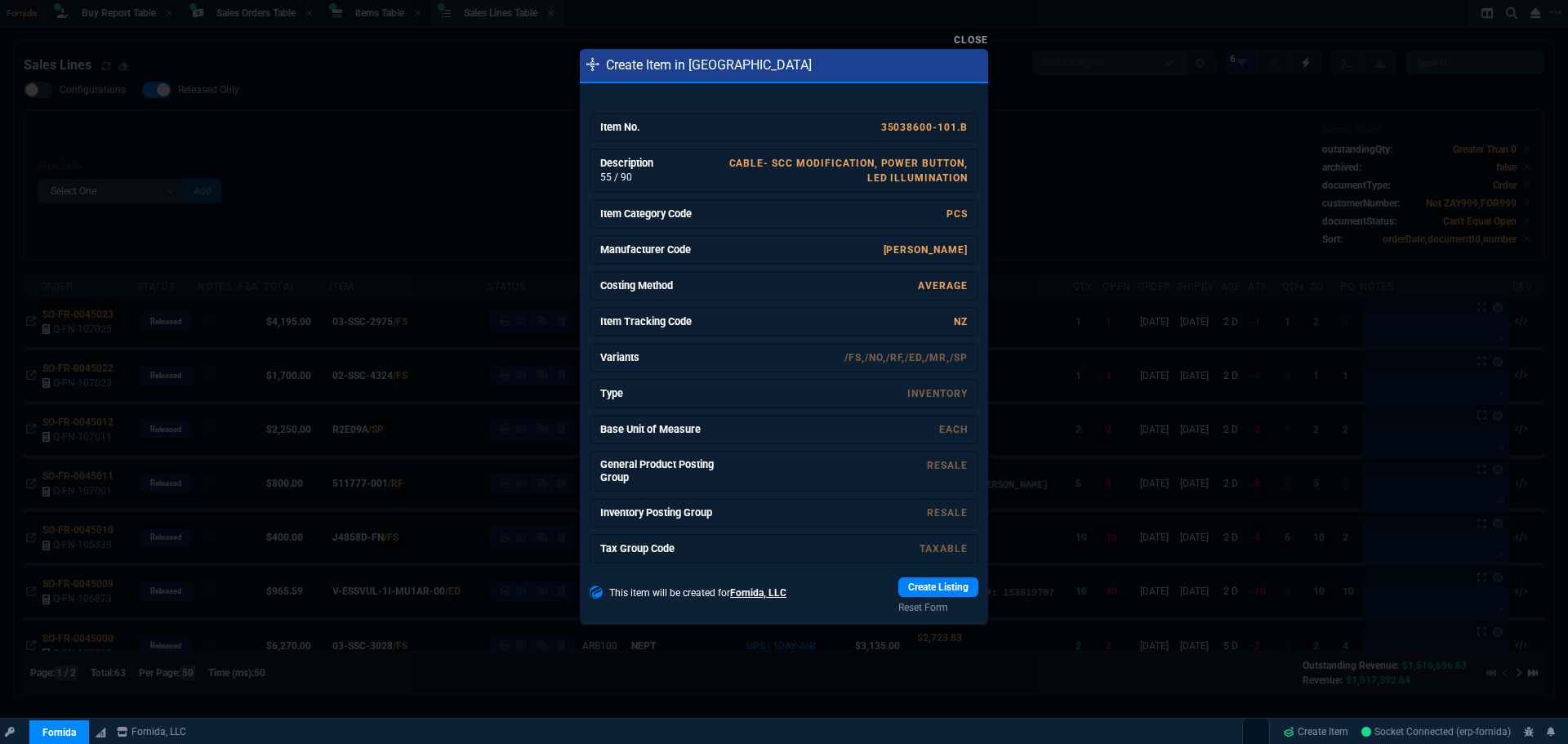
drag, startPoint x: 944, startPoint y: 581, endPoint x: 925, endPoint y: 578, distance: 19.2
click at [941, 582] on link "Create Listing" at bounding box center [938, 586] width 80 height 19
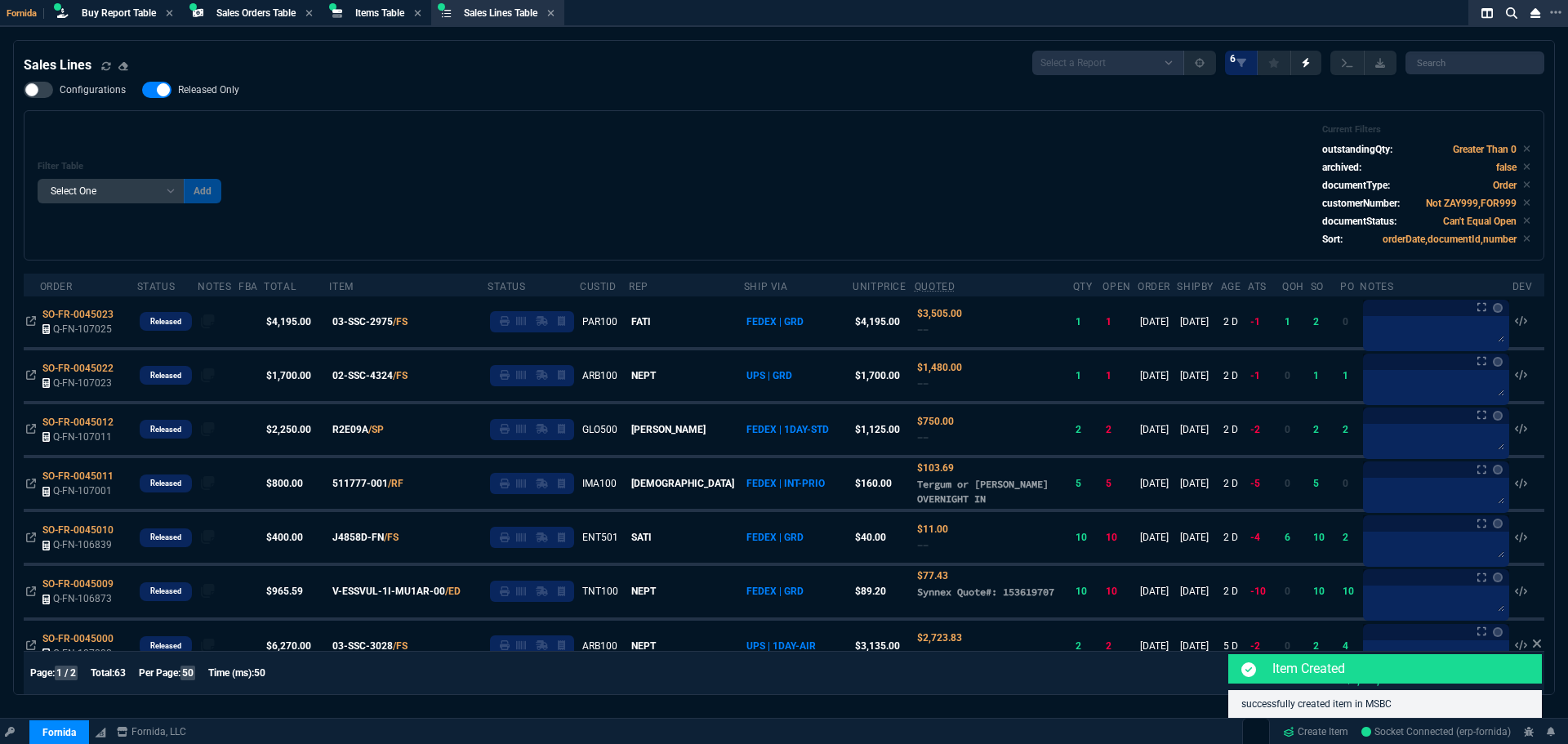
click at [1059, 196] on div "Filter Table Select One Add Filter () Age () ATS () Cond (itemVariantCode) Cust…" at bounding box center [784, 185] width 1493 height 122
